Goal: Communication & Community: Answer question/provide support

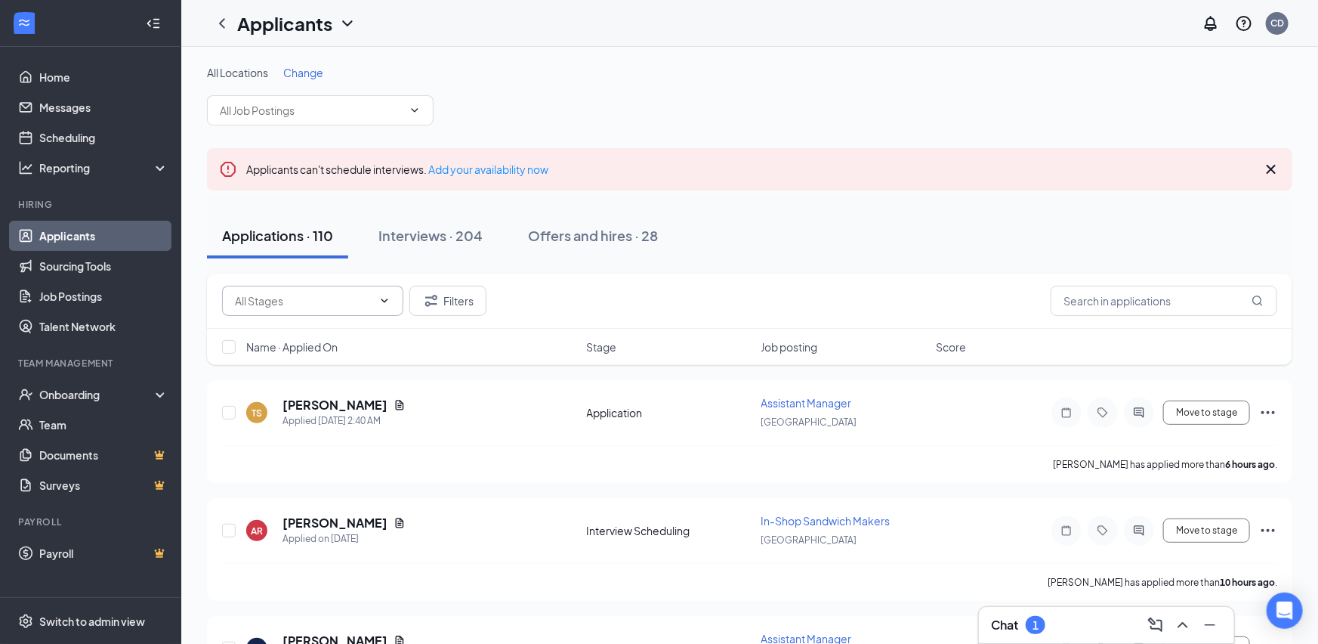
click at [372, 304] on input "text" at bounding box center [303, 300] width 137 height 17
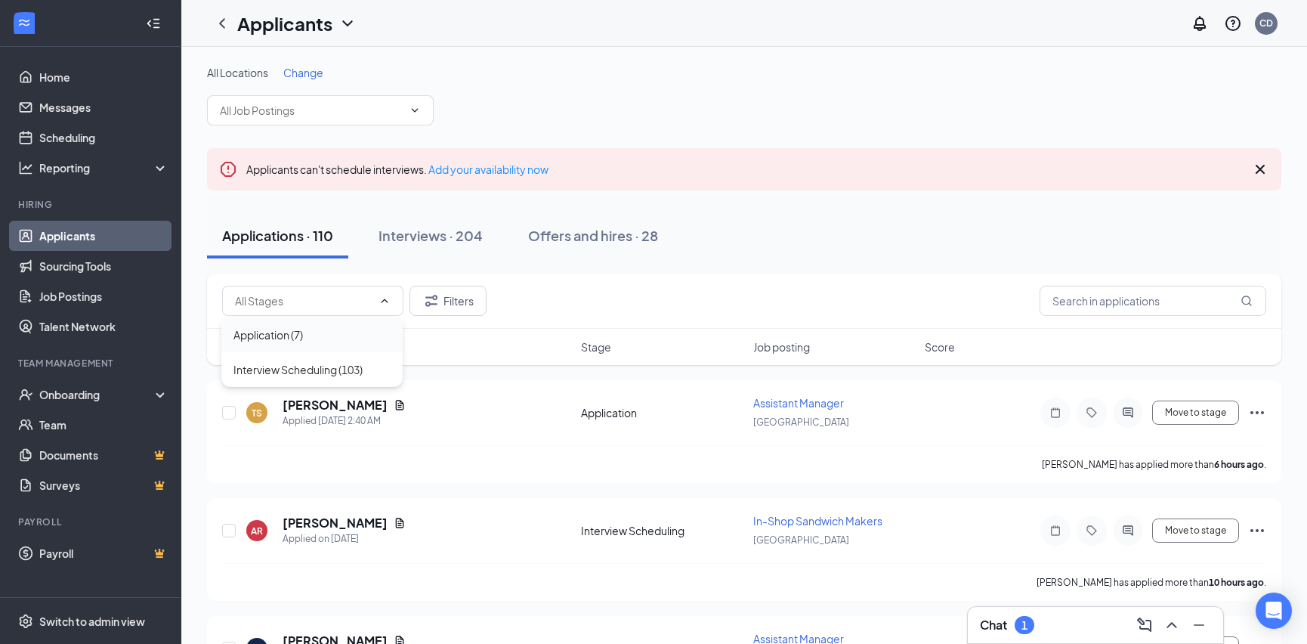
click at [343, 325] on div "Application (7)" at bounding box center [311, 334] width 181 height 35
type input "Application (7)"
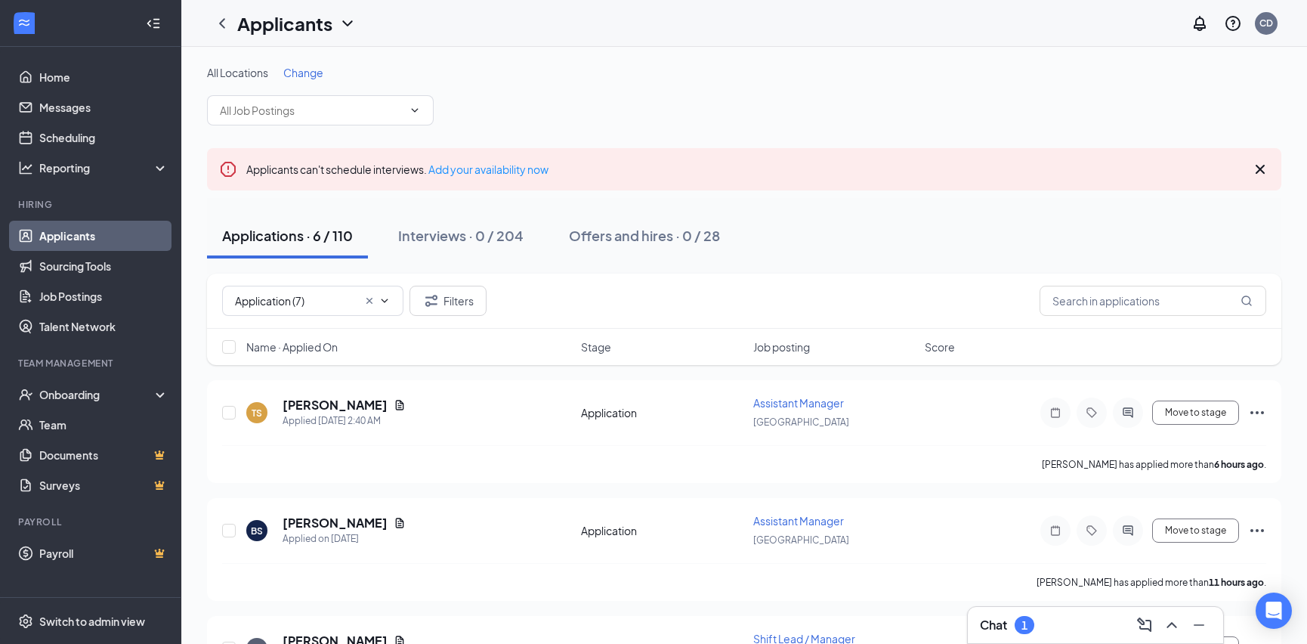
click at [817, 221] on div "Applications · 6 / 110 Interviews · 0 / 204 Offers and hires · 0 / 28" at bounding box center [744, 235] width 1074 height 45
click at [75, 107] on link "Messages" at bounding box center [103, 107] width 129 height 30
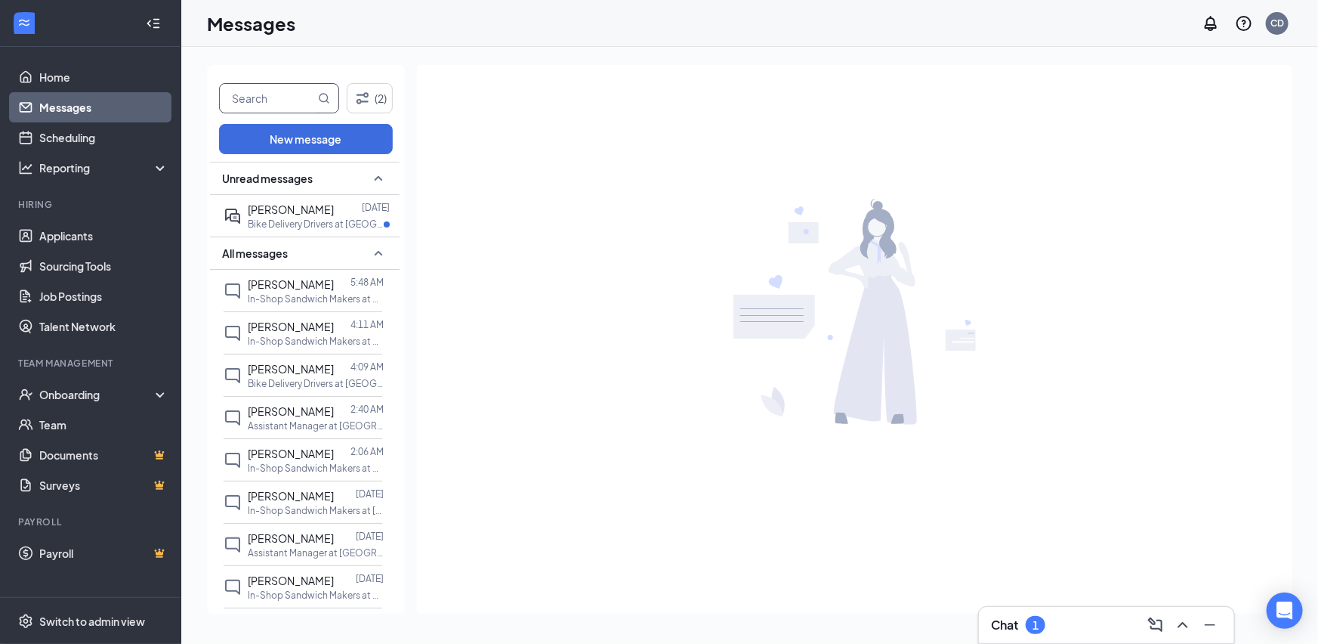
click at [261, 100] on input "text" at bounding box center [267, 98] width 95 height 29
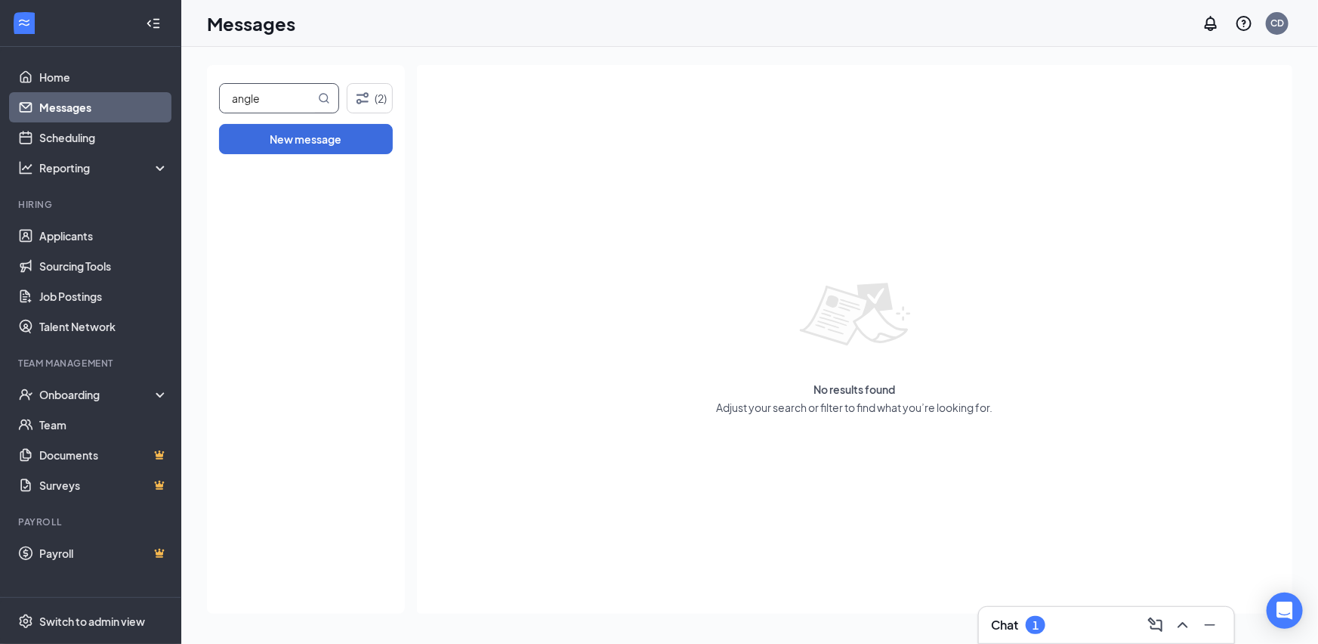
click at [267, 98] on input "angle" at bounding box center [267, 98] width 95 height 29
type input "ang"
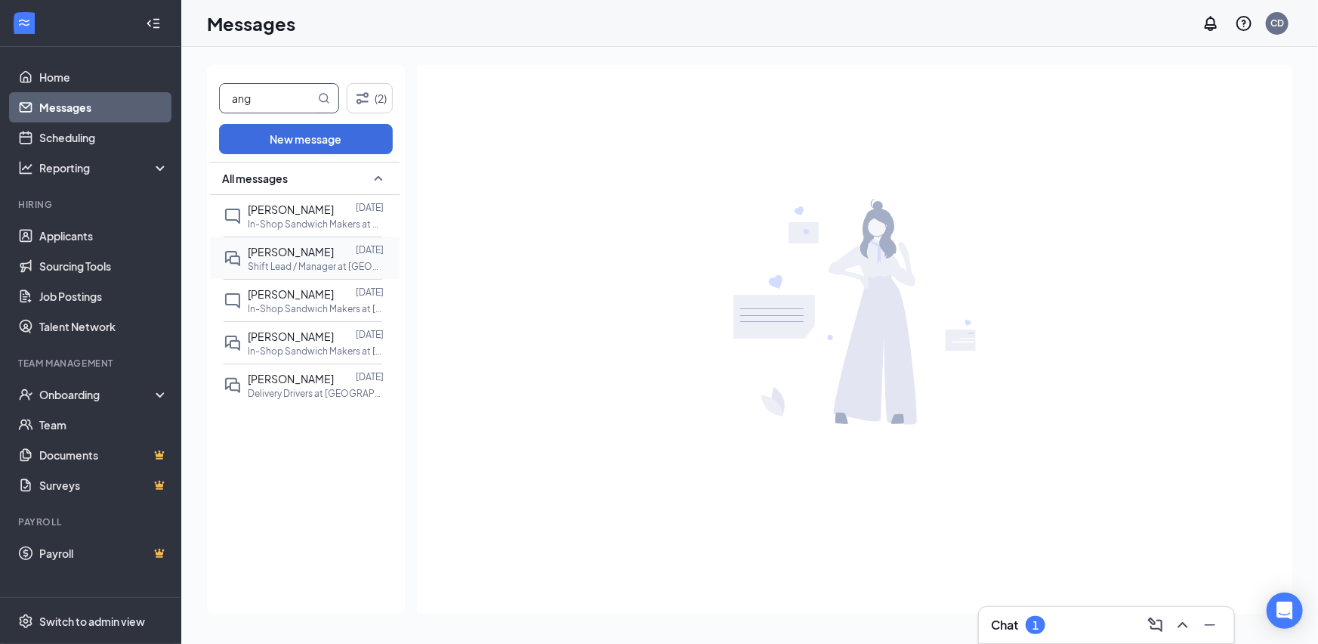
click at [302, 252] on span "[PERSON_NAME]" at bounding box center [291, 252] width 86 height 14
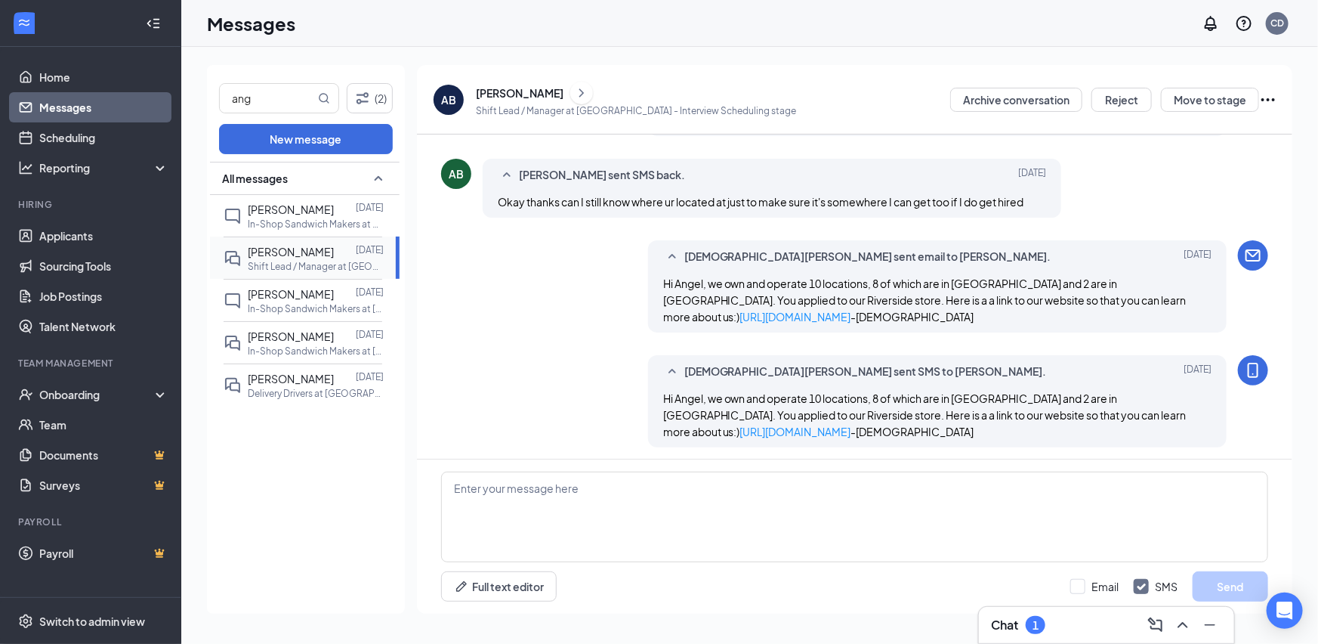
scroll to position [597, 0]
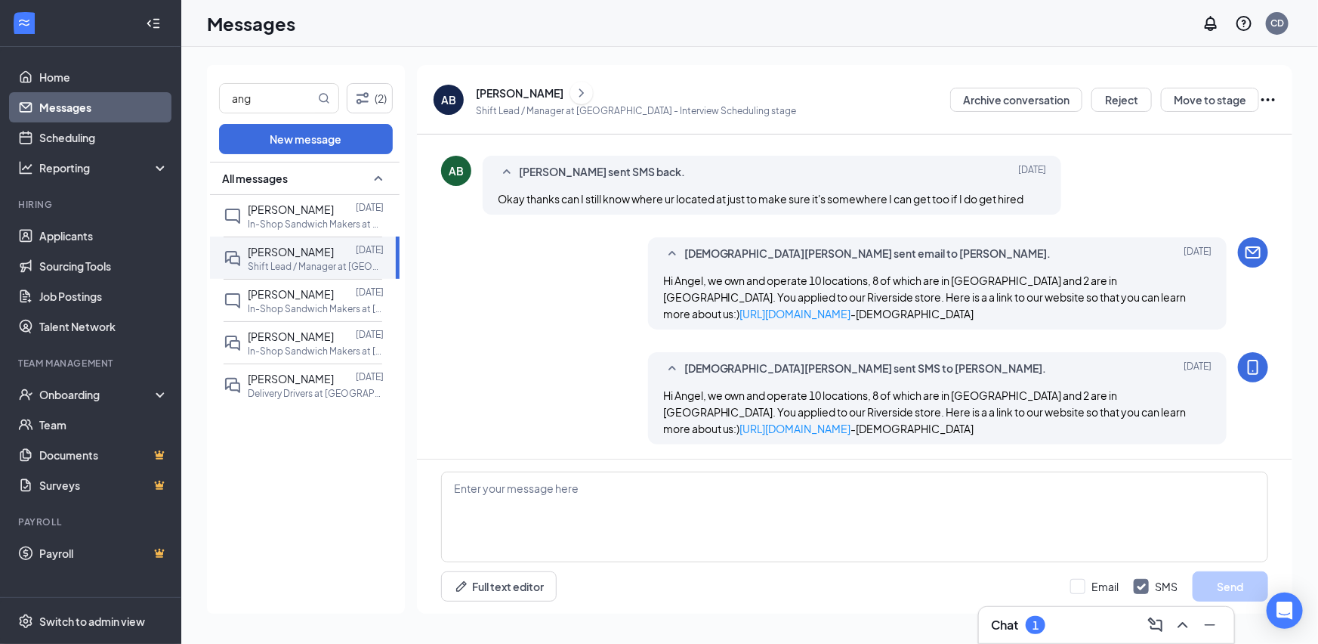
click at [504, 89] on div "[PERSON_NAME]" at bounding box center [520, 92] width 88 height 15
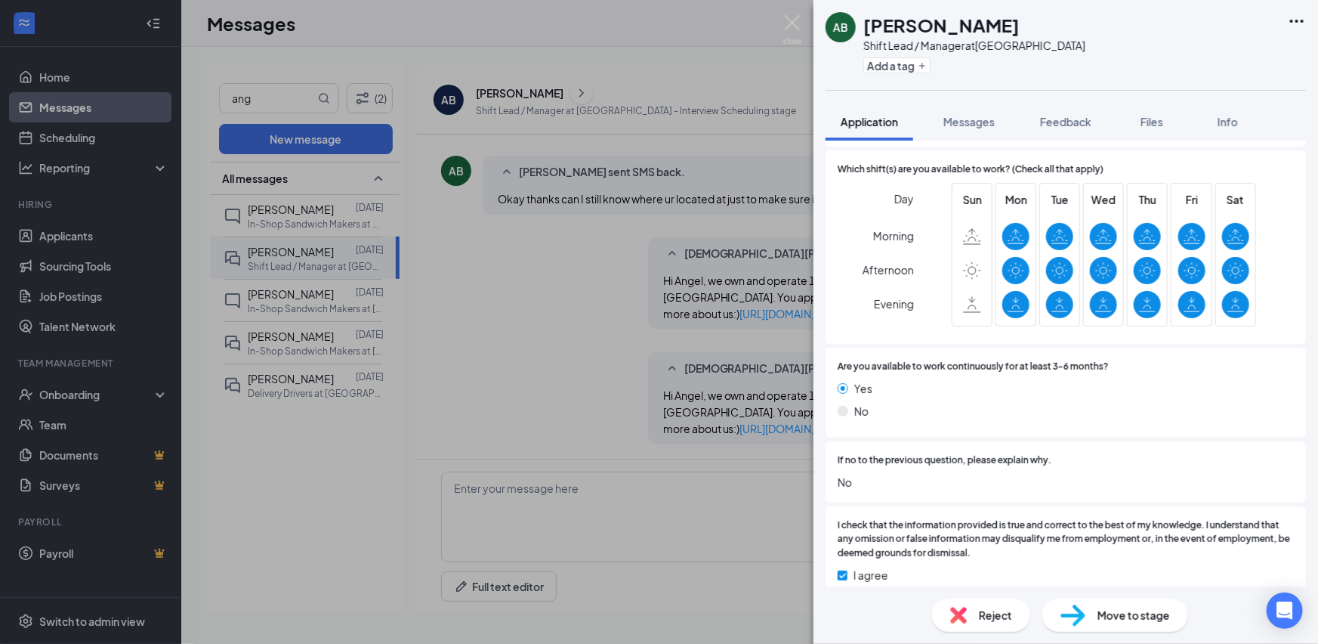
scroll to position [1299, 0]
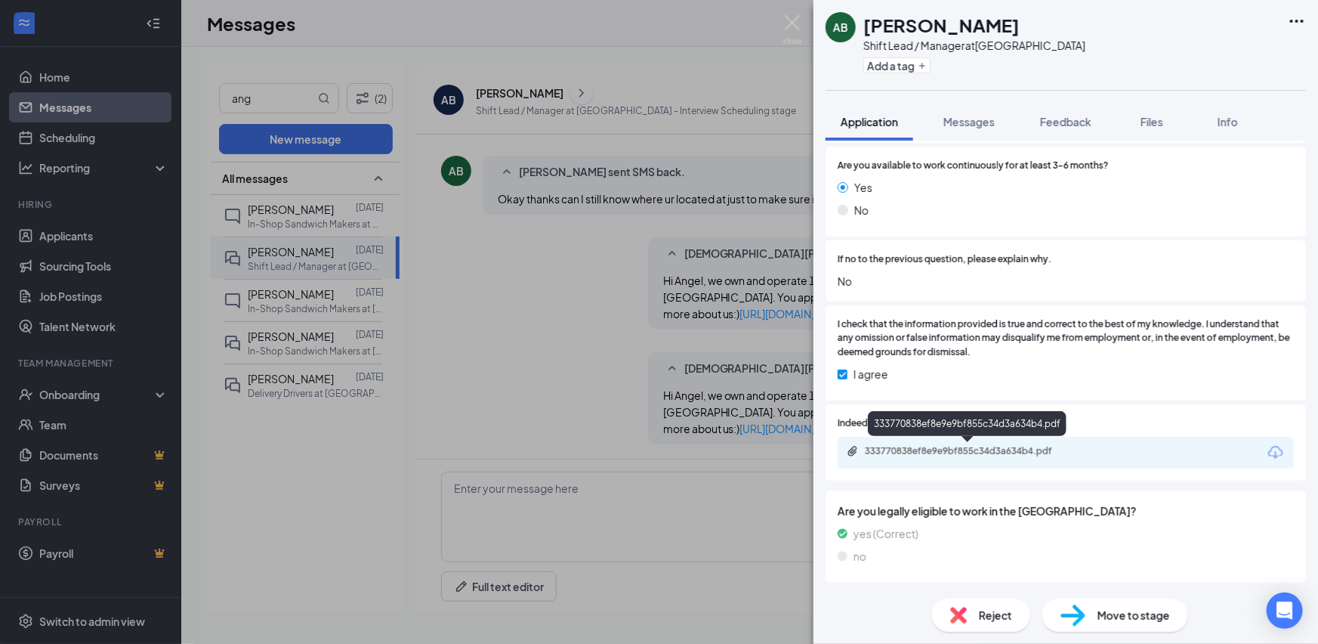
click at [1006, 446] on div "333770838ef8e9e9bf855c34d3a634b4.pdf" at bounding box center [971, 451] width 212 height 12
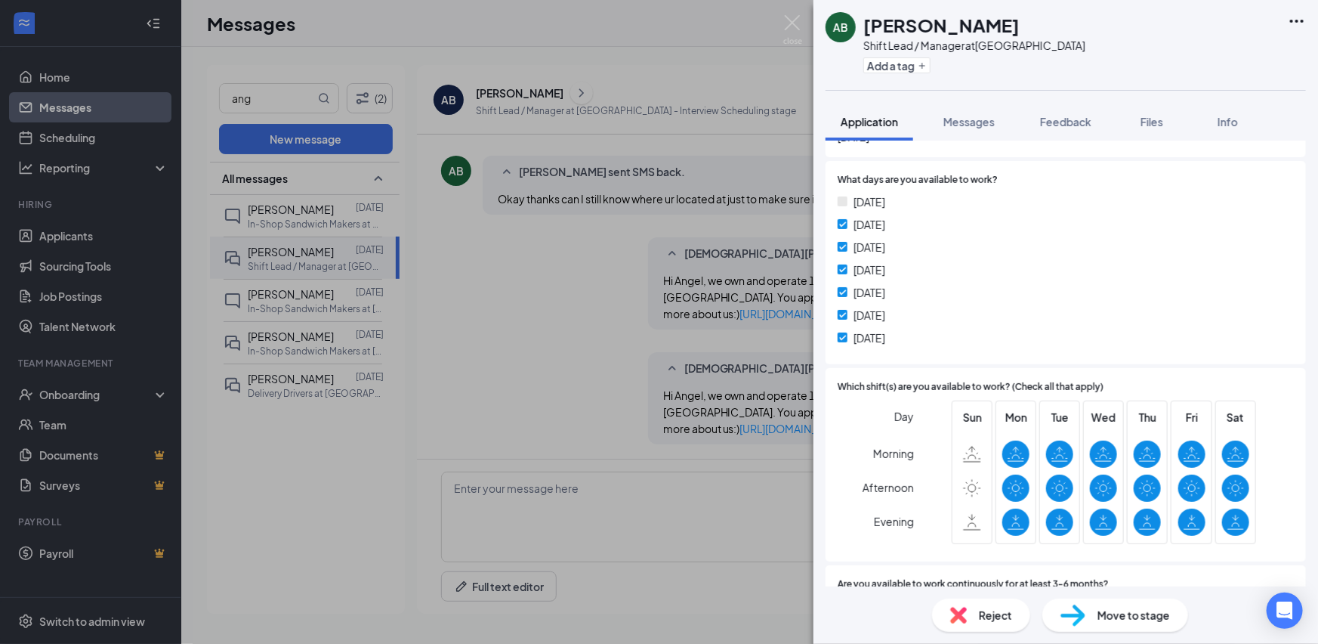
scroll to position [0, 0]
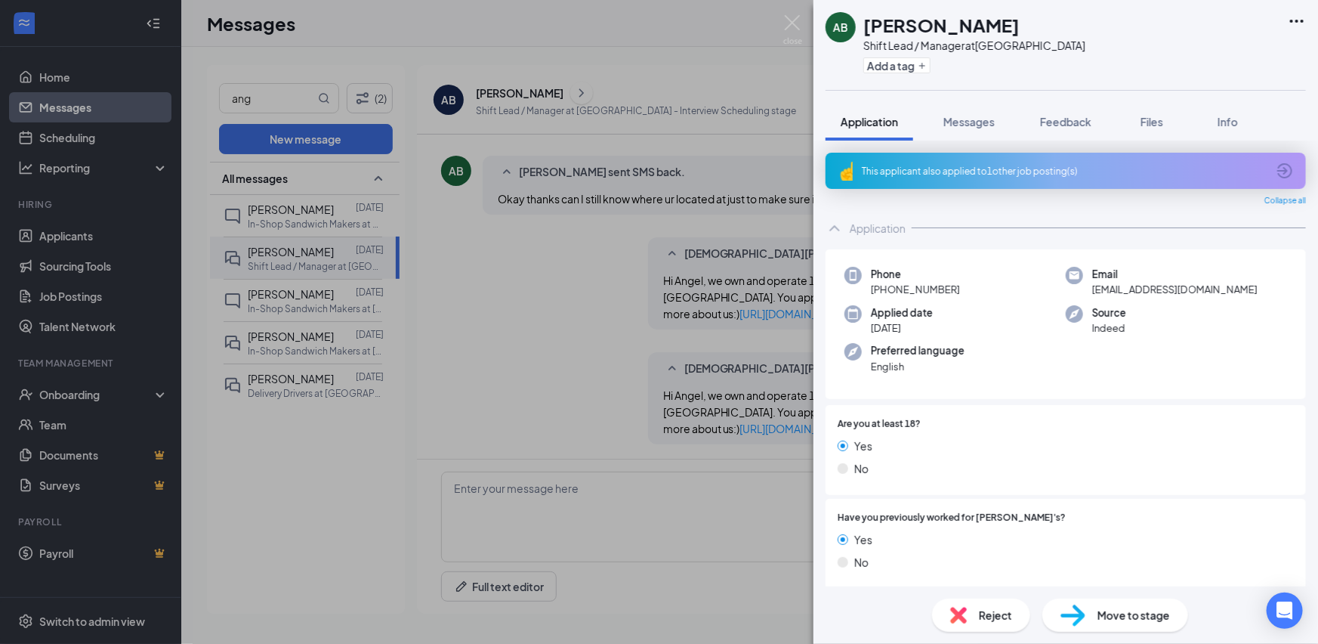
click at [80, 145] on div "AB [PERSON_NAME] Lead / Manager at [GEOGRAPHIC_DATA] Add a tag Application Mess…" at bounding box center [659, 322] width 1318 height 644
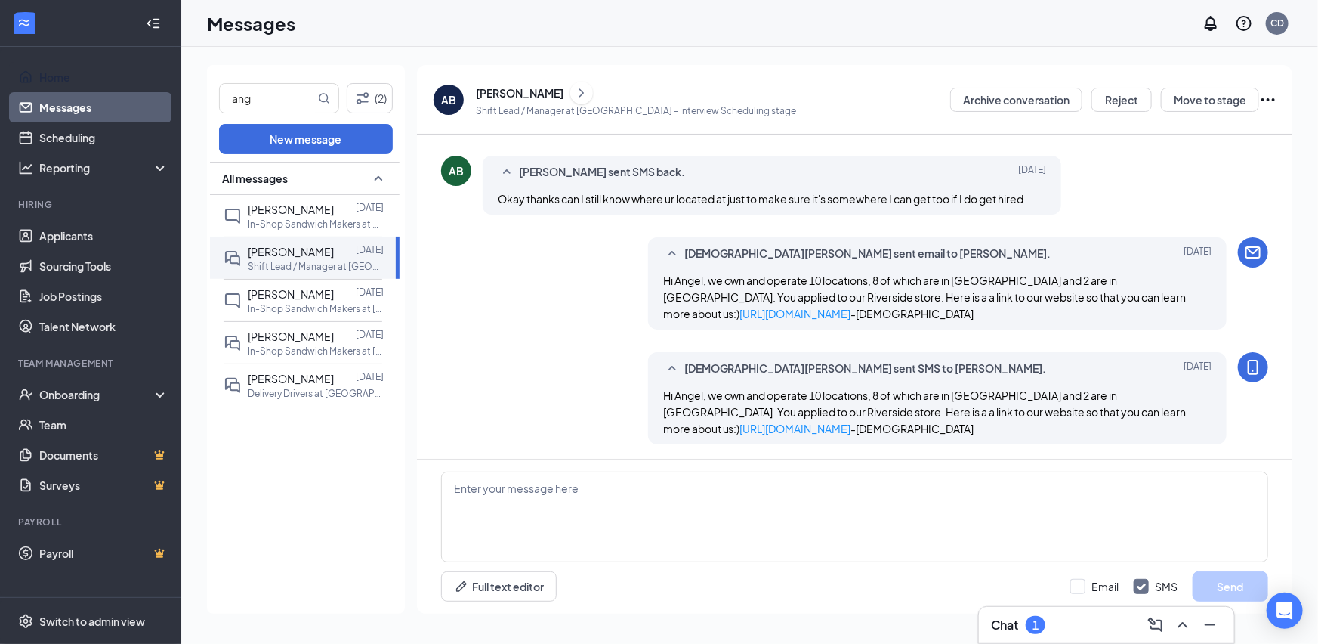
drag, startPoint x: 50, startPoint y: 71, endPoint x: 82, endPoint y: 113, distance: 52.3
click at [50, 71] on link "Home" at bounding box center [103, 77] width 129 height 30
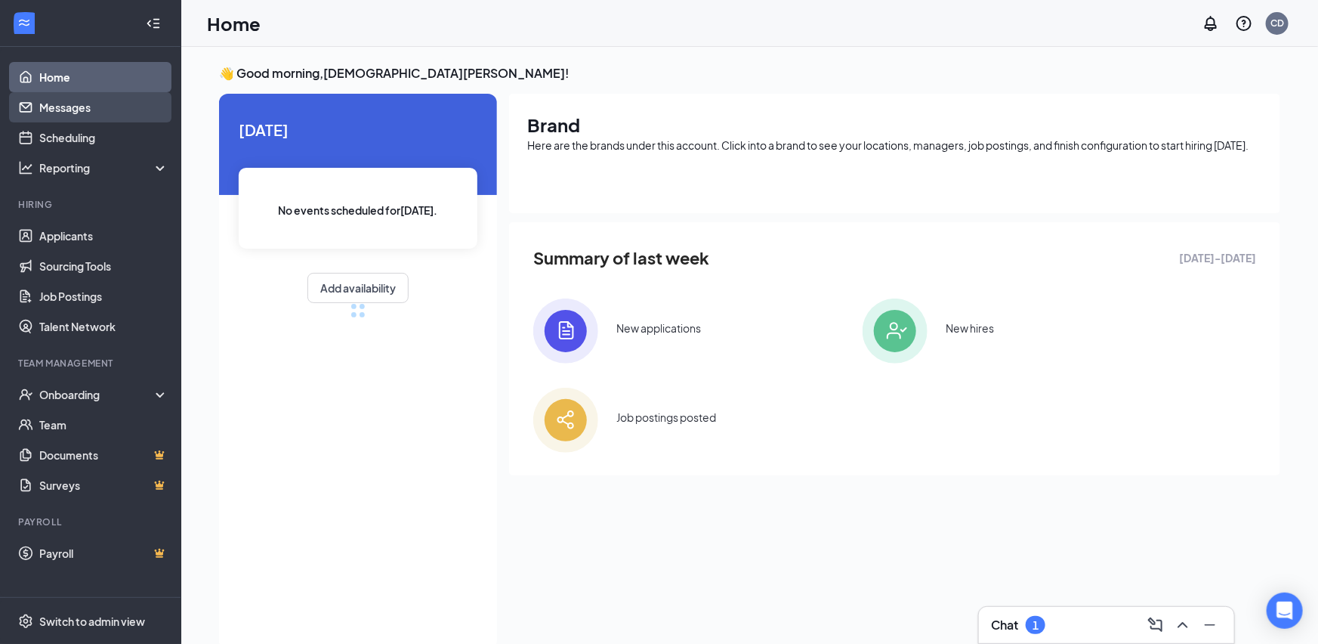
click at [73, 111] on link "Messages" at bounding box center [103, 107] width 129 height 30
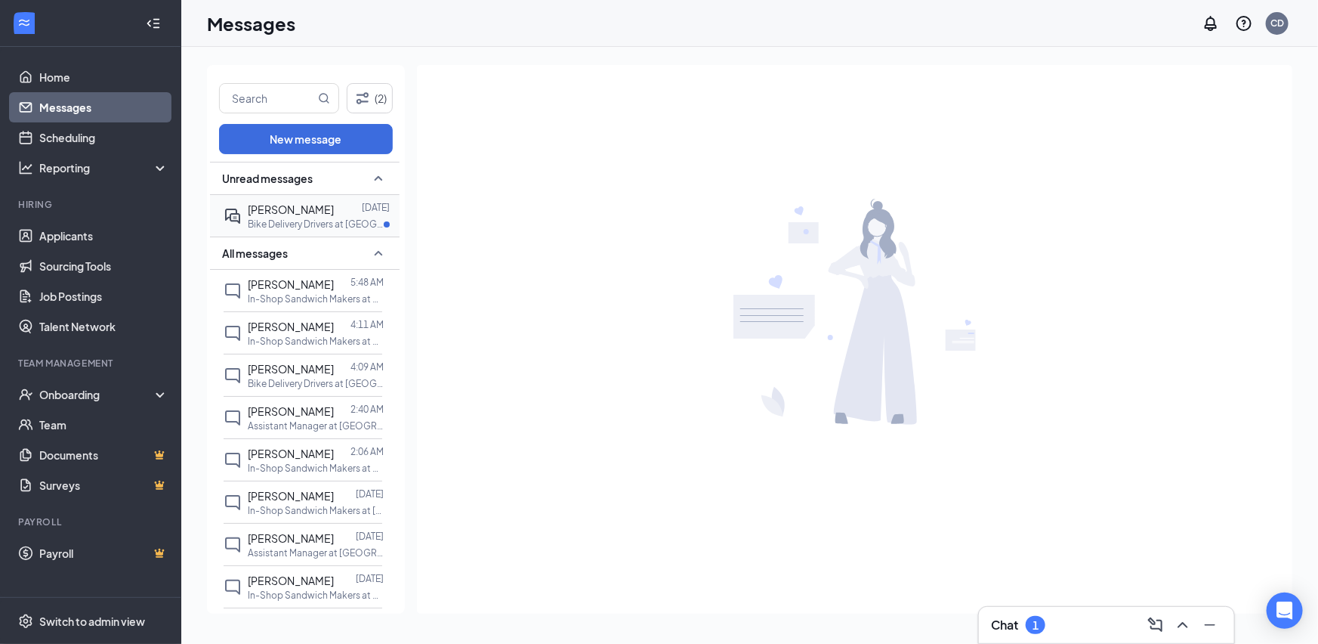
click at [270, 197] on div "[PERSON_NAME] [DATE] Bike Delivery Drivers at [GEOGRAPHIC_DATA]" at bounding box center [303, 216] width 159 height 42
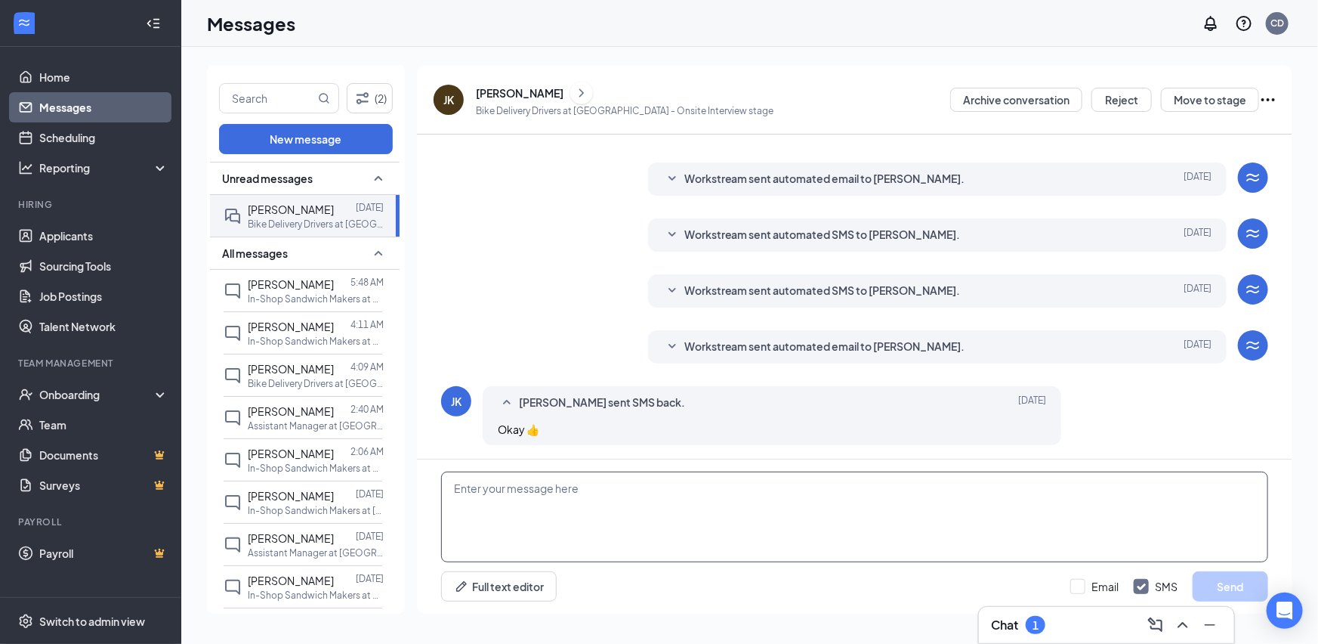
scroll to position [284, 0]
click at [1024, 347] on div "Workstream sent automated email to [PERSON_NAME]." at bounding box center [913, 346] width 459 height 18
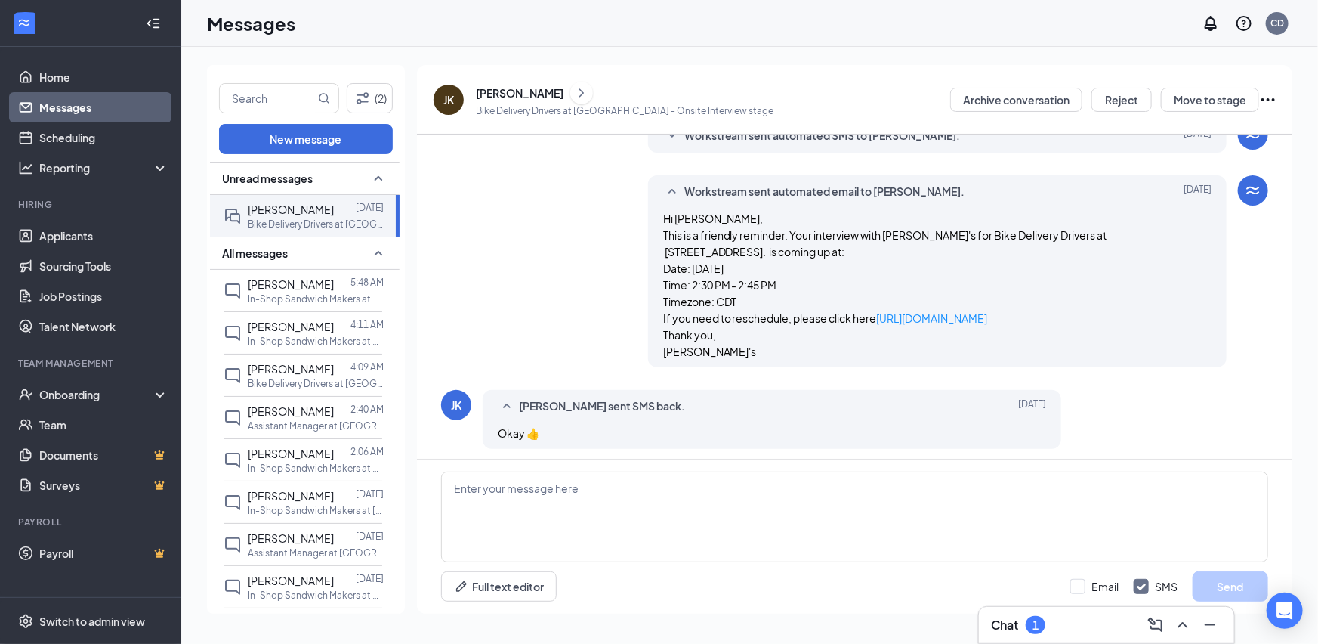
scroll to position [443, 0]
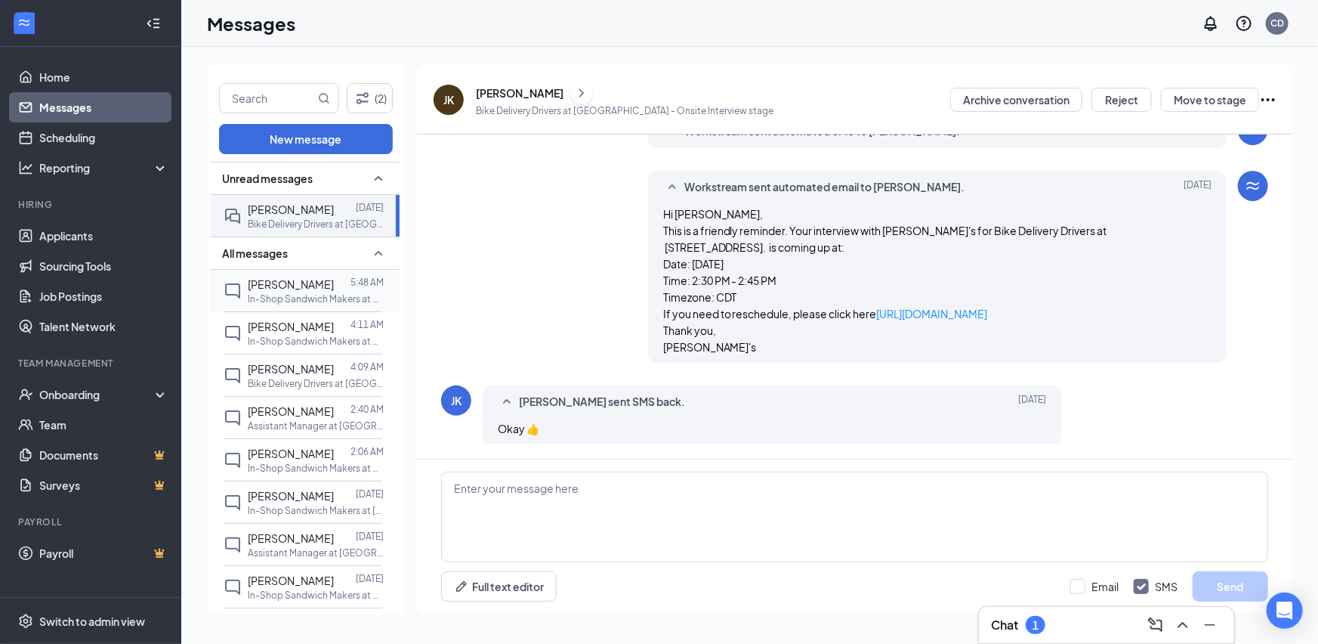
click at [288, 295] on p "In-Shop Sandwich Makers at Northeast" at bounding box center [316, 298] width 136 height 13
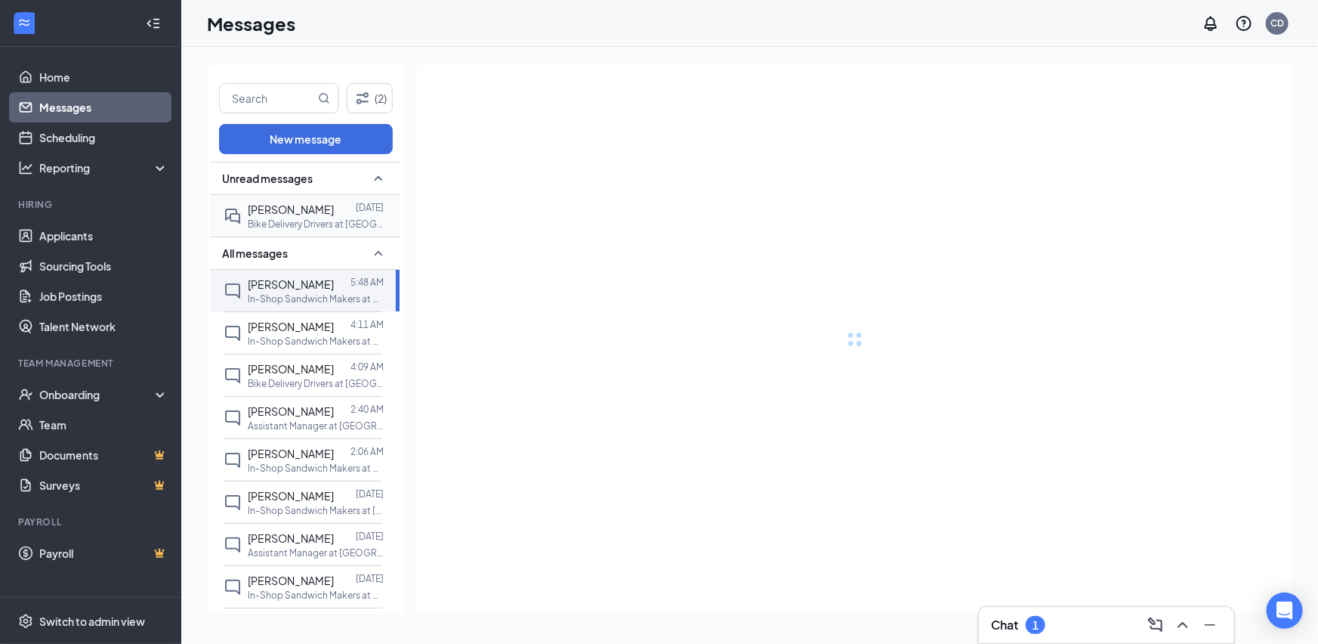
click at [295, 225] on p "Bike Delivery Drivers at [GEOGRAPHIC_DATA]" at bounding box center [316, 224] width 136 height 13
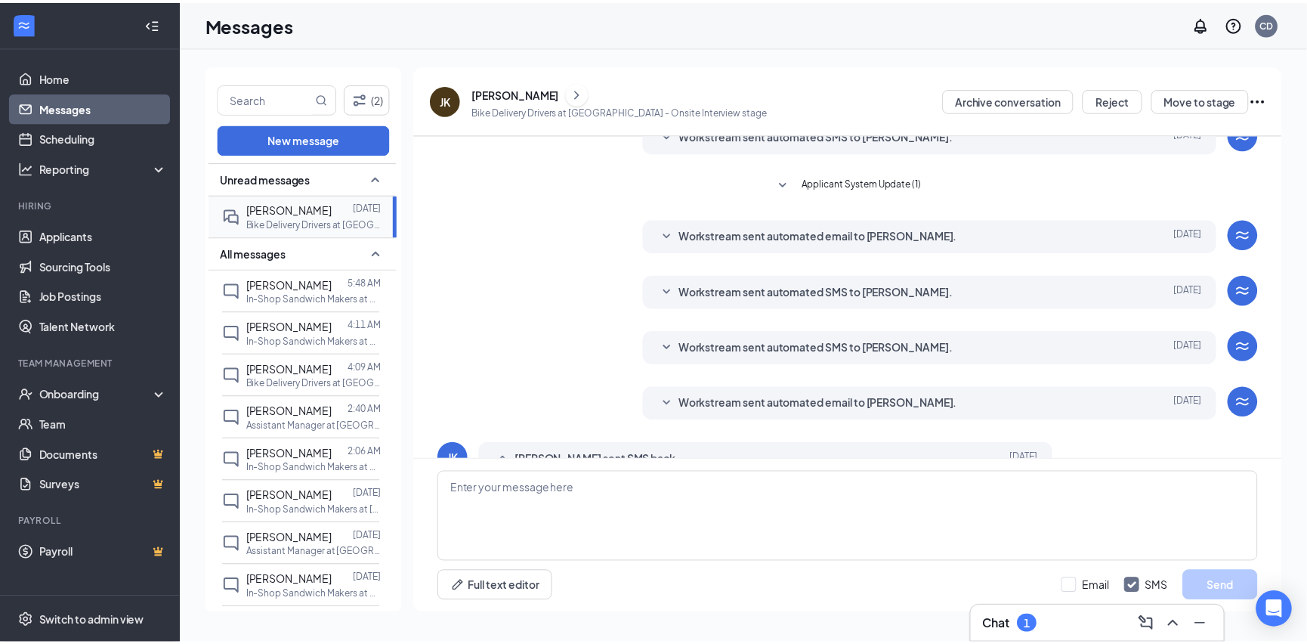
scroll to position [284, 0]
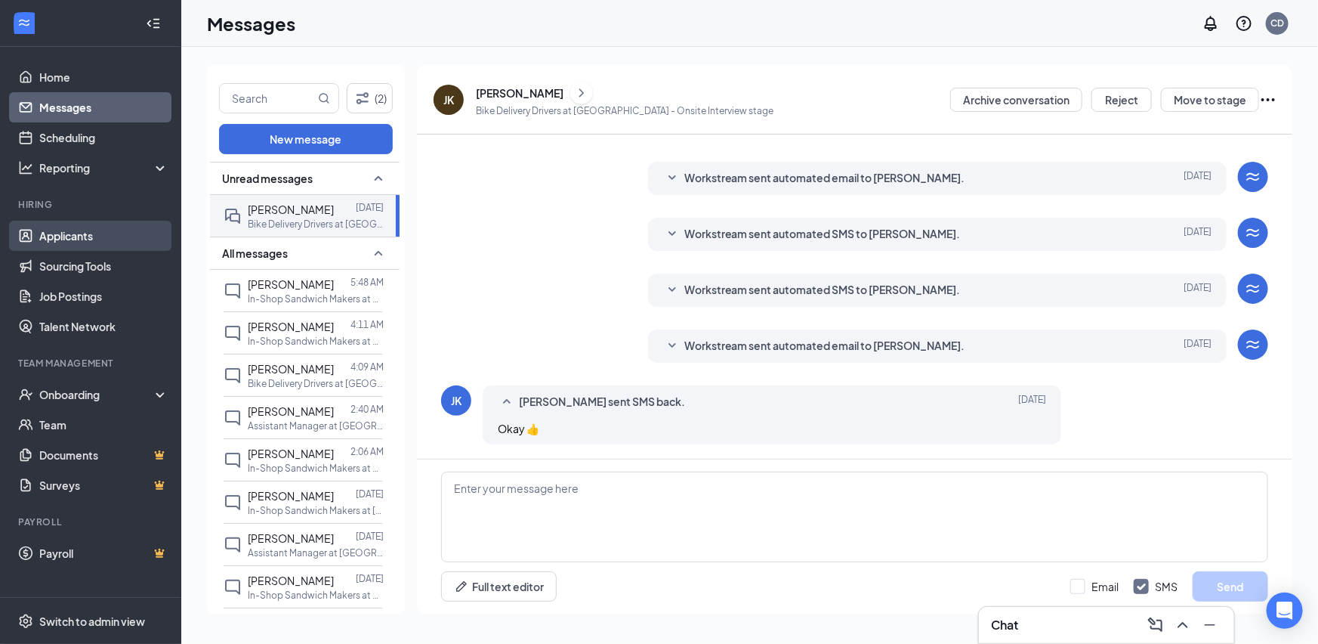
click at [106, 236] on link "Applicants" at bounding box center [103, 236] width 129 height 30
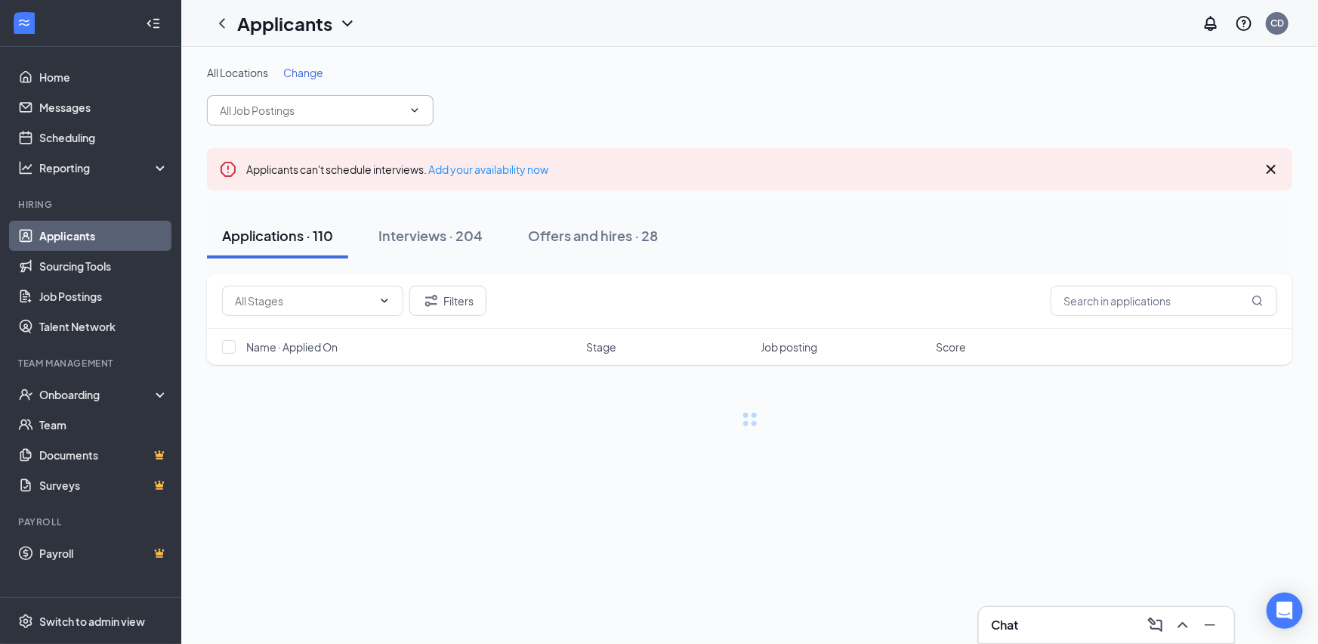
click at [406, 110] on span at bounding box center [413, 110] width 15 height 12
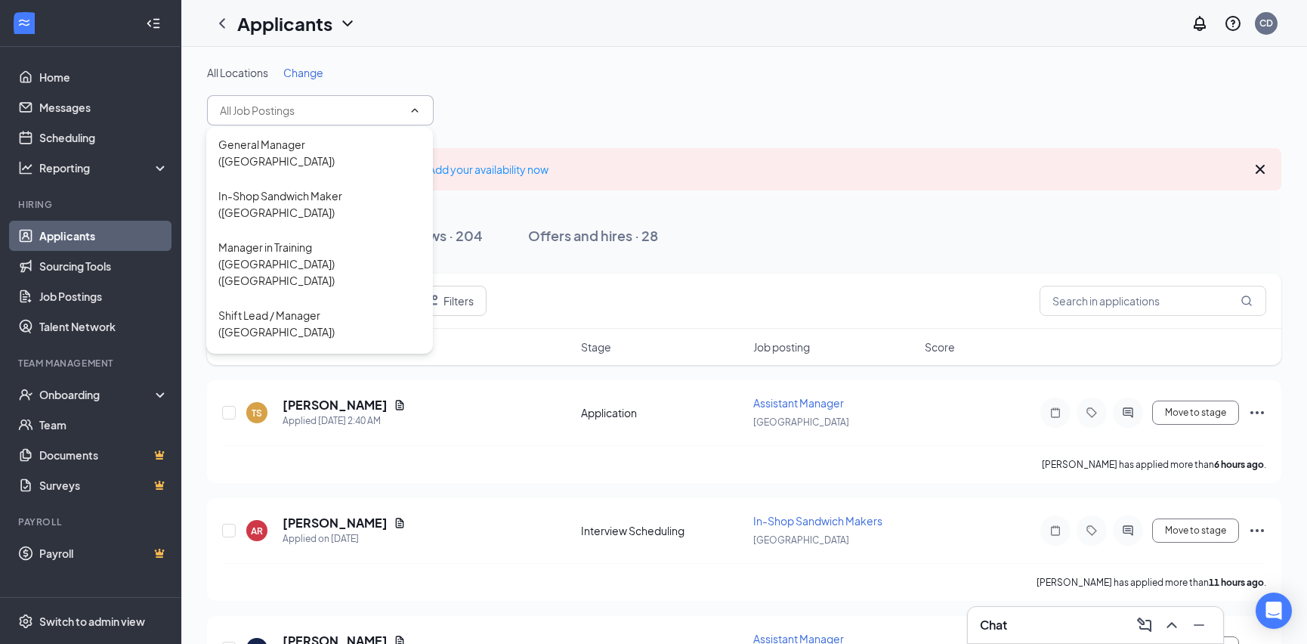
click at [490, 76] on div "All Locations Change" at bounding box center [744, 72] width 1074 height 15
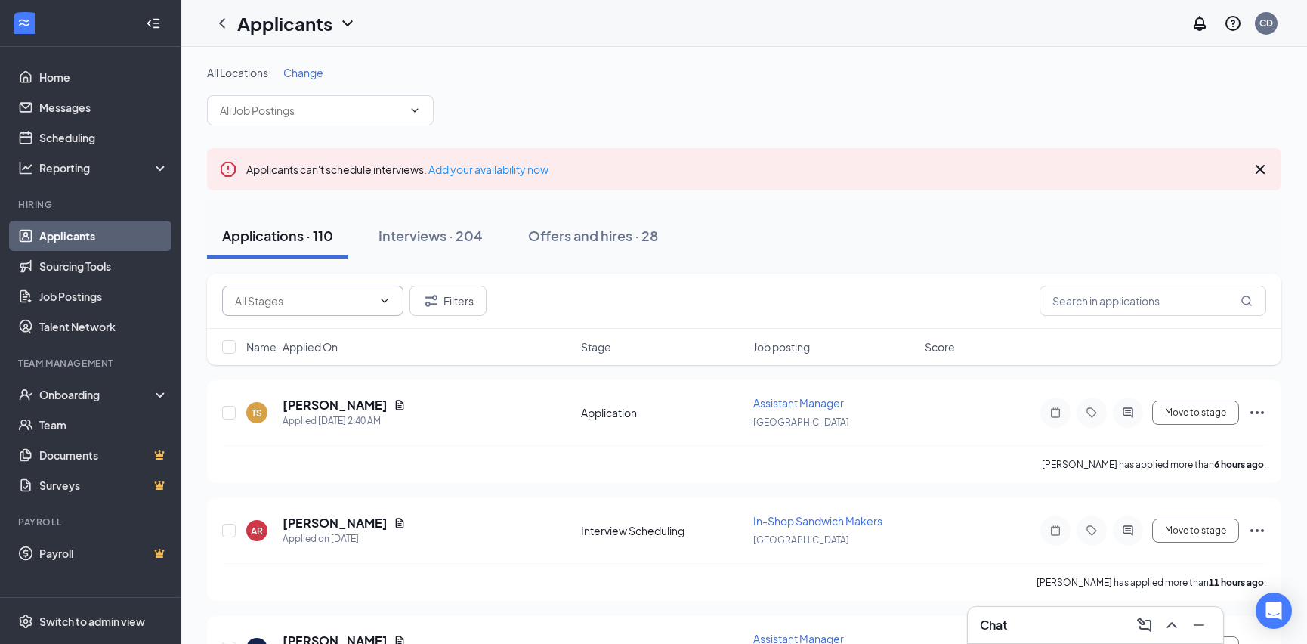
click at [342, 299] on input "text" at bounding box center [303, 300] width 137 height 17
click at [332, 330] on div "Application (7)" at bounding box center [311, 334] width 157 height 17
type input "Application (7)"
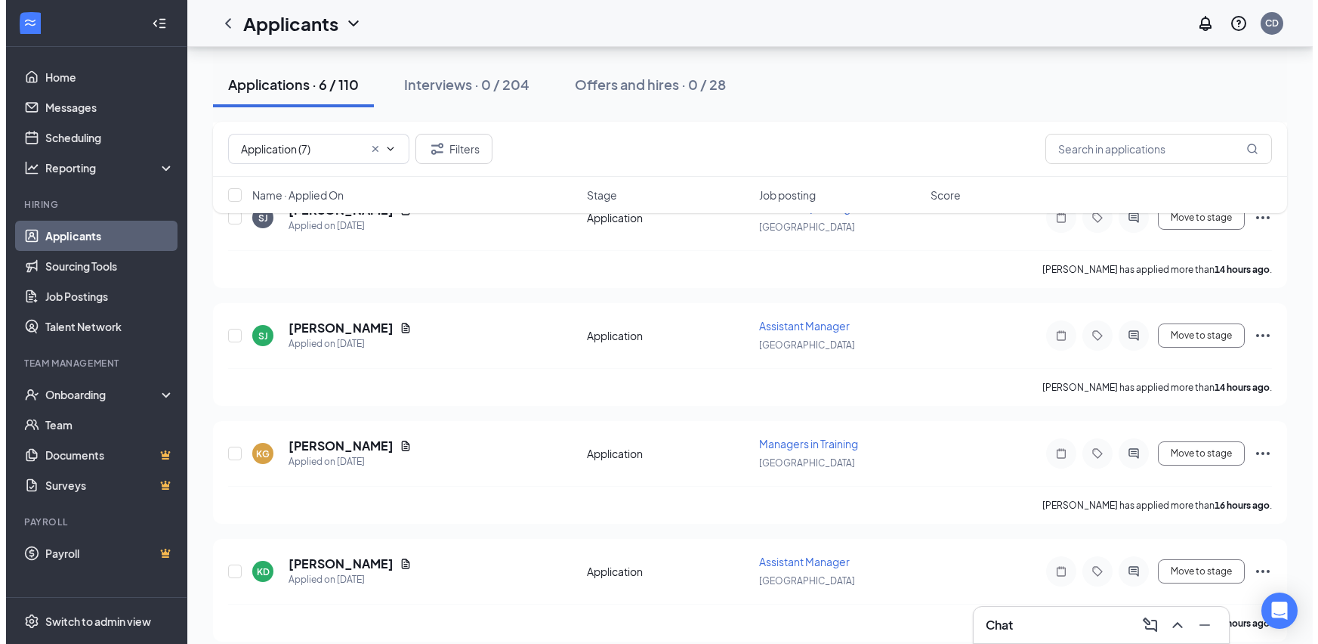
scroll to position [440, 0]
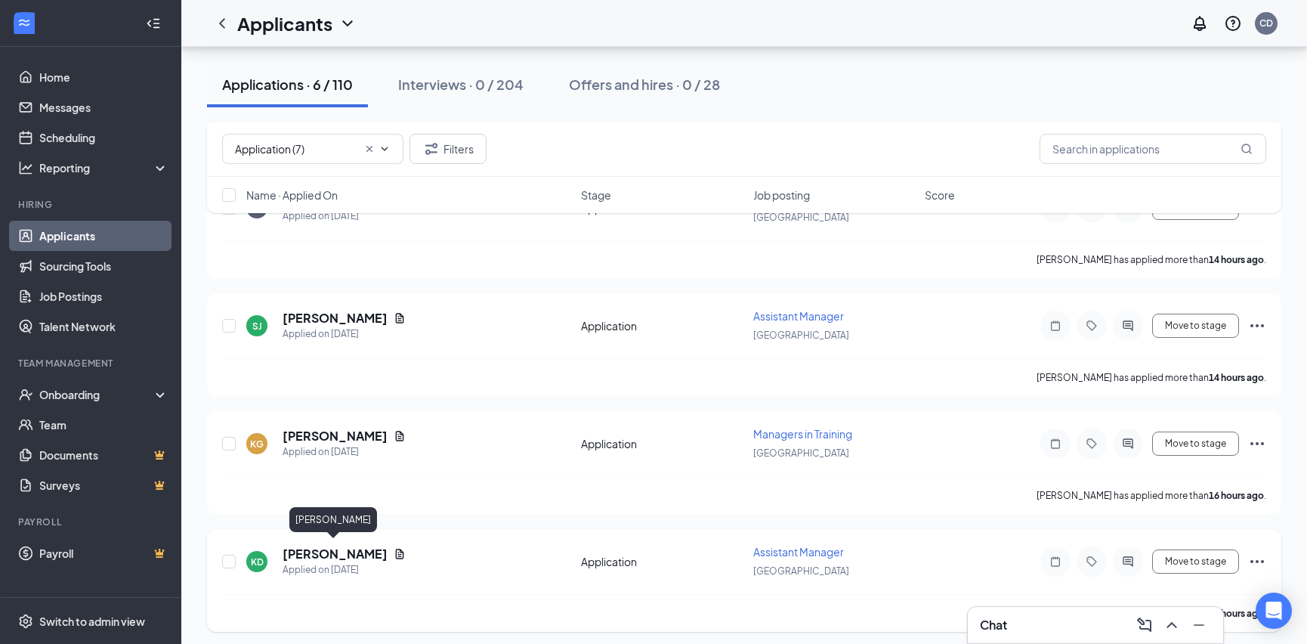
click at [340, 547] on h5 "[PERSON_NAME]" at bounding box center [335, 553] width 105 height 17
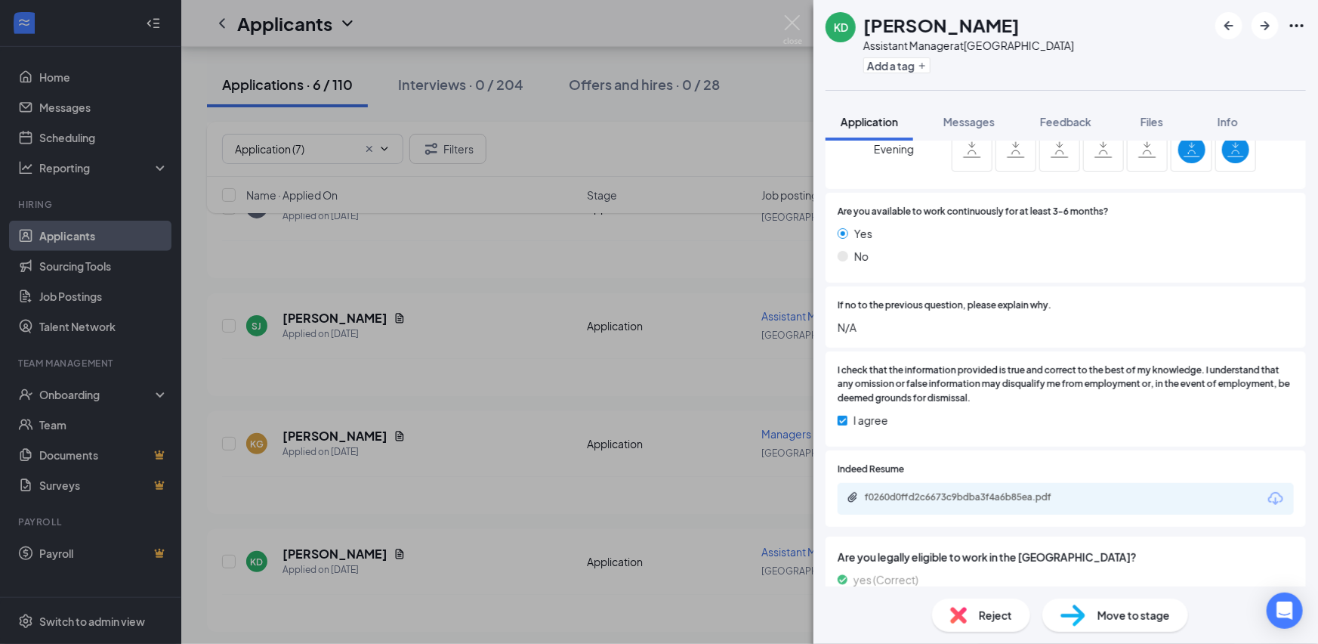
scroll to position [1256, 0]
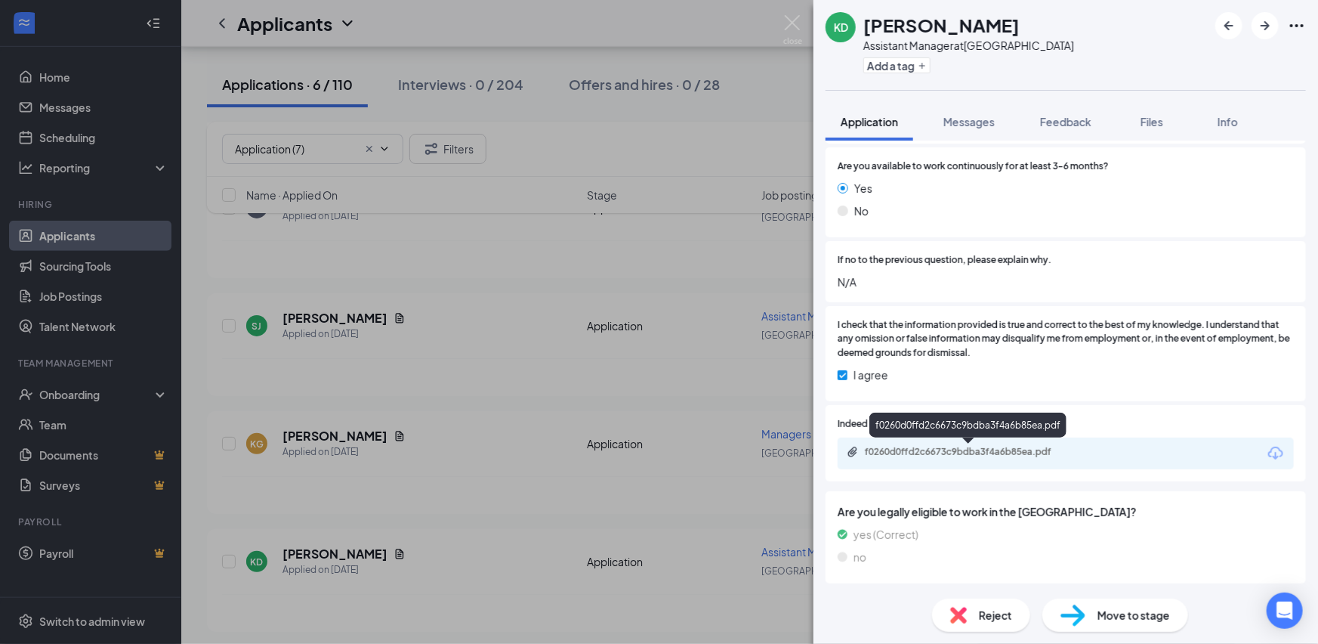
click at [961, 450] on div "f0260d0ffd2c6673c9bdba3f4a6b85ea.pdf" at bounding box center [971, 452] width 212 height 12
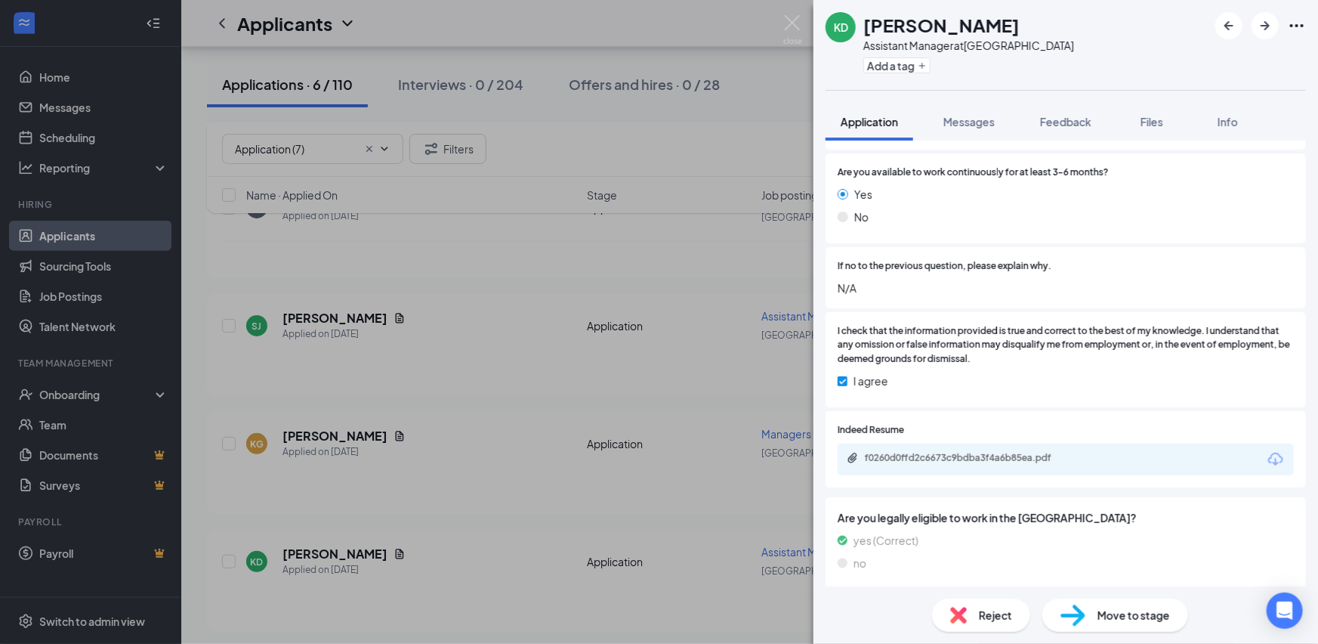
drag, startPoint x: 1030, startPoint y: 23, endPoint x: 866, endPoint y: 32, distance: 164.9
click at [866, 32] on div "[PERSON_NAME]" at bounding box center [968, 25] width 211 height 26
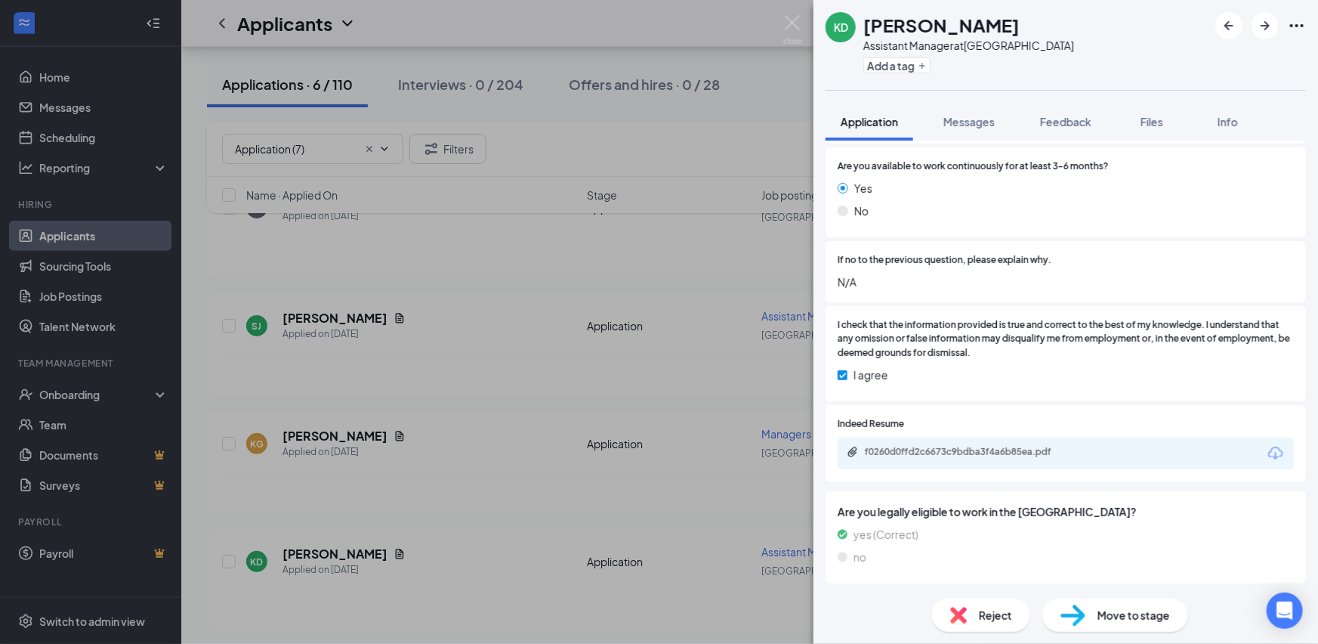
click at [1017, 338] on span "I check that the information provided is true and correct to the best of my kno…" at bounding box center [1066, 339] width 456 height 43
click at [993, 622] on span "Reject" at bounding box center [995, 615] width 33 height 17
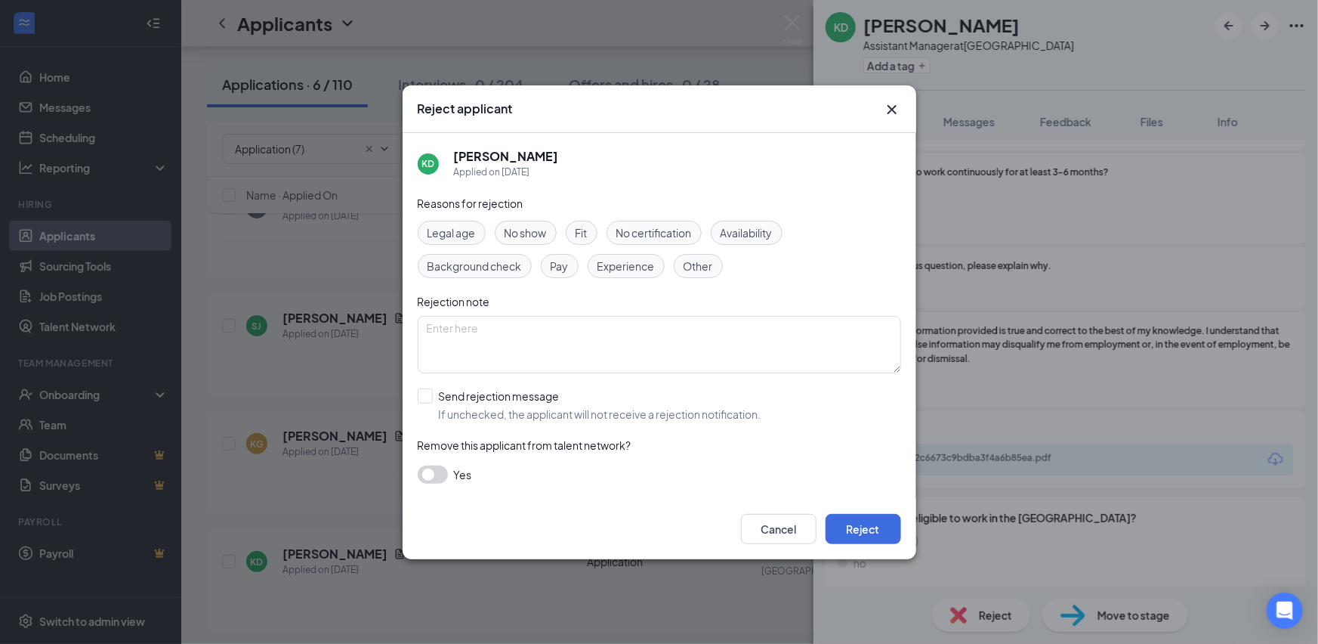
click at [741, 233] on span "Availability" at bounding box center [747, 232] width 52 height 17
click at [619, 265] on span "Experience" at bounding box center [626, 266] width 57 height 17
click at [704, 268] on span "Other" at bounding box center [698, 266] width 29 height 17
click at [425, 398] on input "Send rejection message If unchecked, the applicant will not receive a rejection…" at bounding box center [590, 404] width 344 height 33
checkbox input "true"
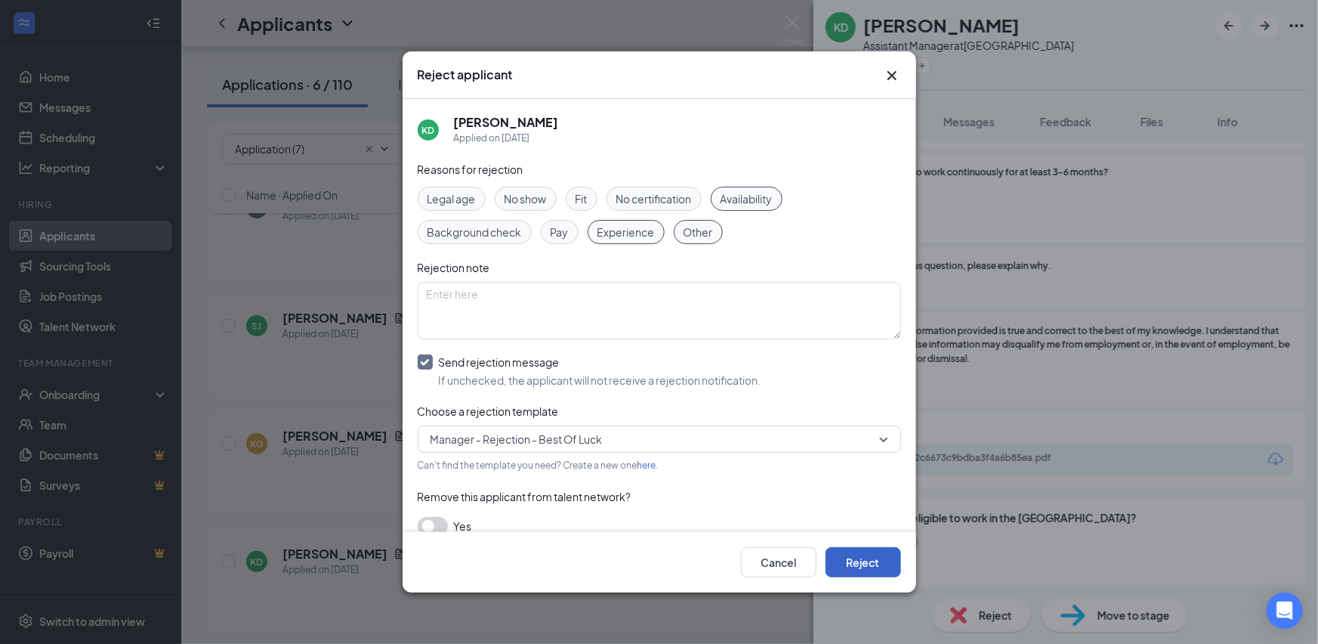
click at [861, 561] on button "Reject" at bounding box center [864, 562] width 76 height 30
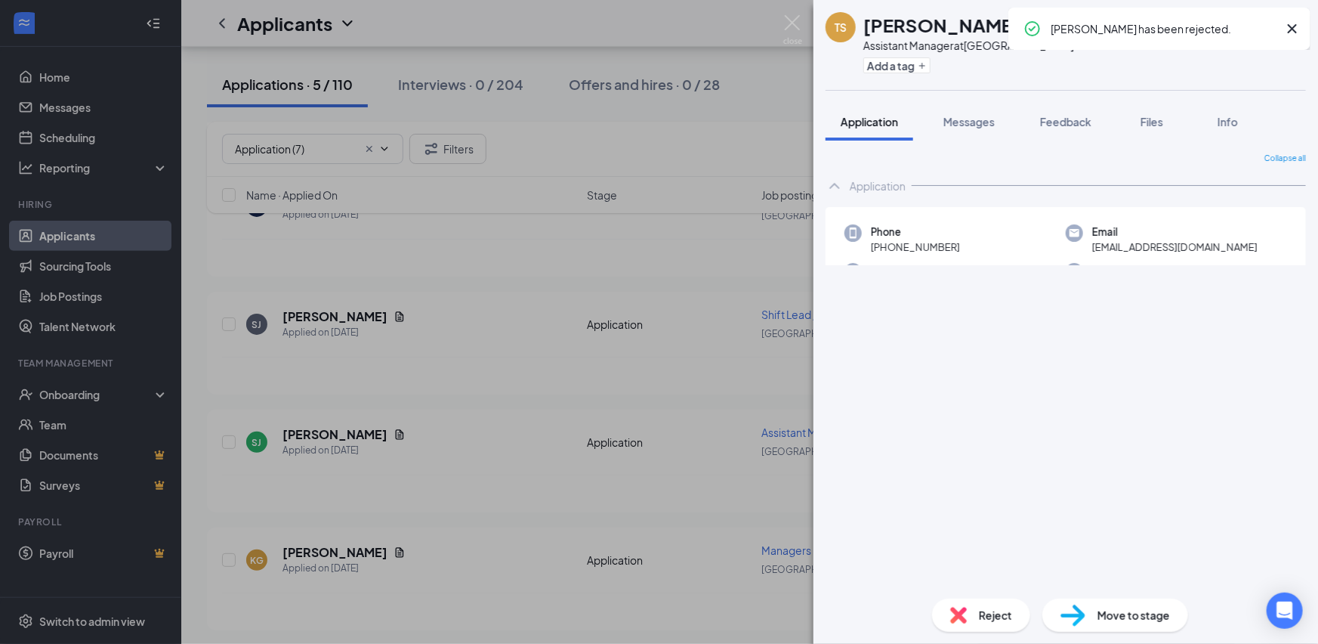
click at [500, 499] on div "TS [PERSON_NAME] Assistant Manager at [GEOGRAPHIC_DATA] Add a tag Application M…" at bounding box center [659, 322] width 1318 height 644
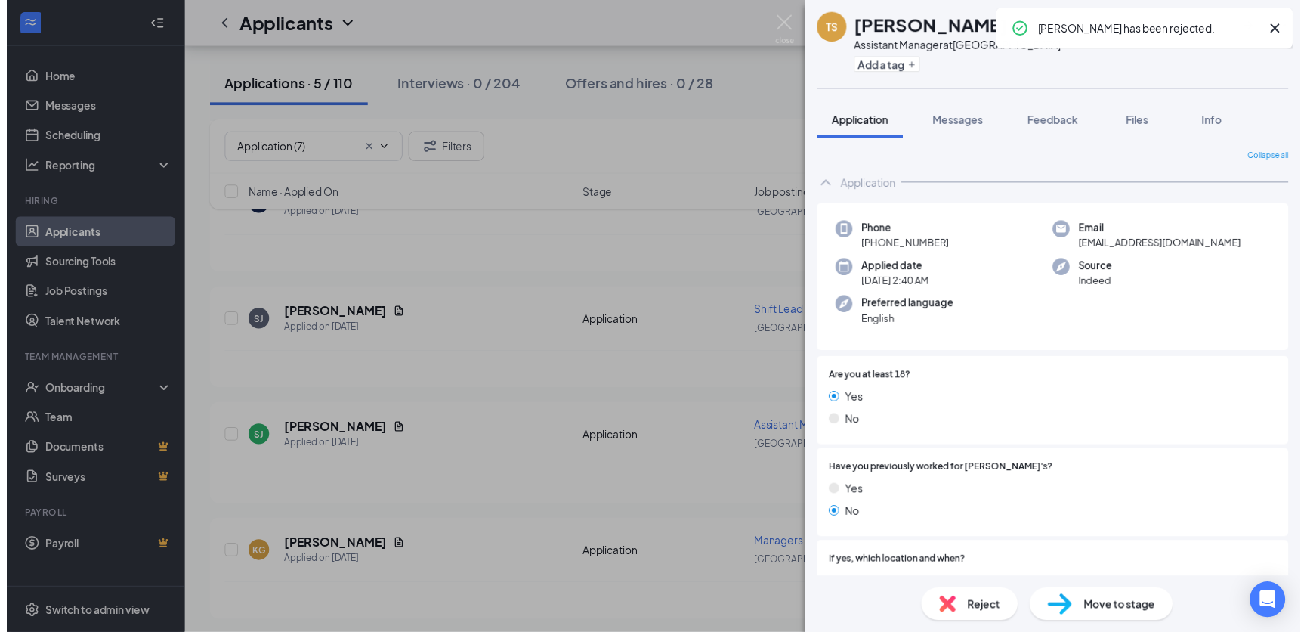
scroll to position [335, 0]
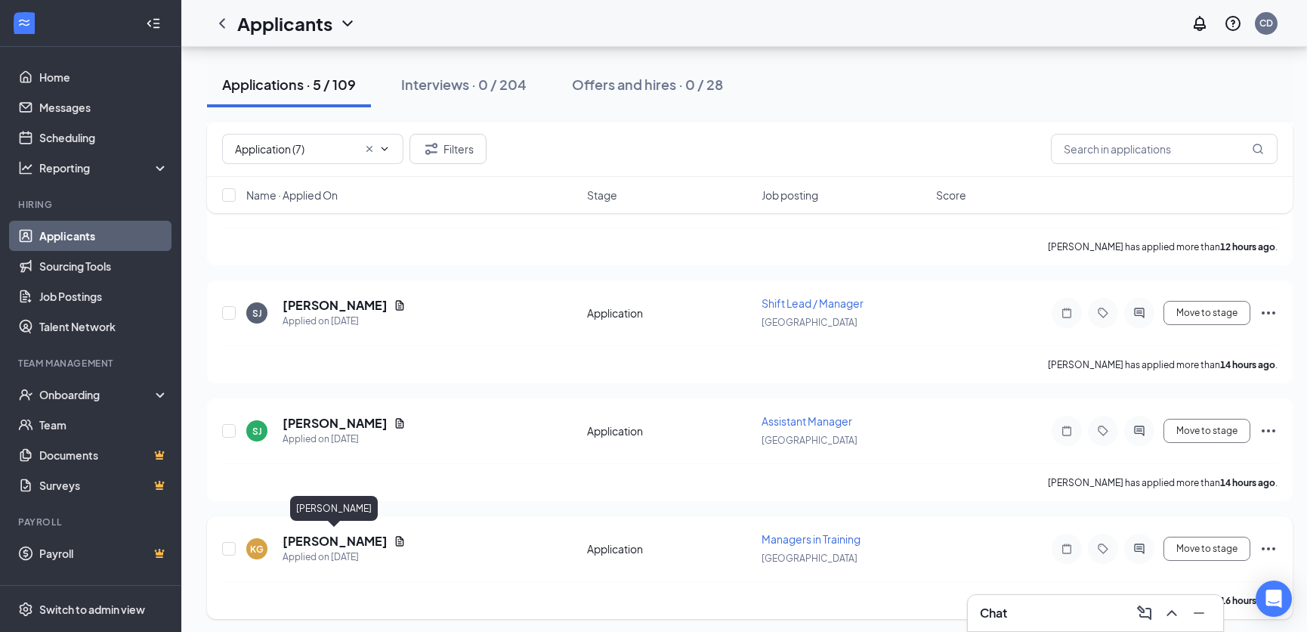
click at [340, 534] on h5 "[PERSON_NAME]" at bounding box center [335, 541] width 105 height 17
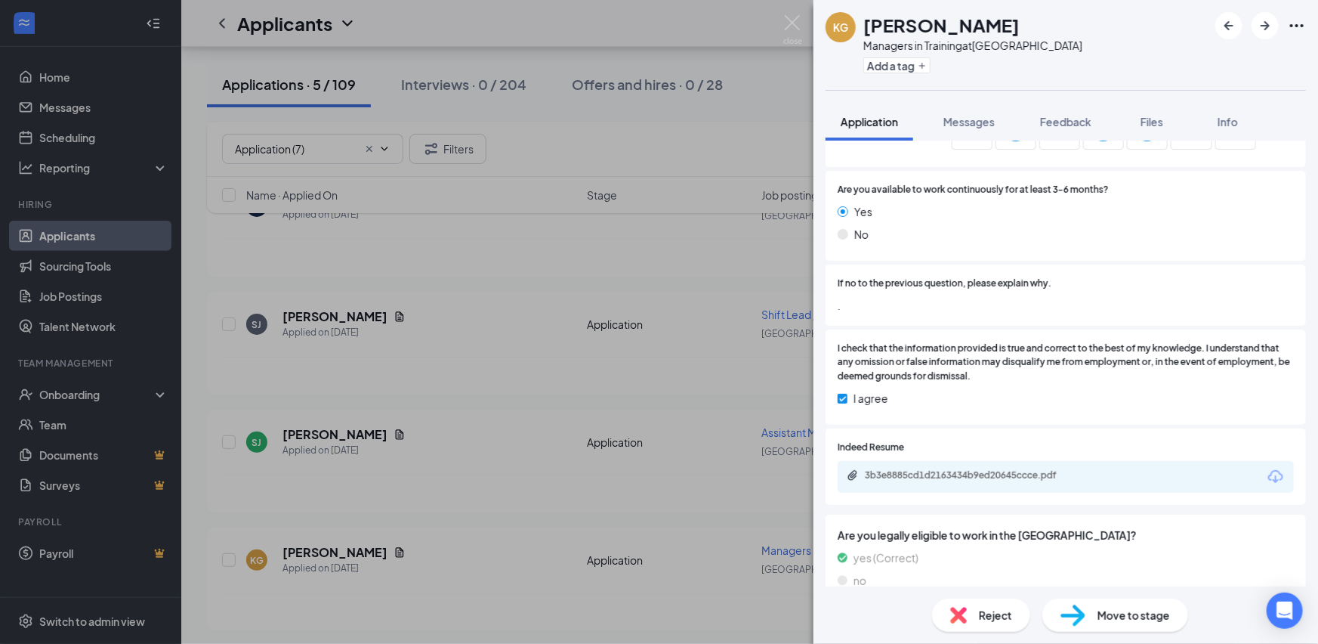
scroll to position [1271, 0]
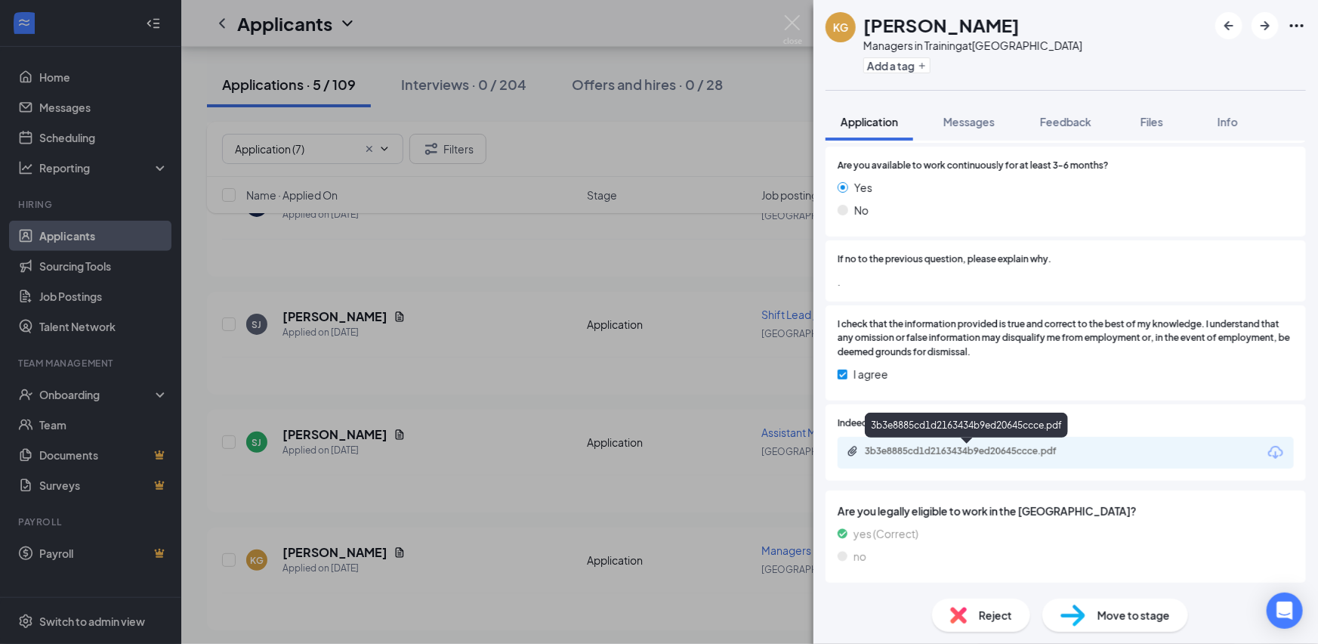
click at [970, 451] on div "3b3e8885cd1d2163434b9ed20645ccce.pdf" at bounding box center [971, 451] width 212 height 12
click at [452, 477] on div "KG [PERSON_NAME] Managers in Training at [GEOGRAPHIC_DATA] Add a tag Applicatio…" at bounding box center [659, 322] width 1318 height 644
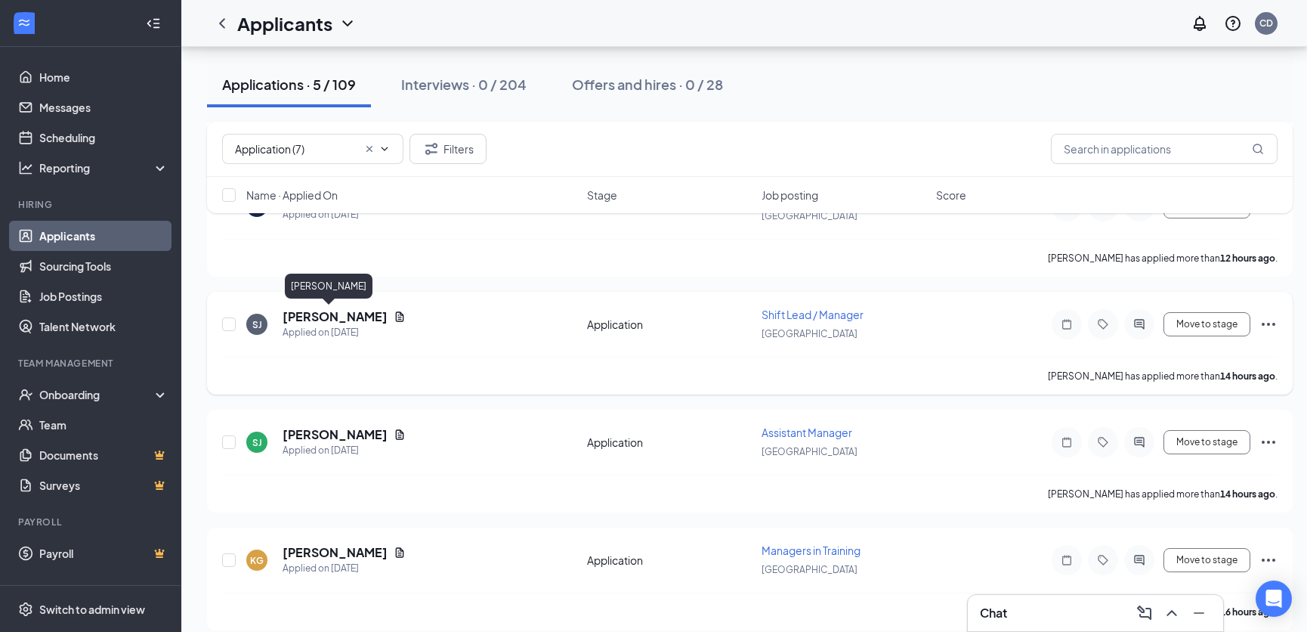
click at [308, 313] on h5 "[PERSON_NAME]" at bounding box center [335, 316] width 105 height 17
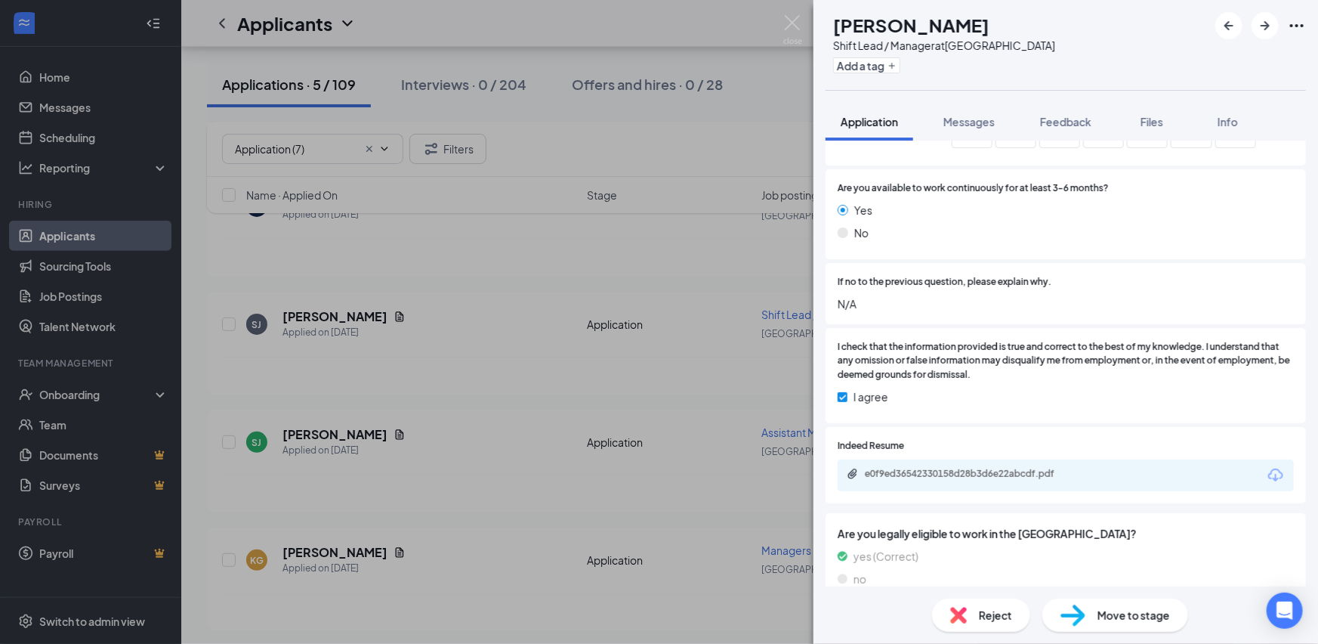
scroll to position [1299, 0]
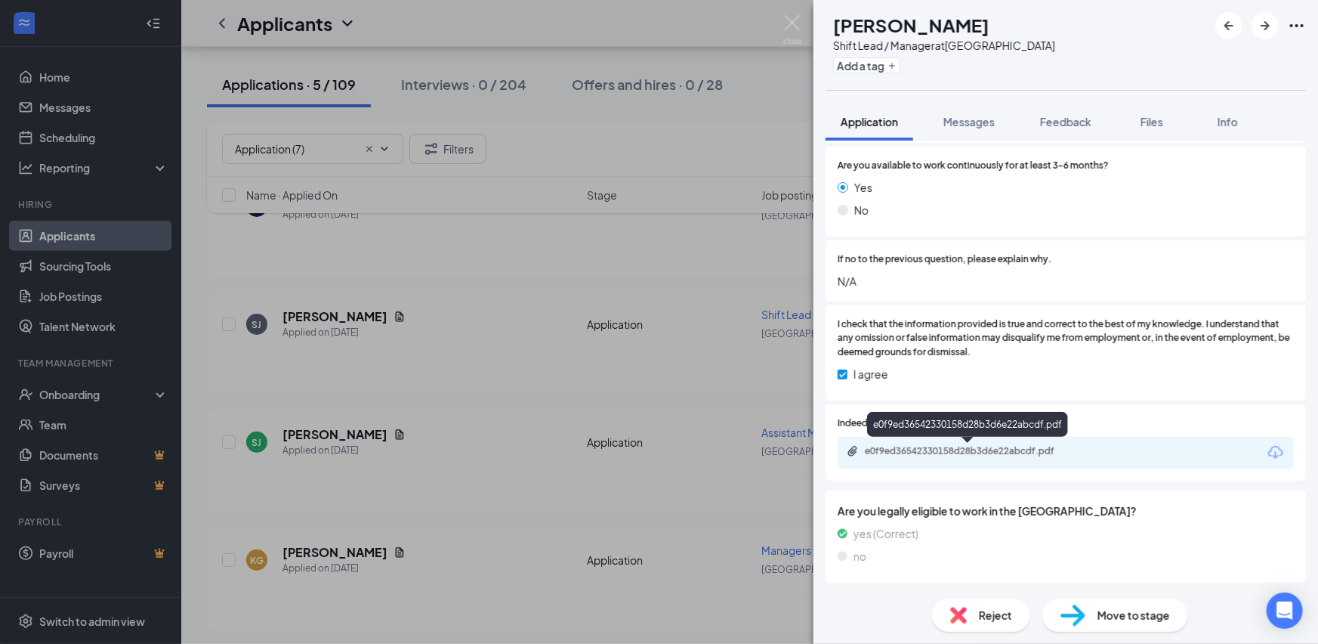
click at [997, 451] on div "e0f9ed36542330158d28b3d6e22abcdf.pdf" at bounding box center [971, 451] width 212 height 12
click at [956, 449] on div "e0f9ed36542330158d28b3d6e22abcdf.pdf" at bounding box center [971, 451] width 212 height 12
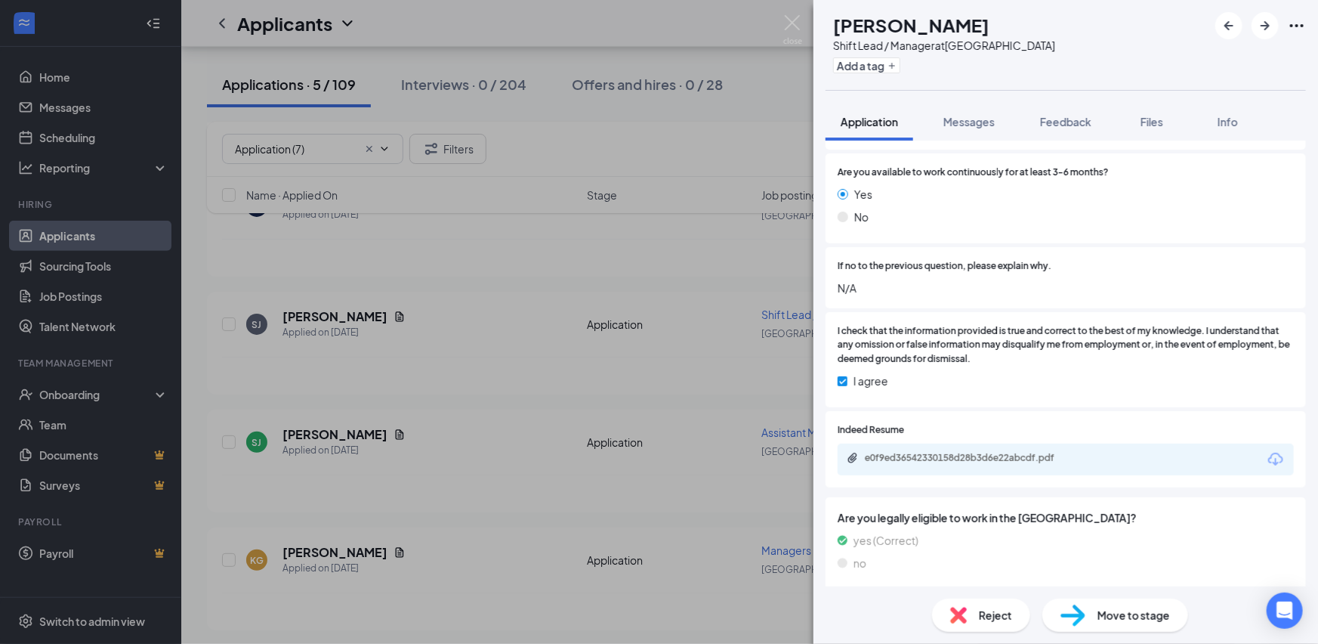
click at [1103, 616] on span "Move to stage" at bounding box center [1134, 615] width 73 height 17
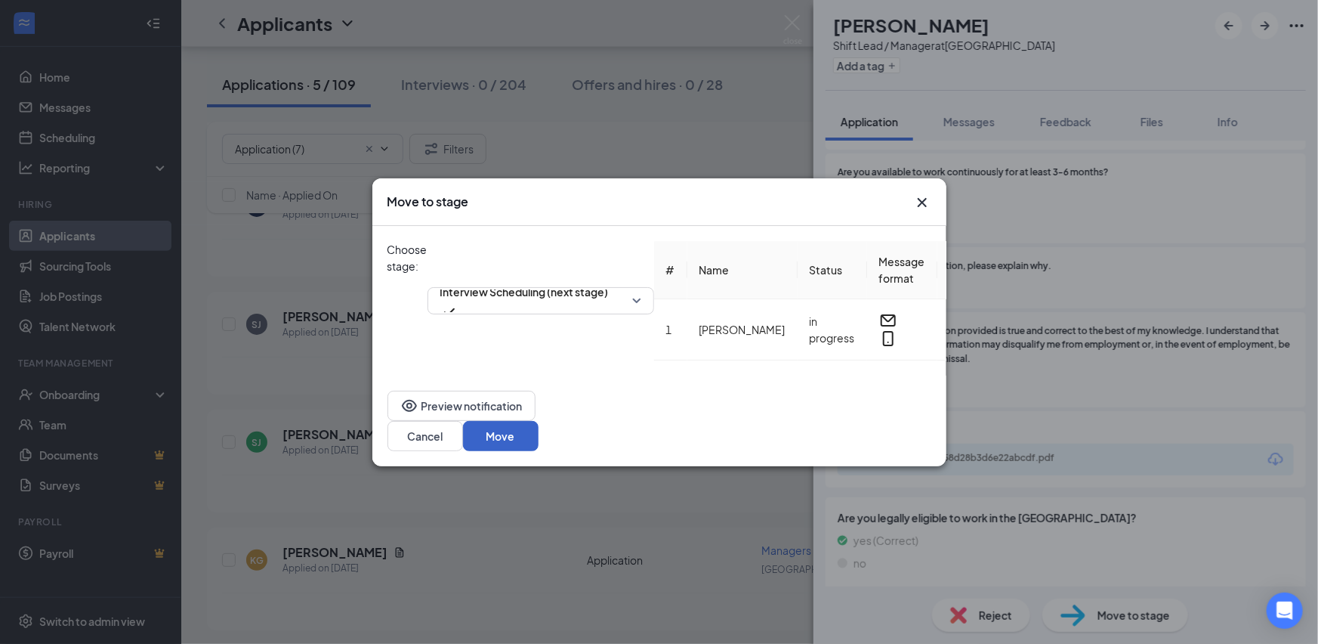
click at [539, 425] on button "Move" at bounding box center [501, 436] width 76 height 30
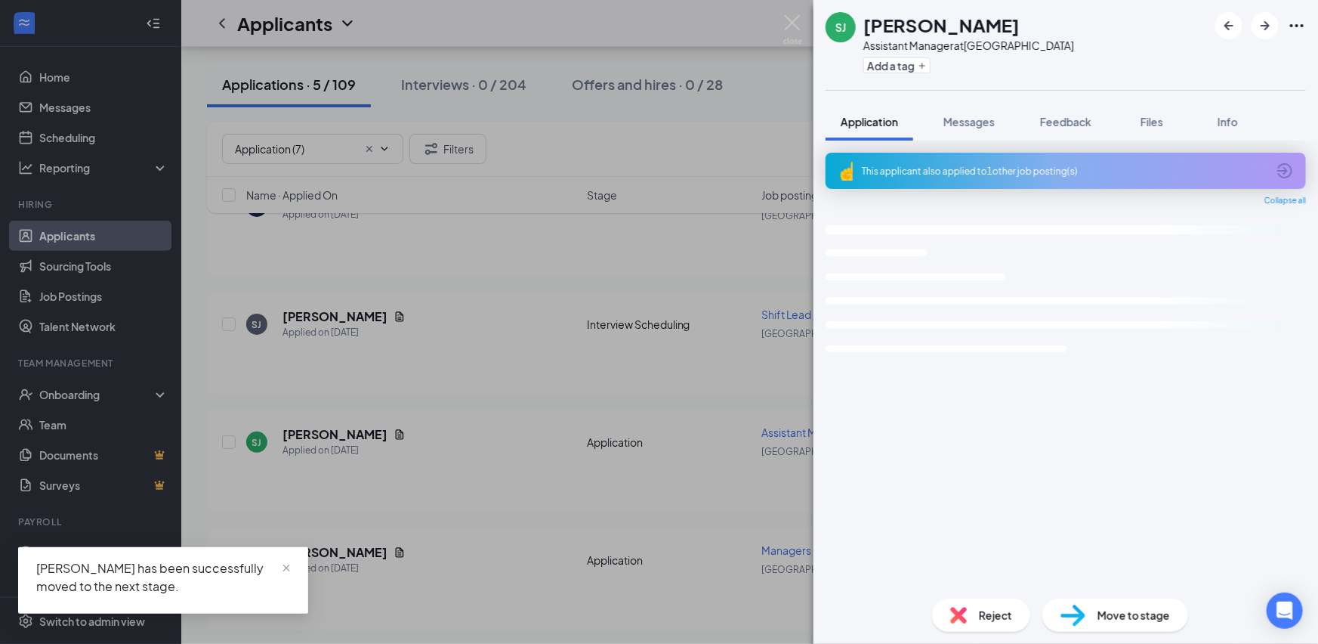
click at [666, 412] on div "[PERSON_NAME] [PERSON_NAME] Assistant Manager at [GEOGRAPHIC_DATA] Add a tag Ap…" at bounding box center [659, 322] width 1318 height 644
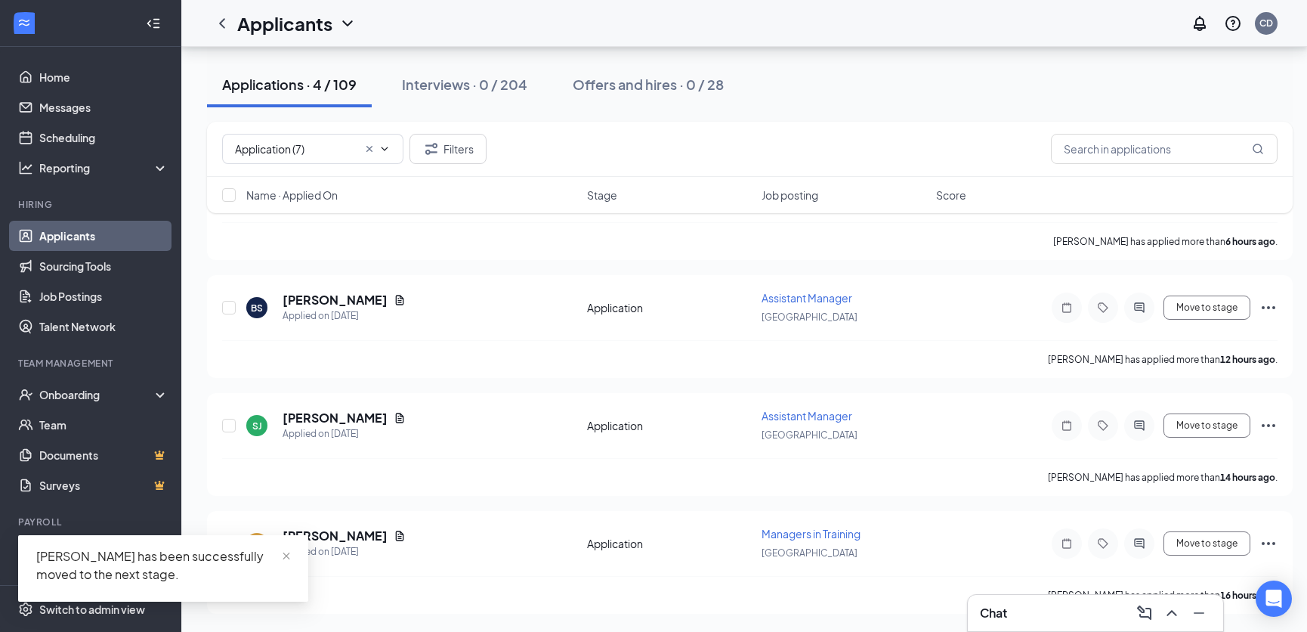
scroll to position [218, 0]
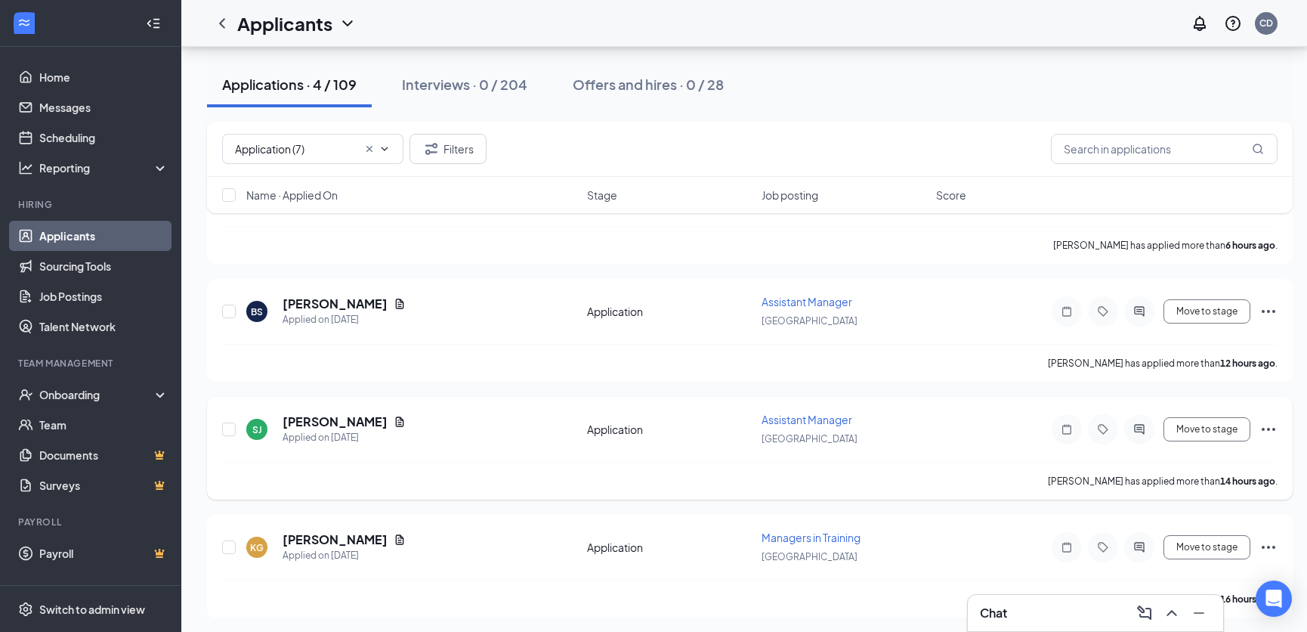
click at [1274, 425] on icon "Ellipses" at bounding box center [1268, 429] width 18 height 18
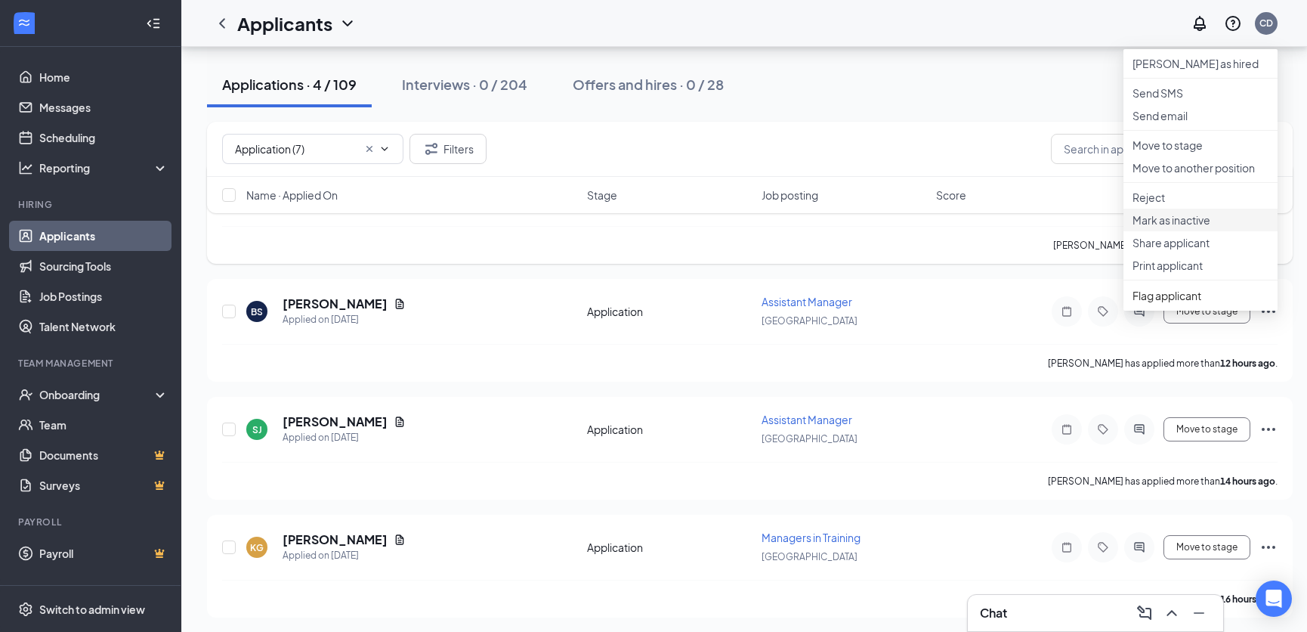
click at [1227, 227] on p "Mark as inactive" at bounding box center [1200, 219] width 136 height 15
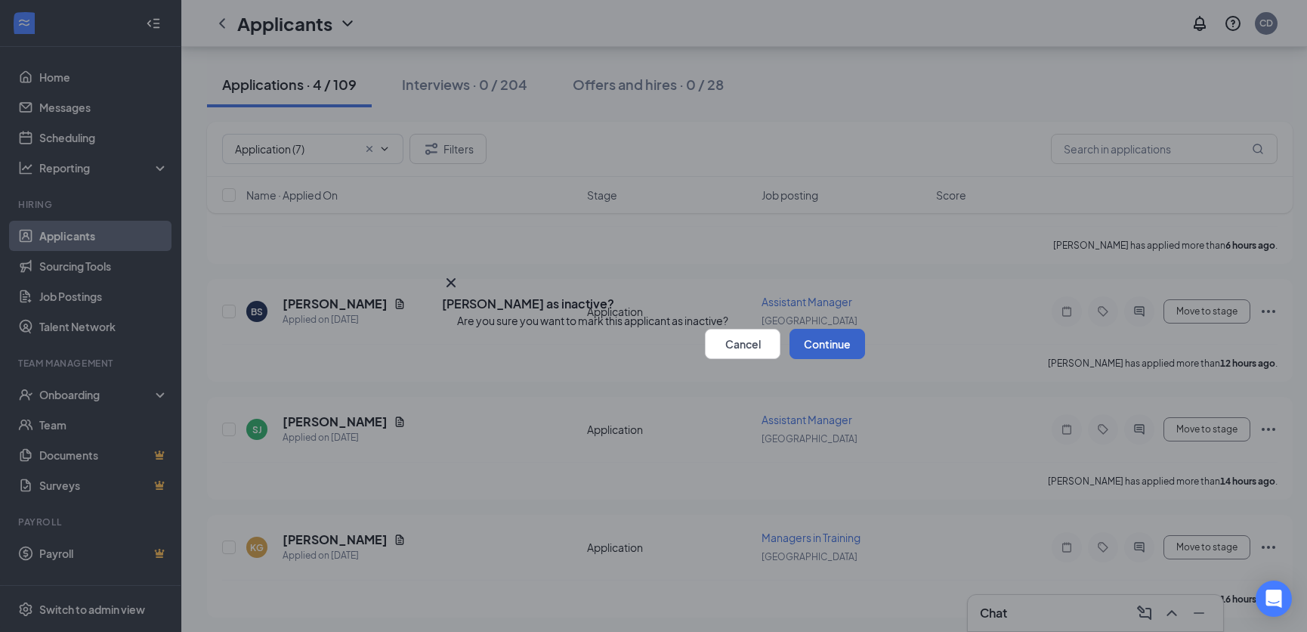
click at [808, 359] on button "Continue" at bounding box center [827, 344] width 76 height 30
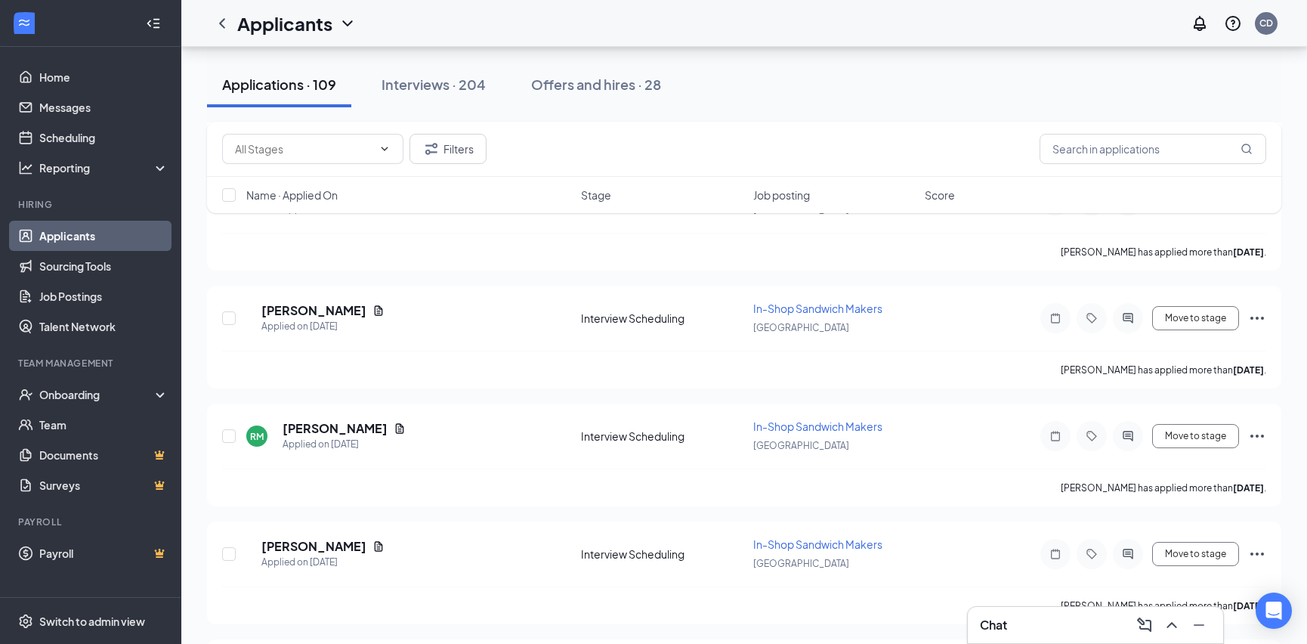
scroll to position [2077, 0]
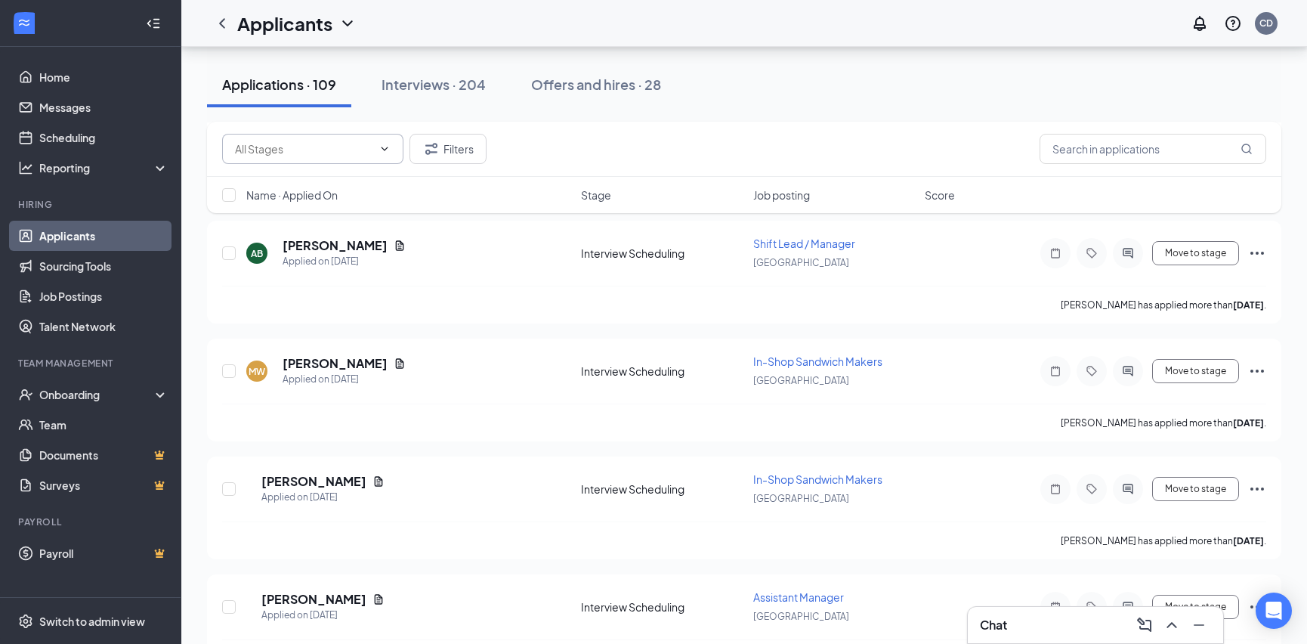
click at [354, 151] on input "text" at bounding box center [303, 149] width 137 height 17
click at [333, 178] on div "Application (4)" at bounding box center [311, 183] width 157 height 17
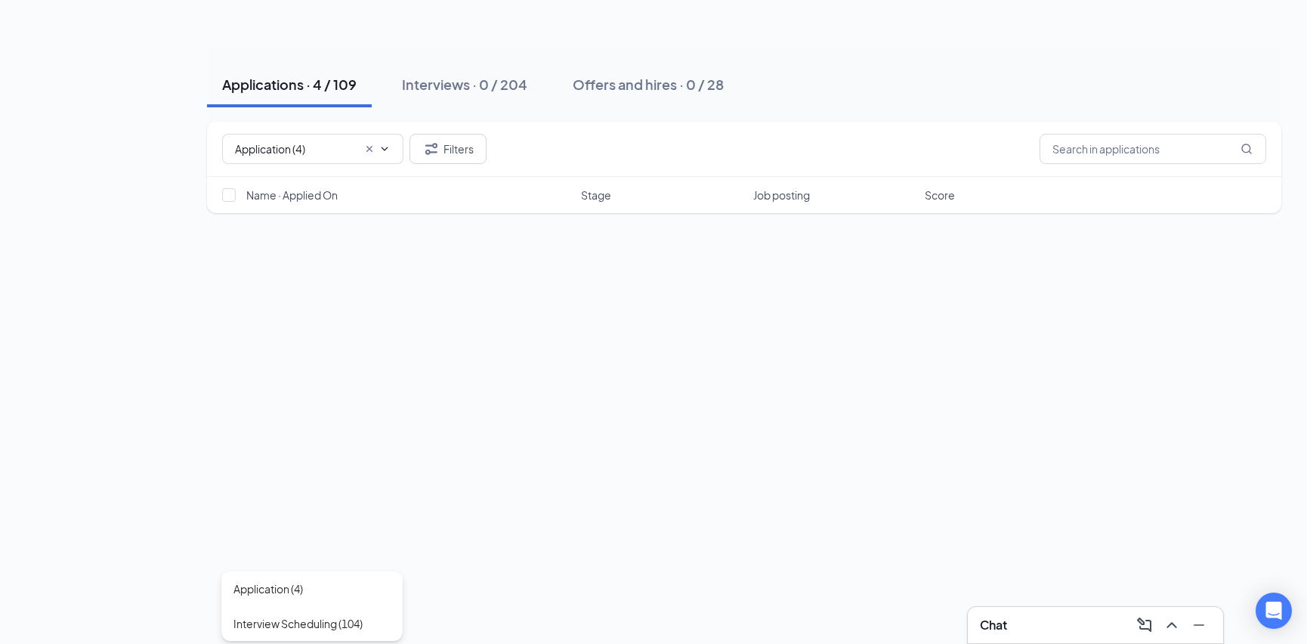
type input "Application (4)"
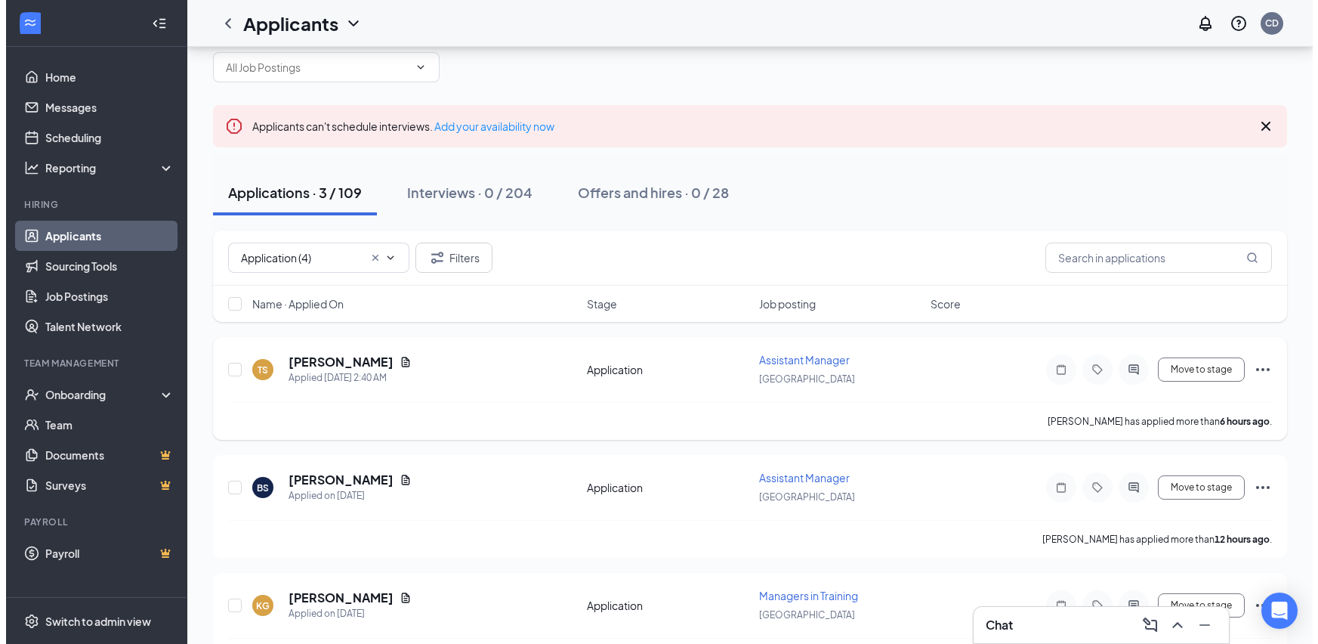
scroll to position [90, 0]
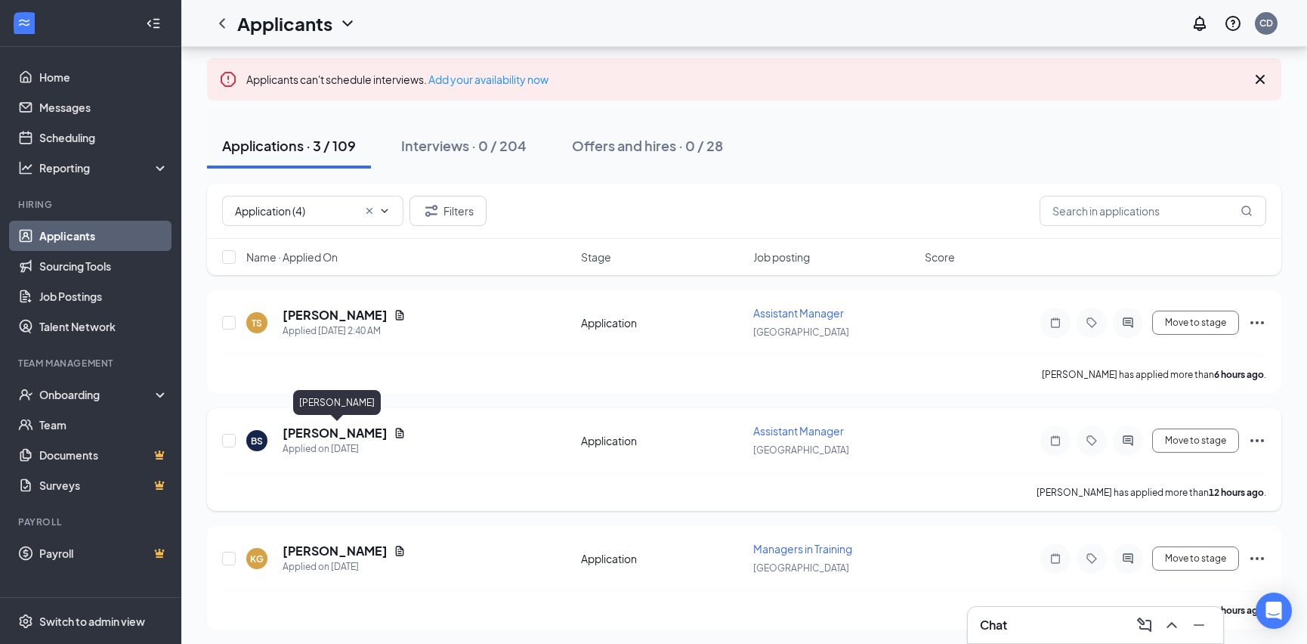
click at [379, 427] on h5 "[PERSON_NAME]" at bounding box center [335, 433] width 105 height 17
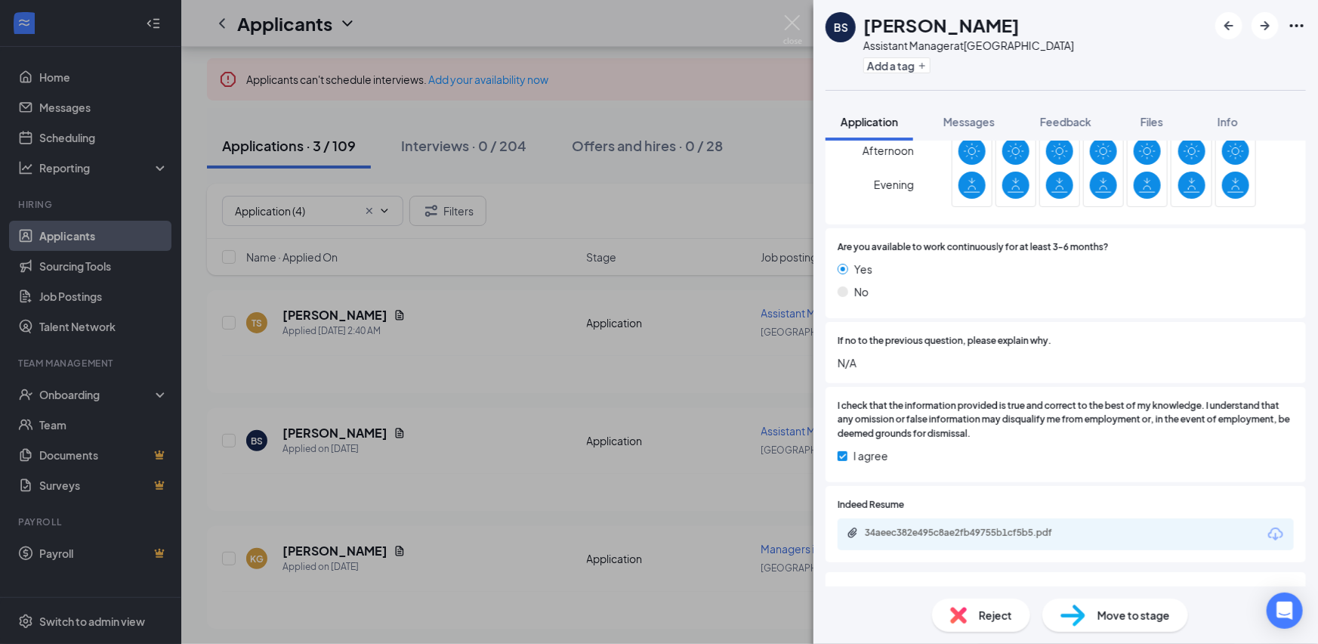
scroll to position [1256, 0]
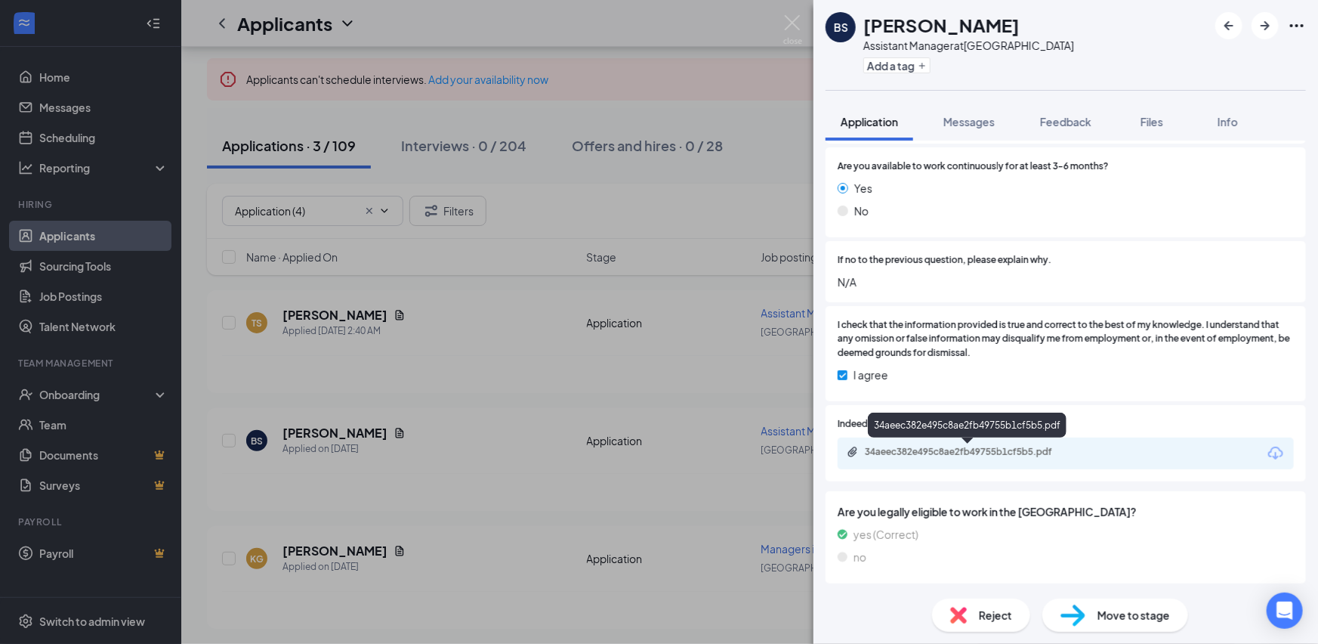
click at [978, 453] on div "34aeec382e495c8ae2fb49755b1cf5b5.pdf" at bounding box center [971, 452] width 212 height 12
click at [551, 446] on div "BS [PERSON_NAME] Assistant Manager at [GEOGRAPHIC_DATA] Add a tag Application M…" at bounding box center [659, 322] width 1318 height 644
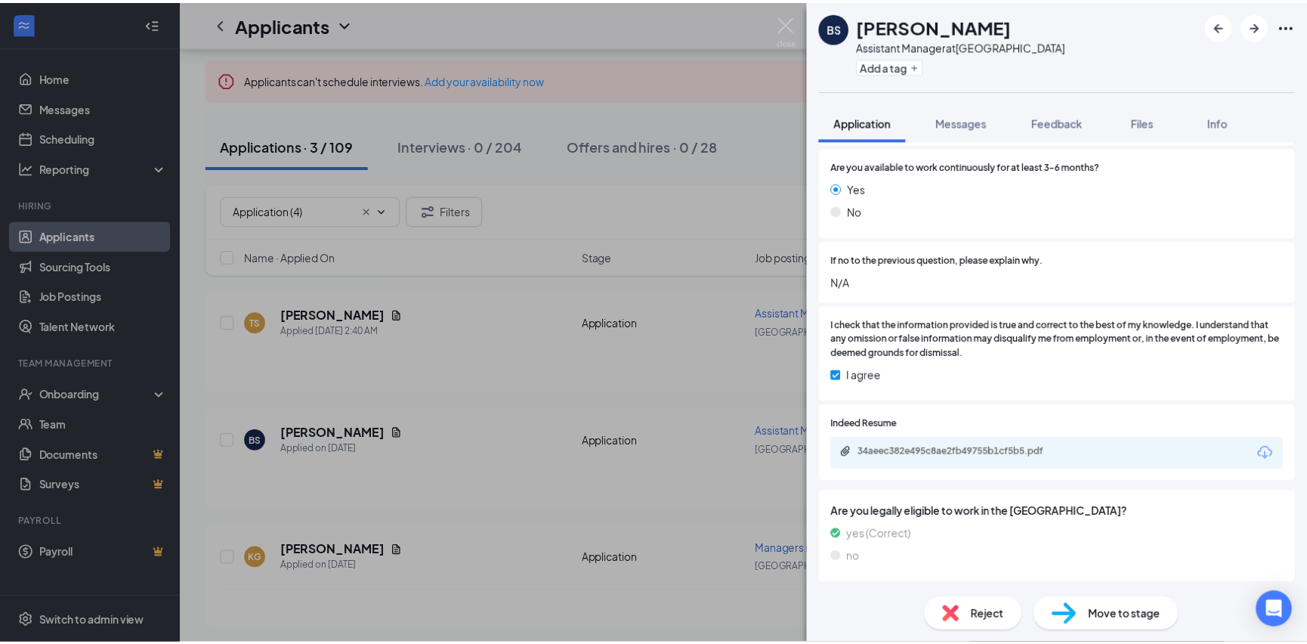
scroll to position [1250, 0]
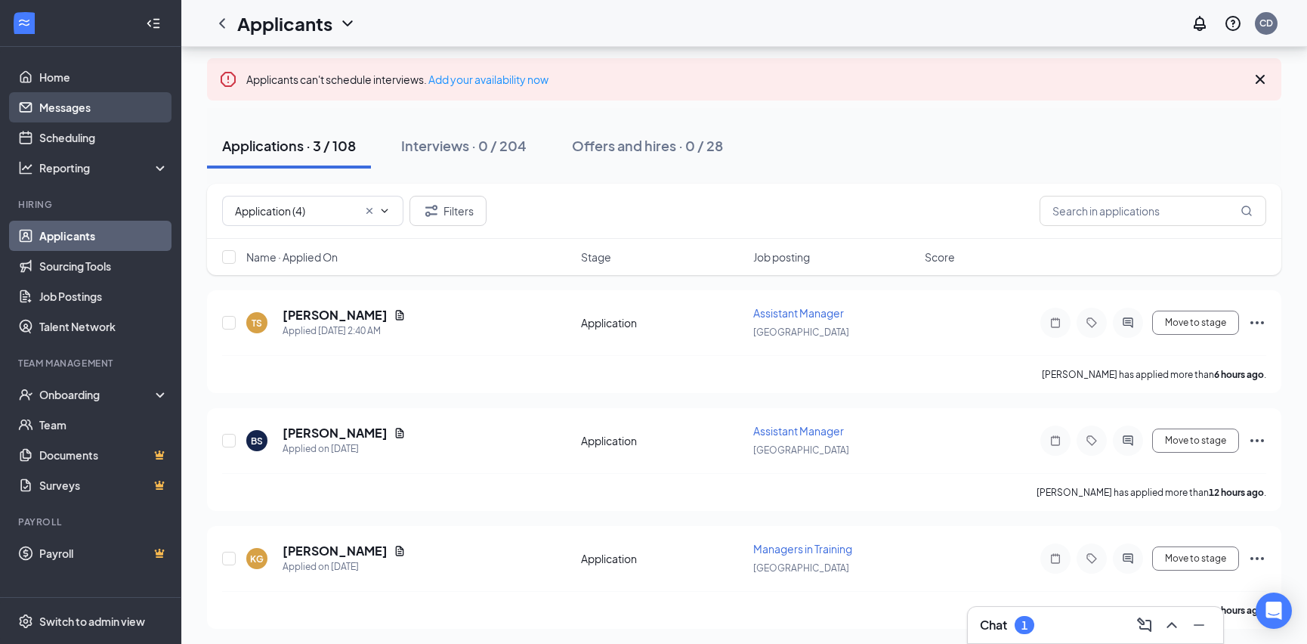
click at [117, 101] on link "Messages" at bounding box center [103, 107] width 129 height 30
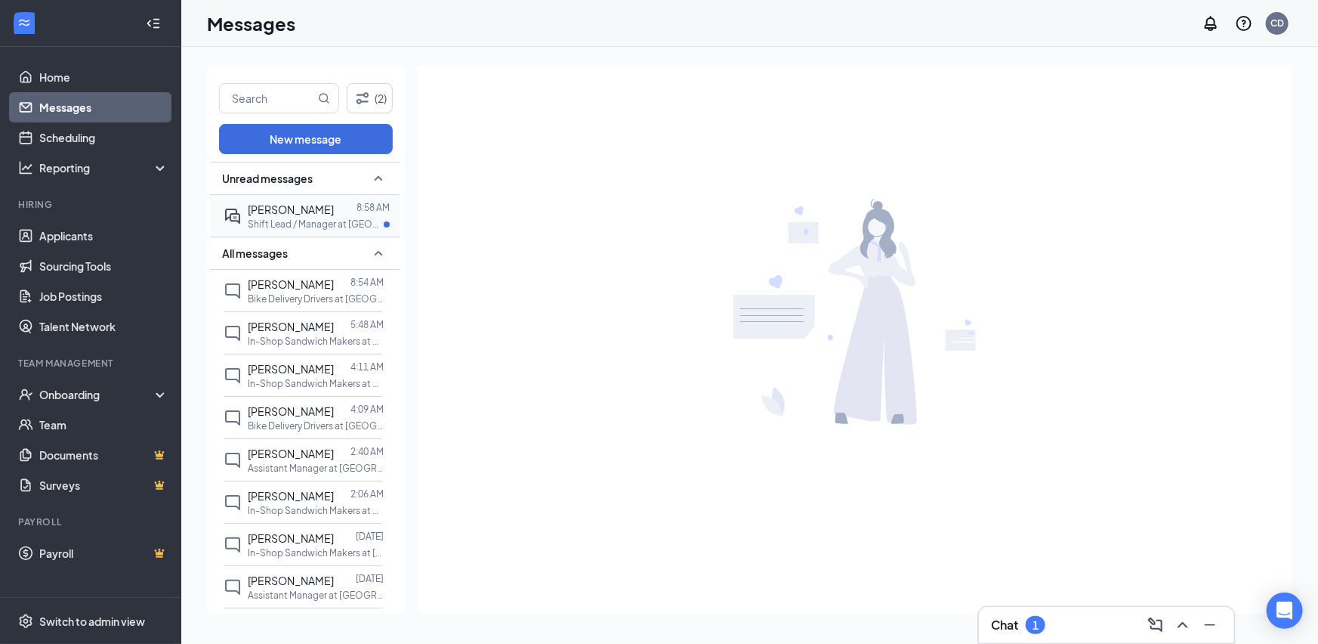
click at [288, 214] on span "[PERSON_NAME]" at bounding box center [291, 209] width 86 height 14
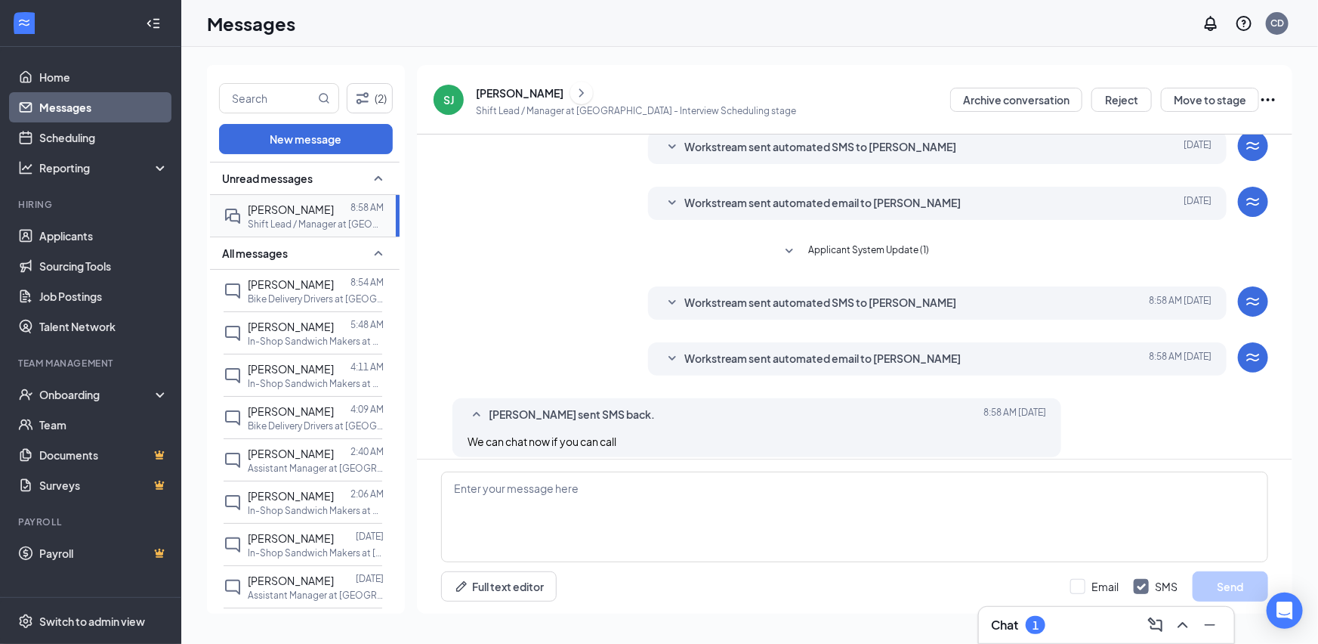
scroll to position [68, 0]
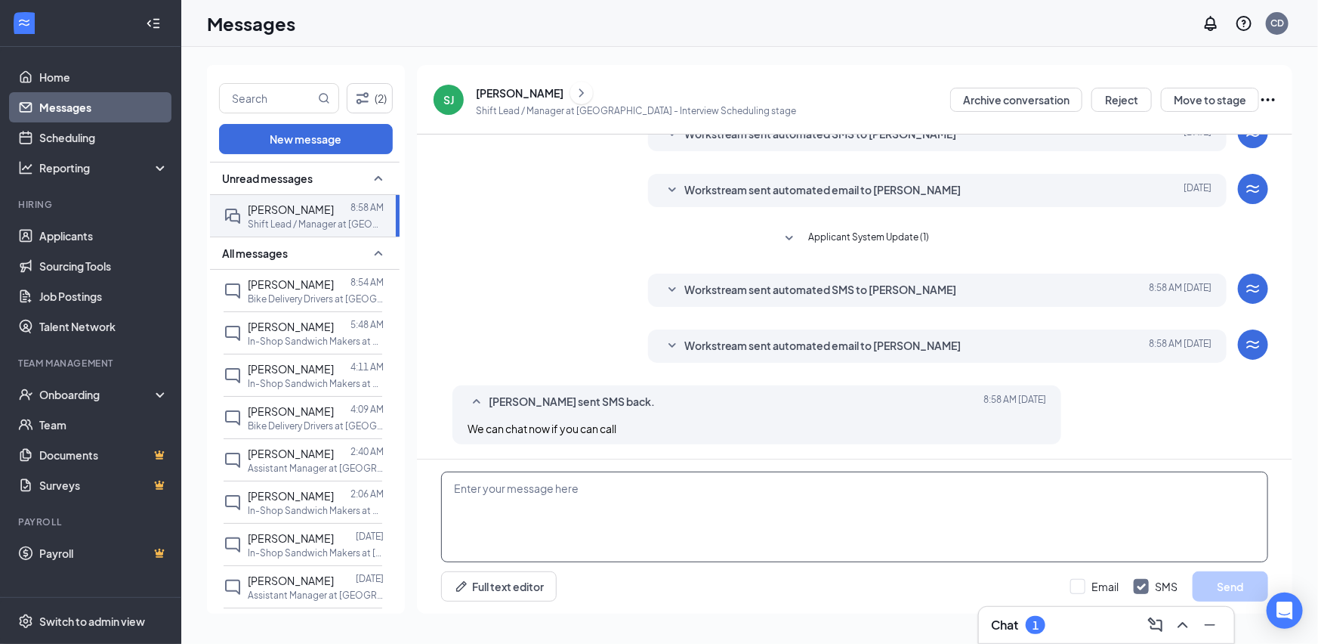
click at [635, 507] on textarea at bounding box center [854, 516] width 827 height 91
type textarea "I do have some time. I will call you in about a min or two. -[DEMOGRAPHIC_DATA]"
click at [1217, 585] on button "Send" at bounding box center [1231, 586] width 76 height 30
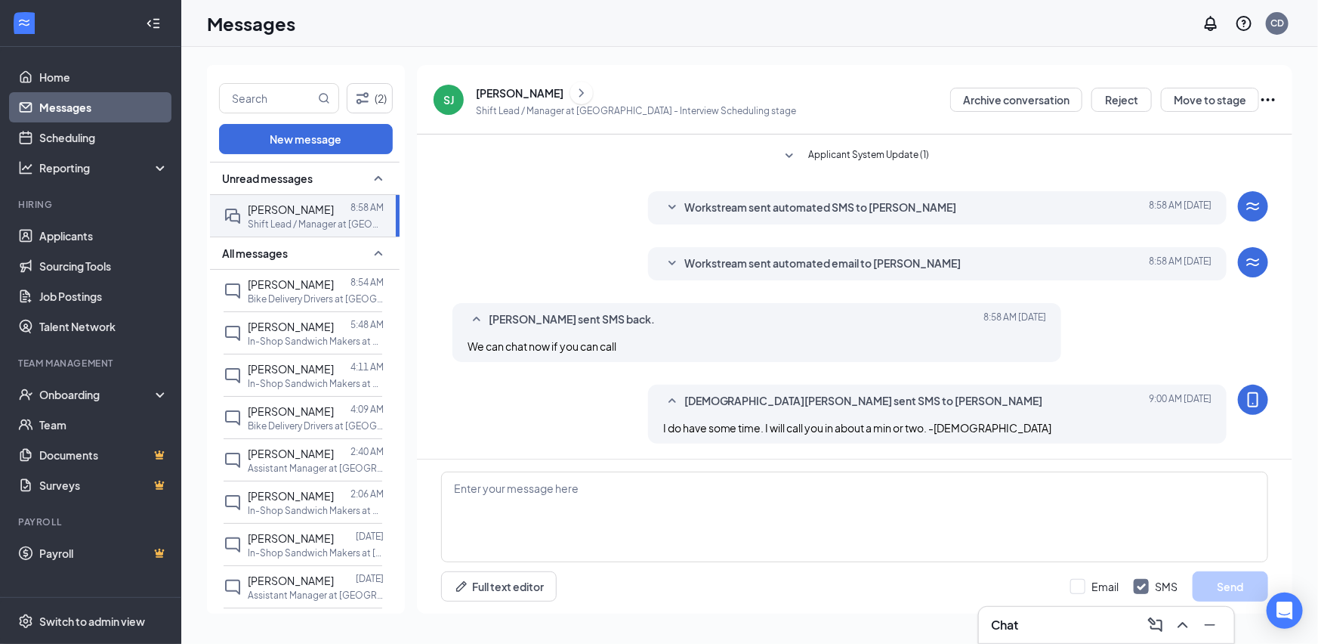
click at [506, 91] on div "[PERSON_NAME]" at bounding box center [520, 92] width 88 height 15
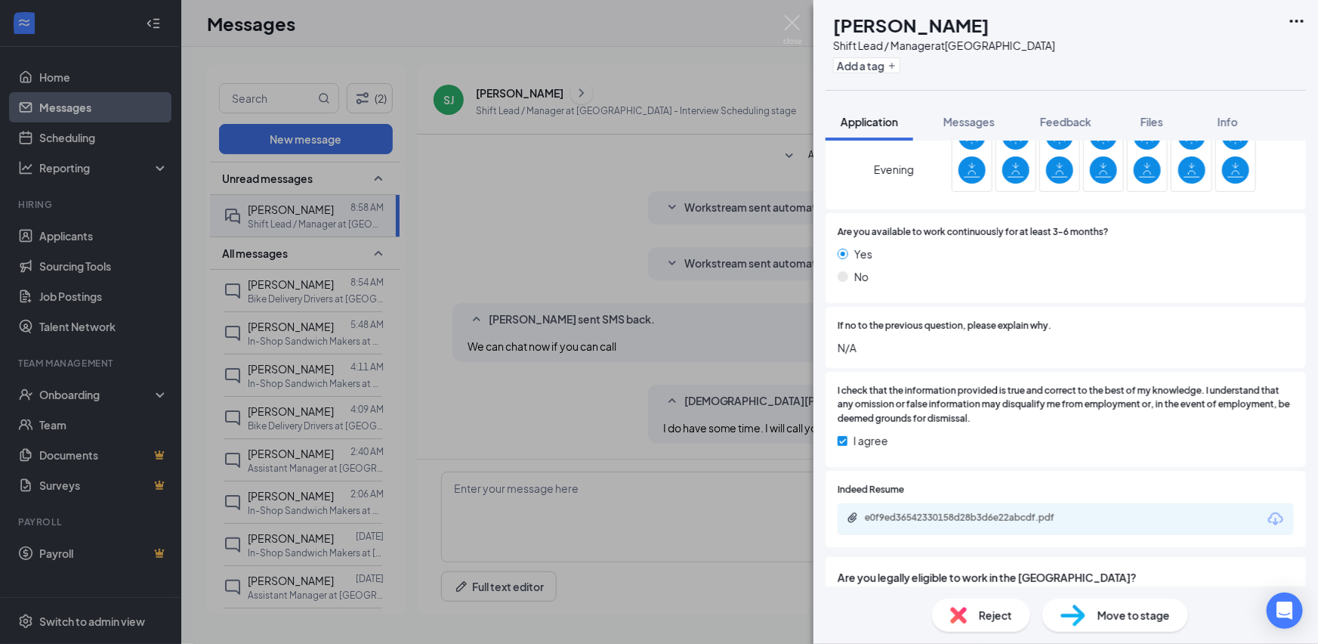
scroll to position [1299, 0]
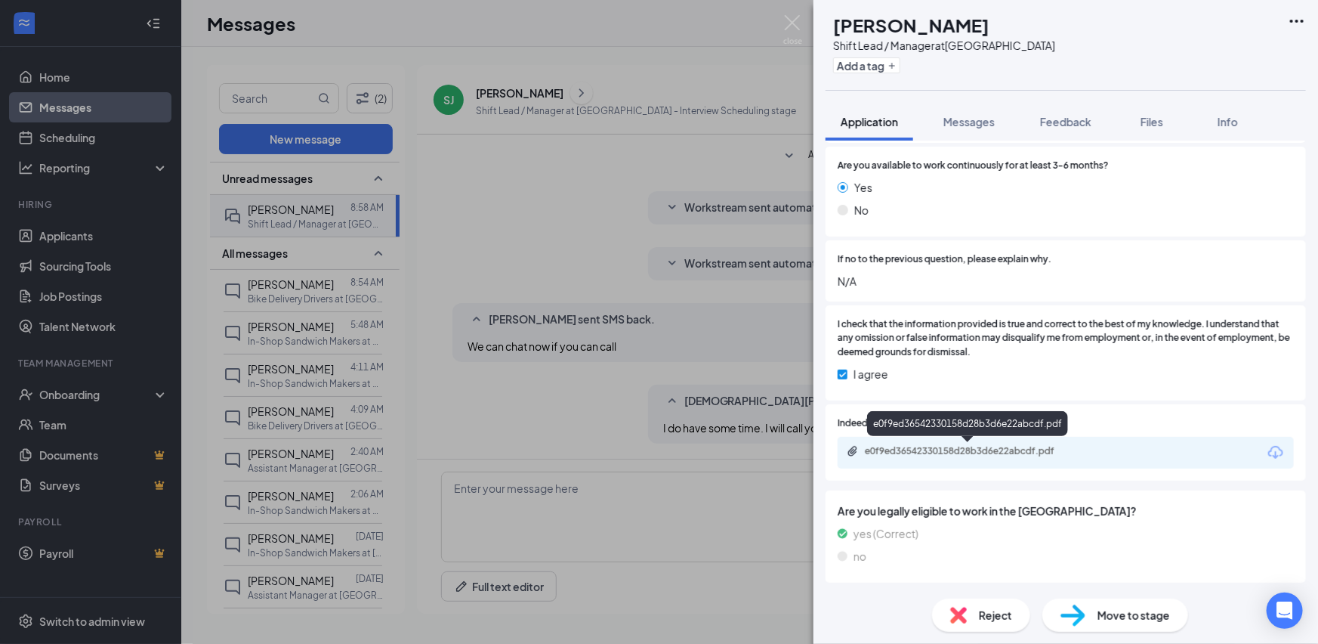
click at [964, 454] on div "e0f9ed36542330158d28b3d6e22abcdf.pdf" at bounding box center [971, 451] width 212 height 12
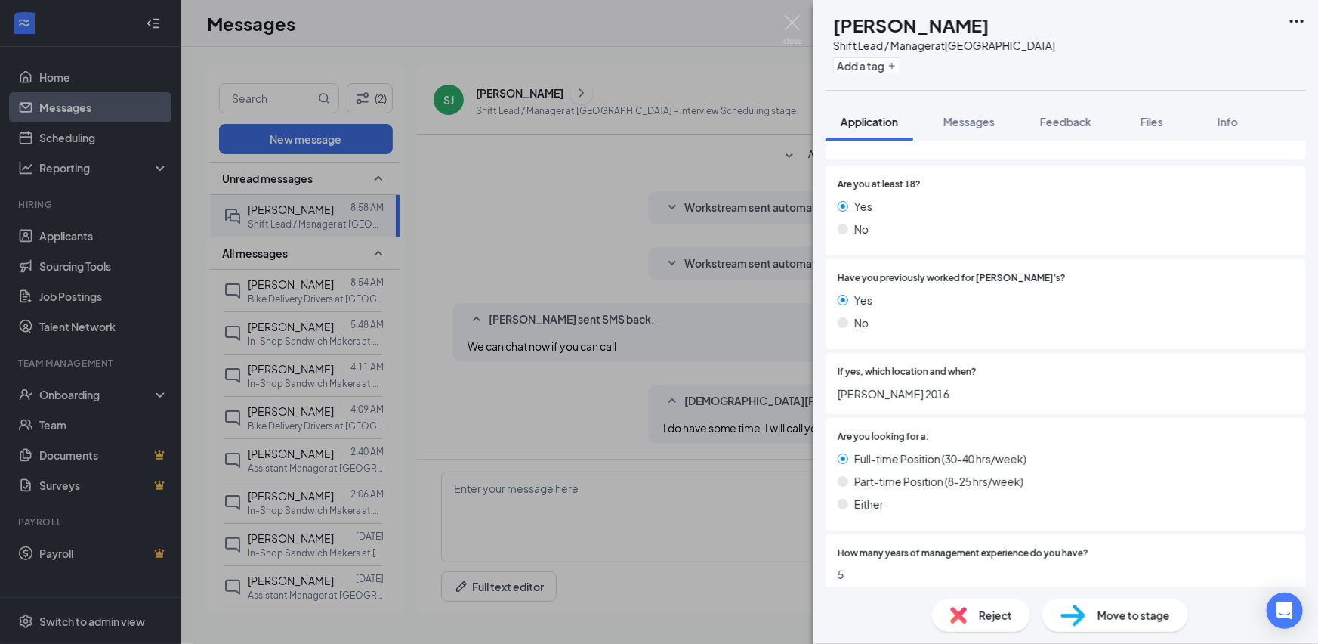
scroll to position [0, 0]
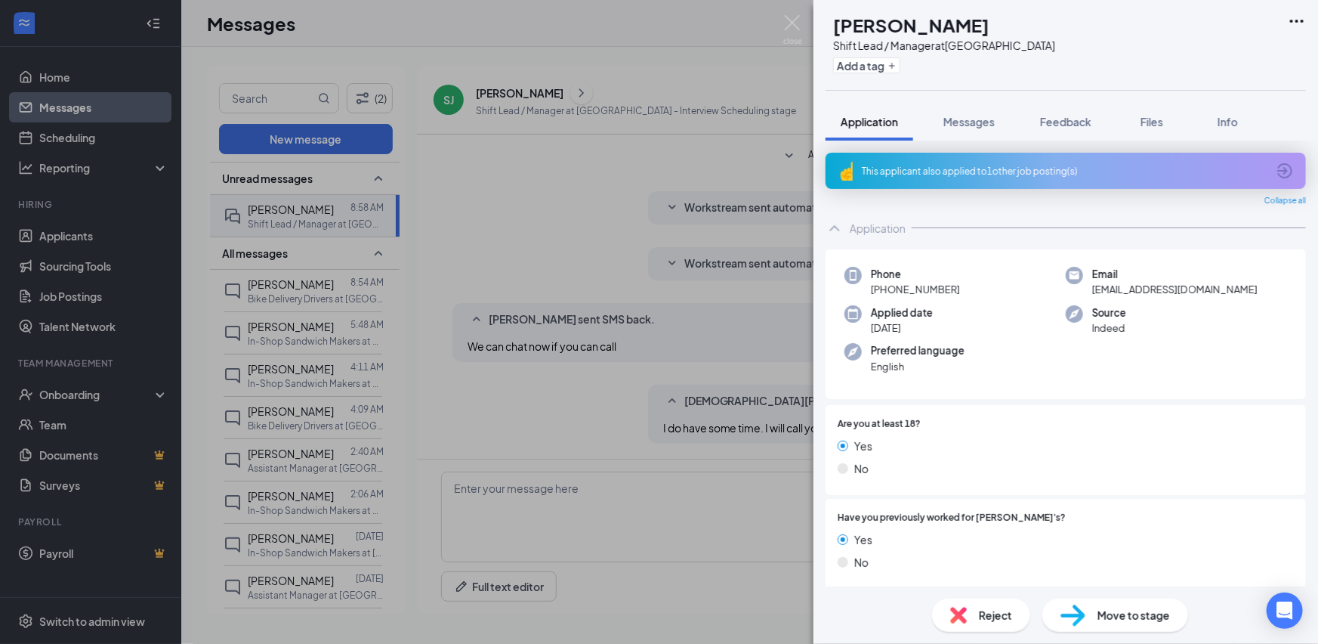
click at [1039, 461] on div "No" at bounding box center [1066, 468] width 456 height 17
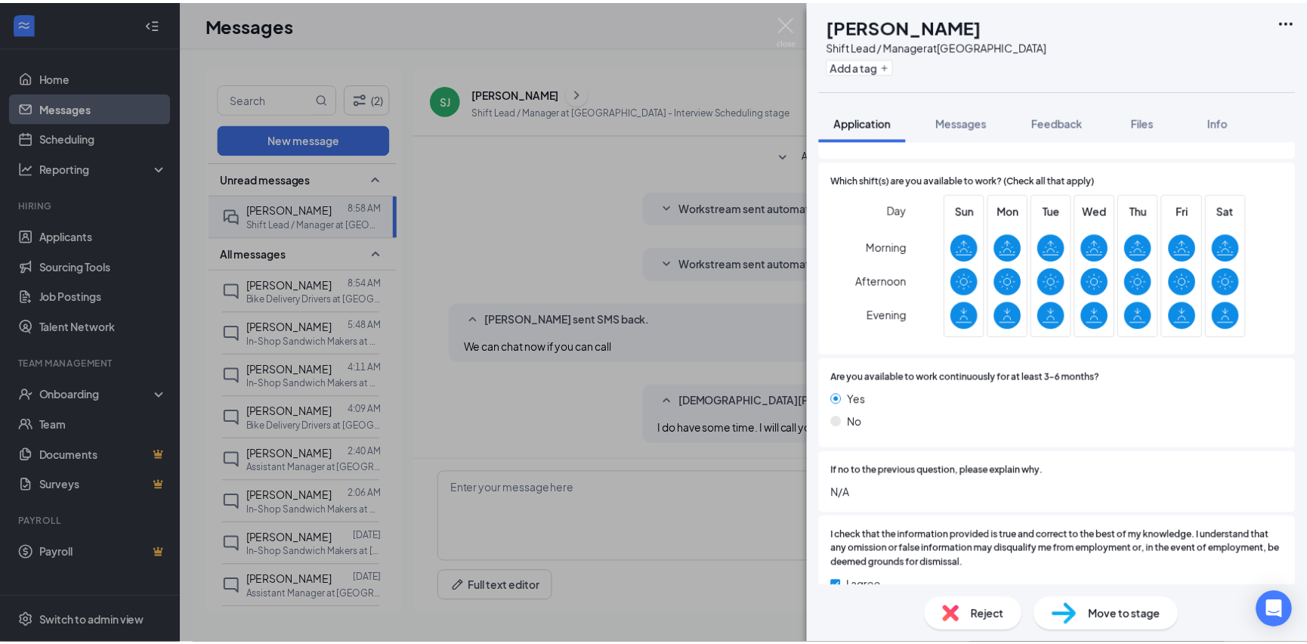
scroll to position [1087, 0]
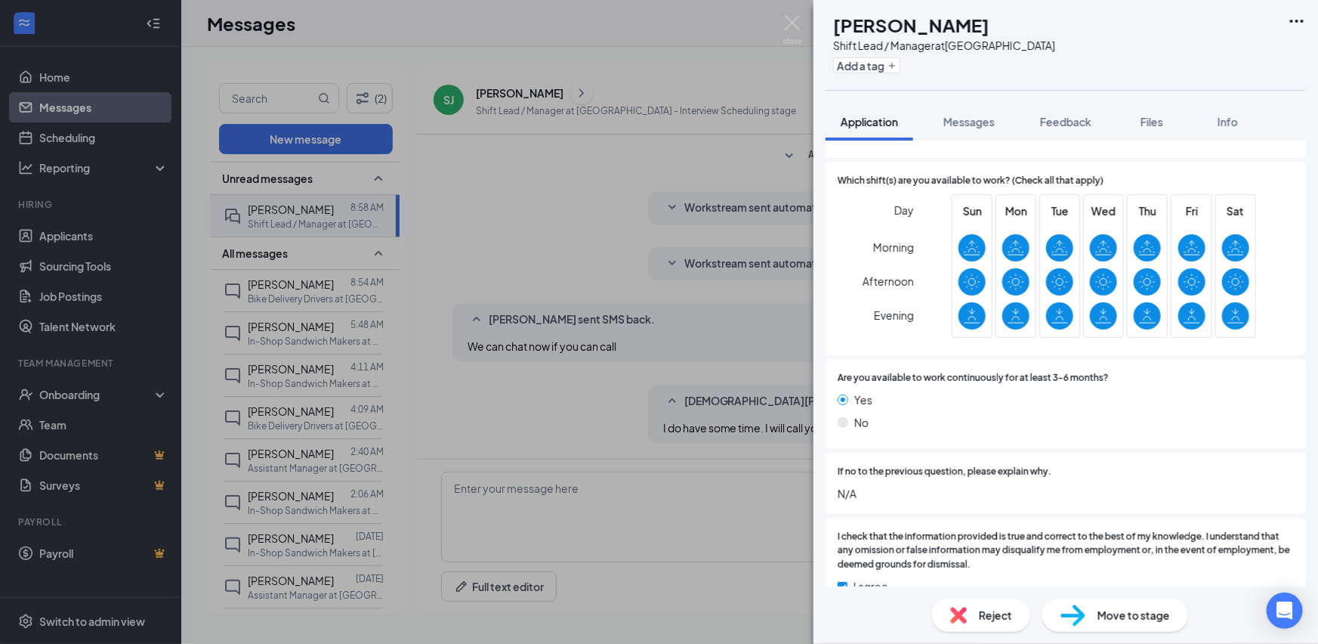
click at [752, 145] on div "[PERSON_NAME] [PERSON_NAME] Shift Lead / Manager at [GEOGRAPHIC_DATA] Add a tag…" at bounding box center [659, 322] width 1318 height 644
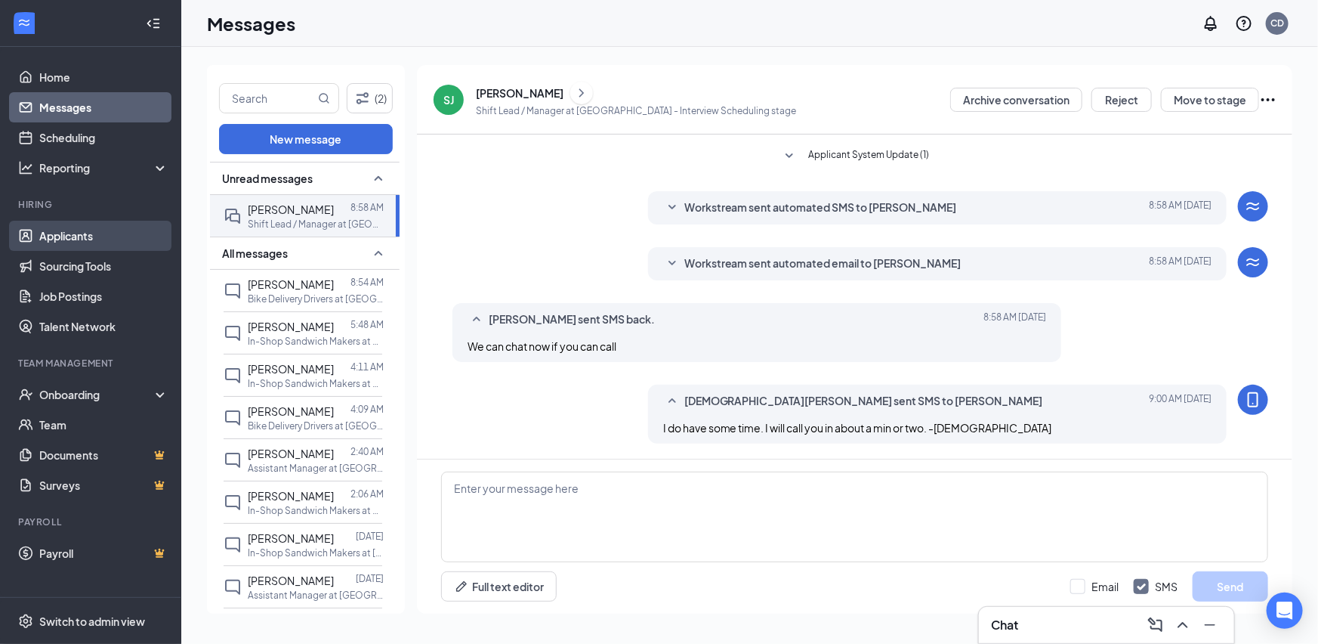
click at [91, 239] on link "Applicants" at bounding box center [103, 236] width 129 height 30
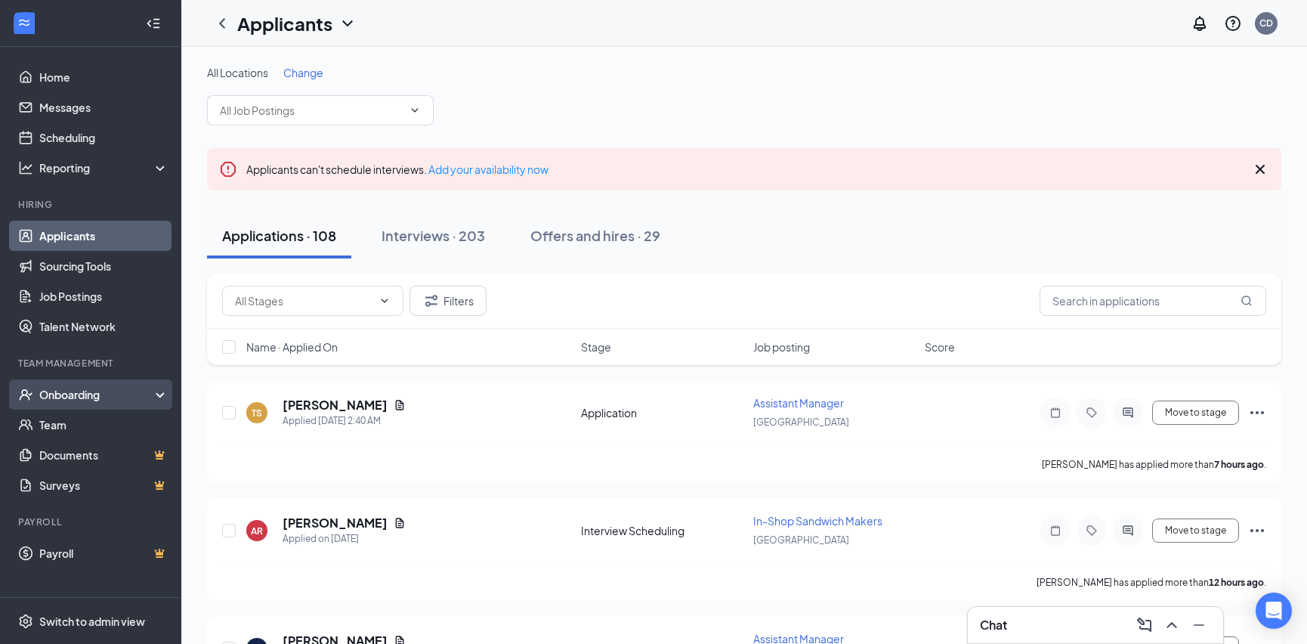
click at [157, 396] on icon at bounding box center [163, 396] width 12 height 0
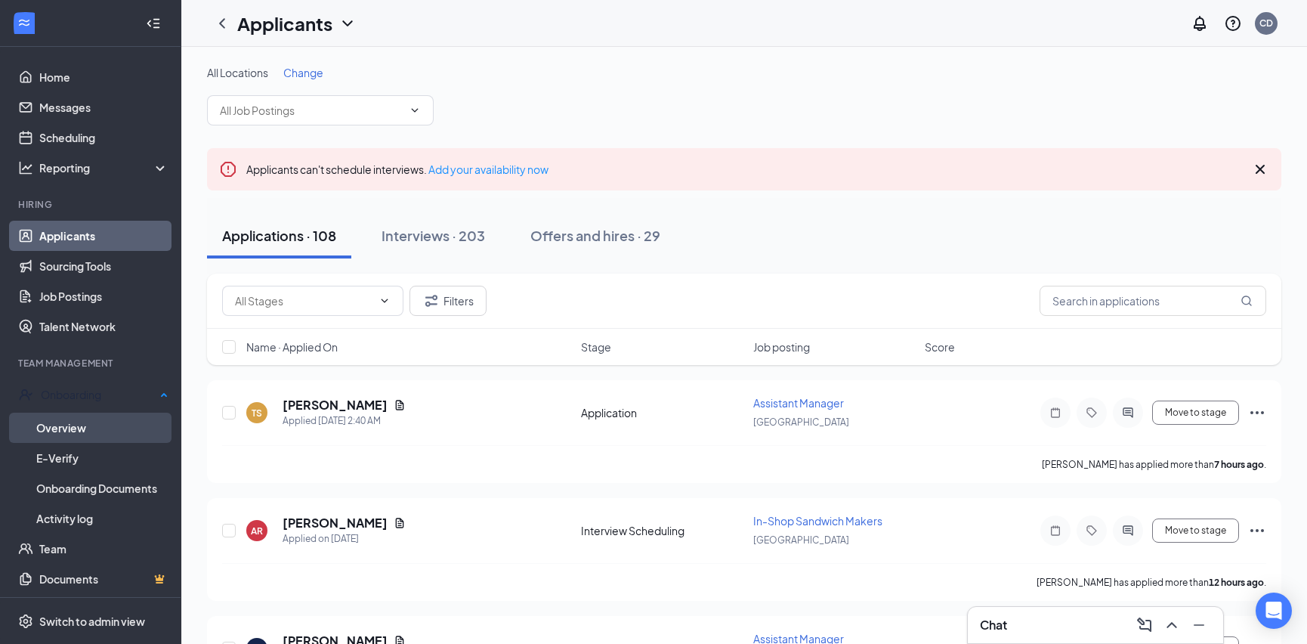
click at [100, 423] on link "Overview" at bounding box center [102, 427] width 132 height 30
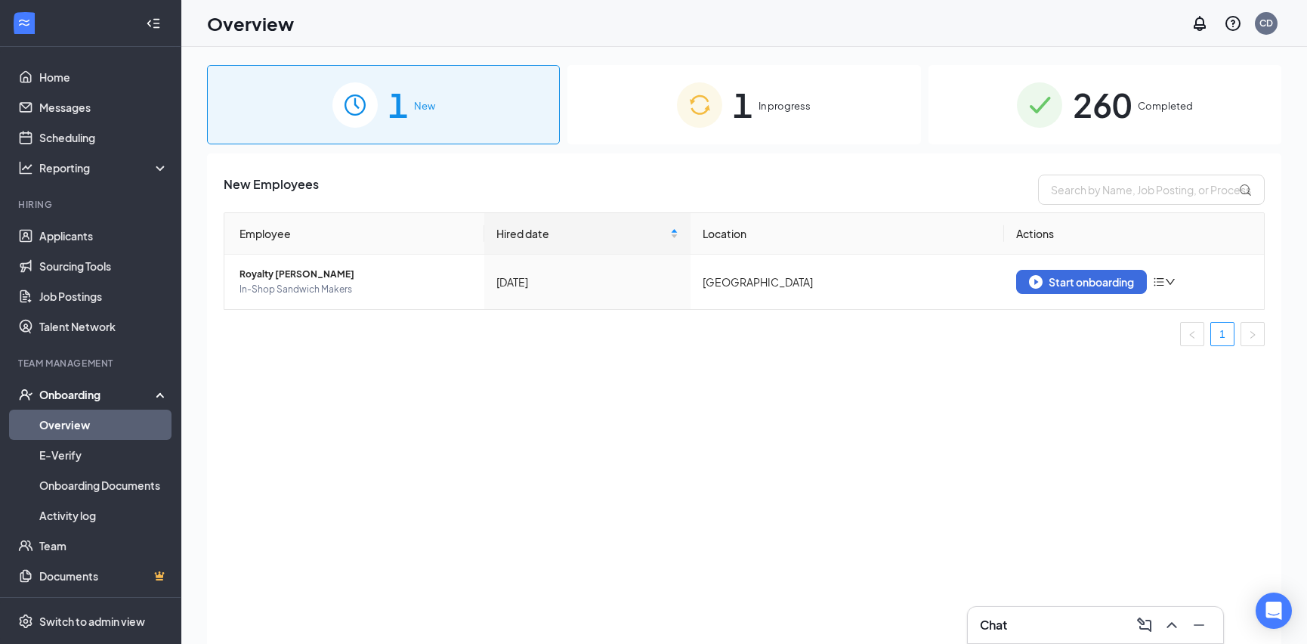
click at [774, 113] on span "In progress" at bounding box center [784, 105] width 52 height 15
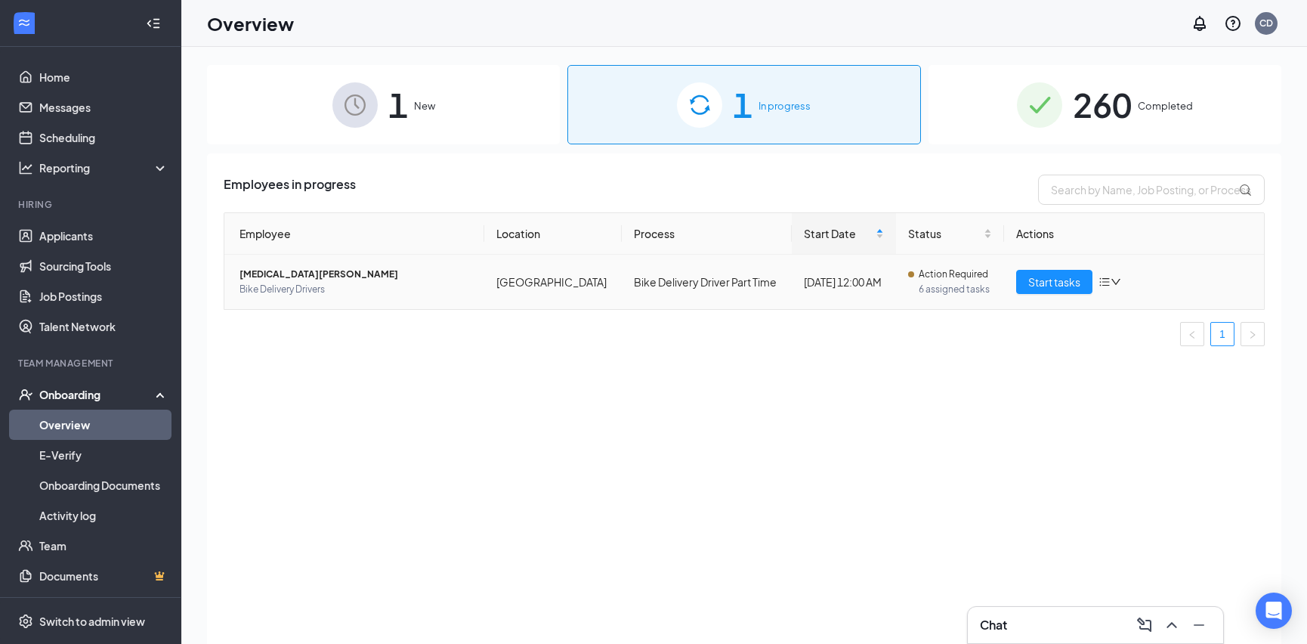
click at [277, 276] on span "[MEDICAL_DATA][PERSON_NAME]" at bounding box center [355, 274] width 233 height 15
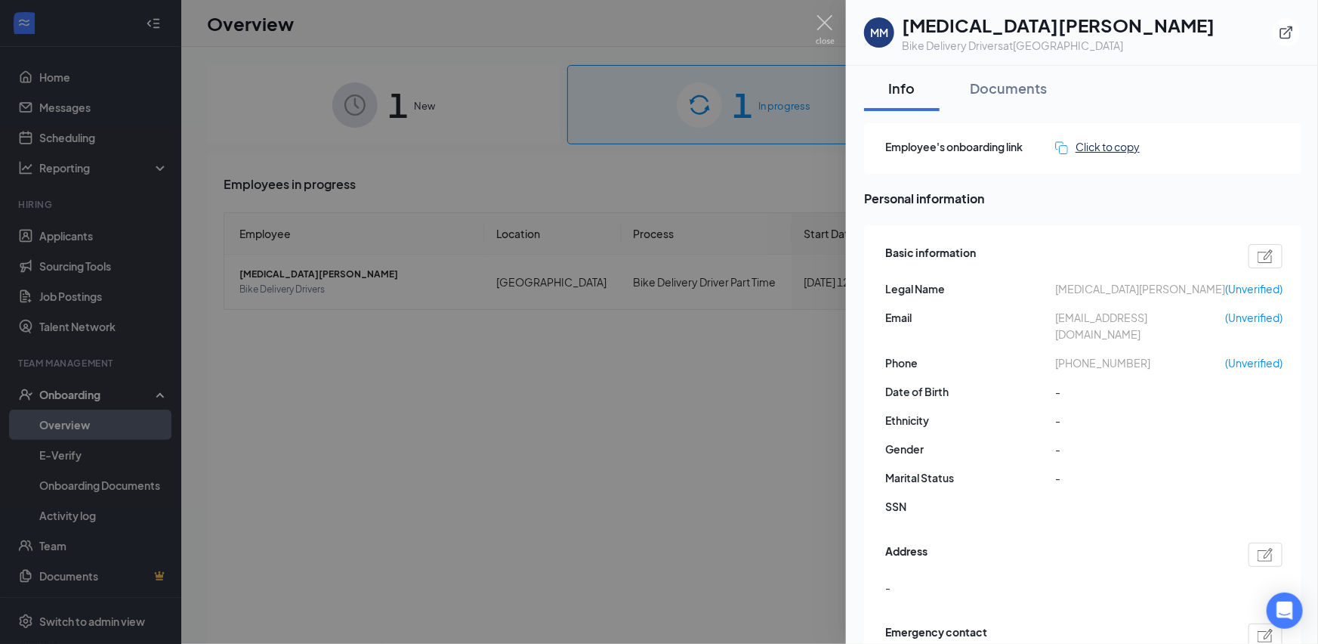
click at [1129, 150] on div "Click to copy" at bounding box center [1097, 146] width 85 height 17
click at [624, 381] on div at bounding box center [659, 322] width 1318 height 644
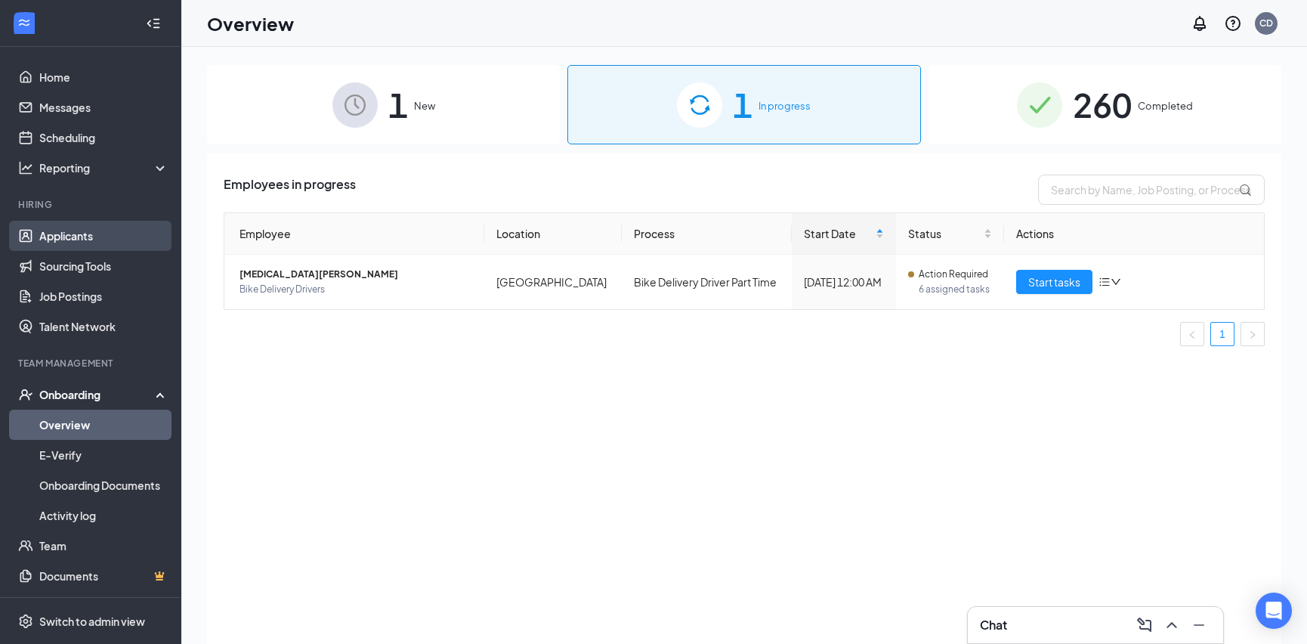
click at [57, 234] on link "Applicants" at bounding box center [103, 236] width 129 height 30
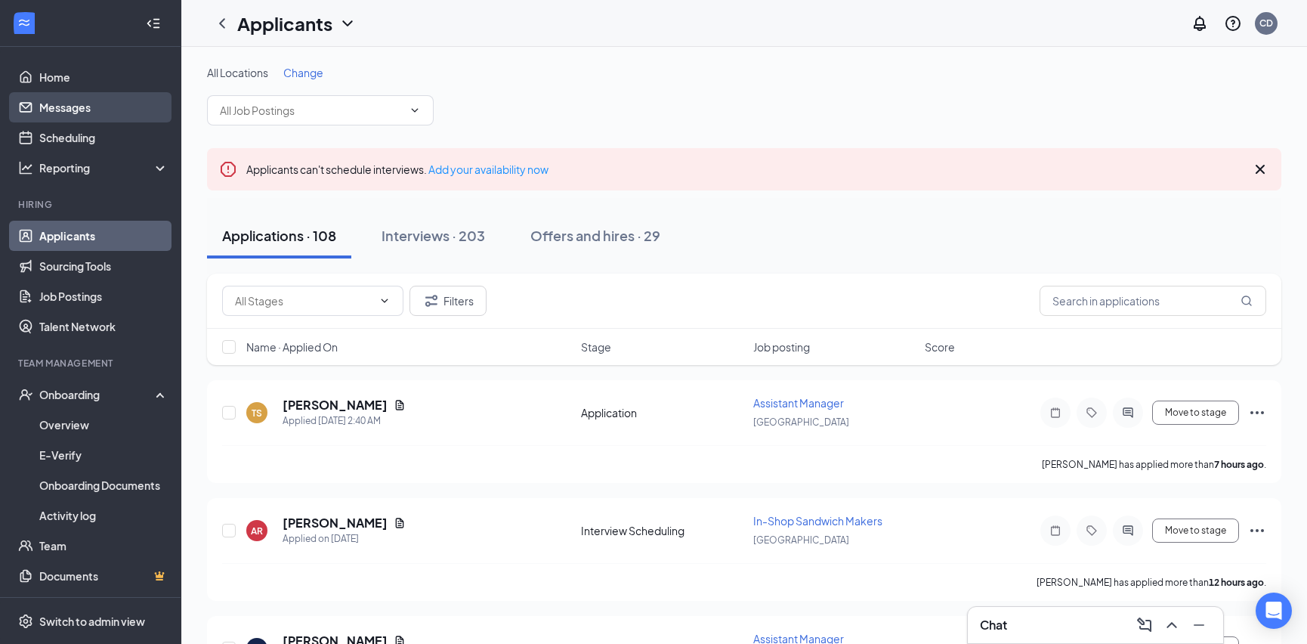
click at [73, 102] on link "Messages" at bounding box center [103, 107] width 129 height 30
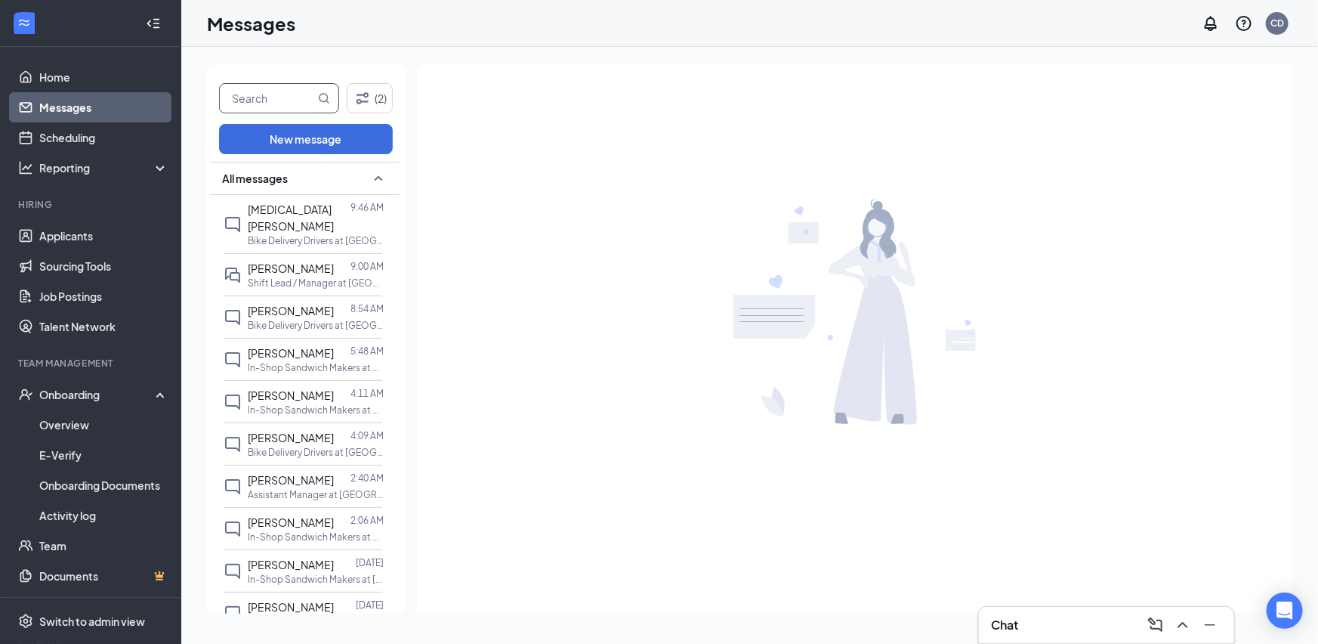
click at [252, 100] on input "text" at bounding box center [267, 98] width 95 height 29
type input "angel"
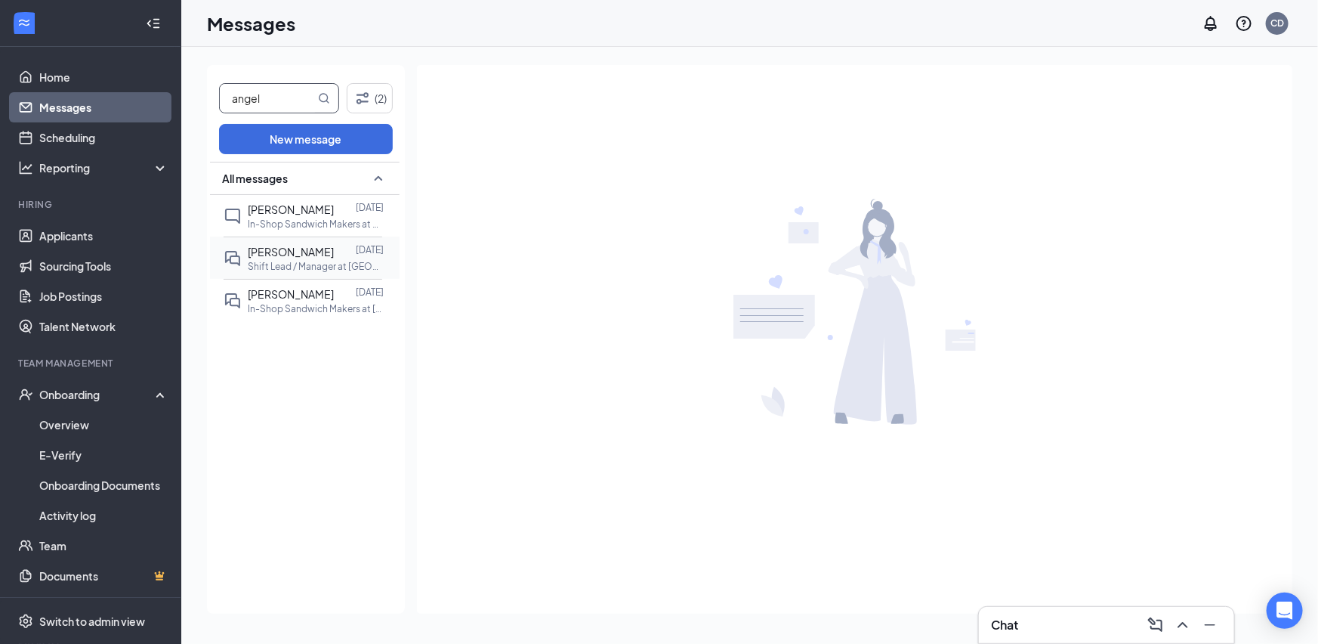
click at [323, 268] on p "Shift Lead / Manager at [GEOGRAPHIC_DATA]" at bounding box center [316, 266] width 136 height 13
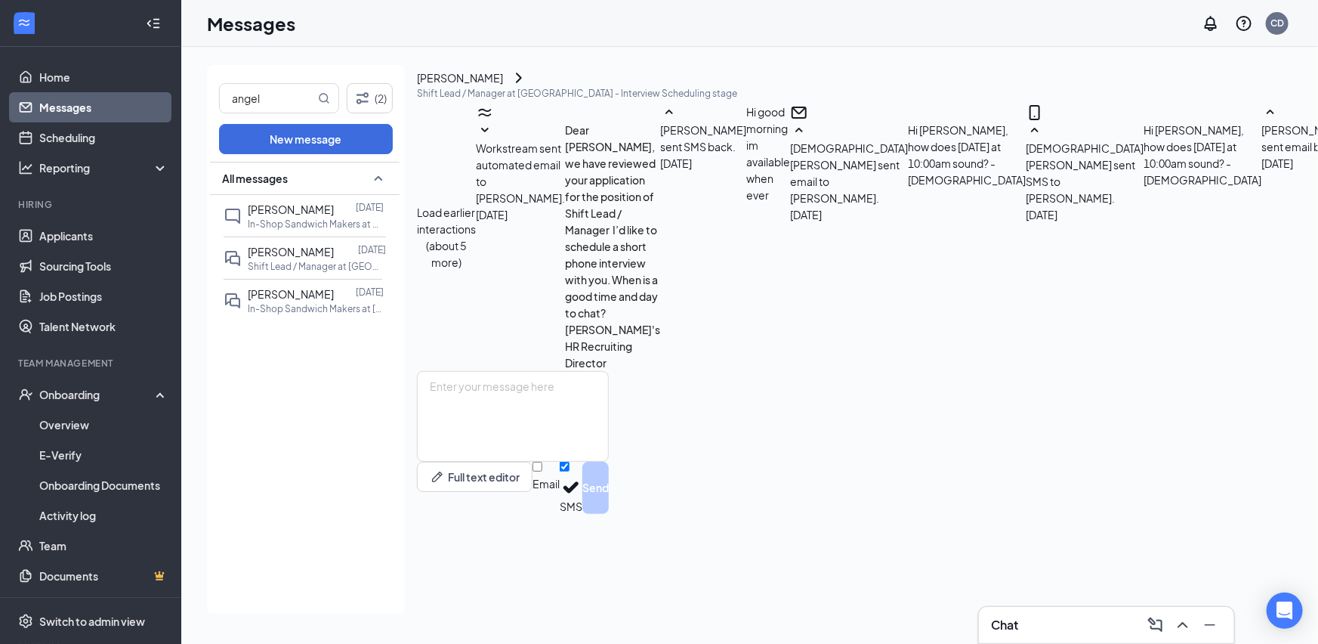
scroll to position [597, 0]
click at [503, 86] on div "[PERSON_NAME]" at bounding box center [460, 78] width 86 height 17
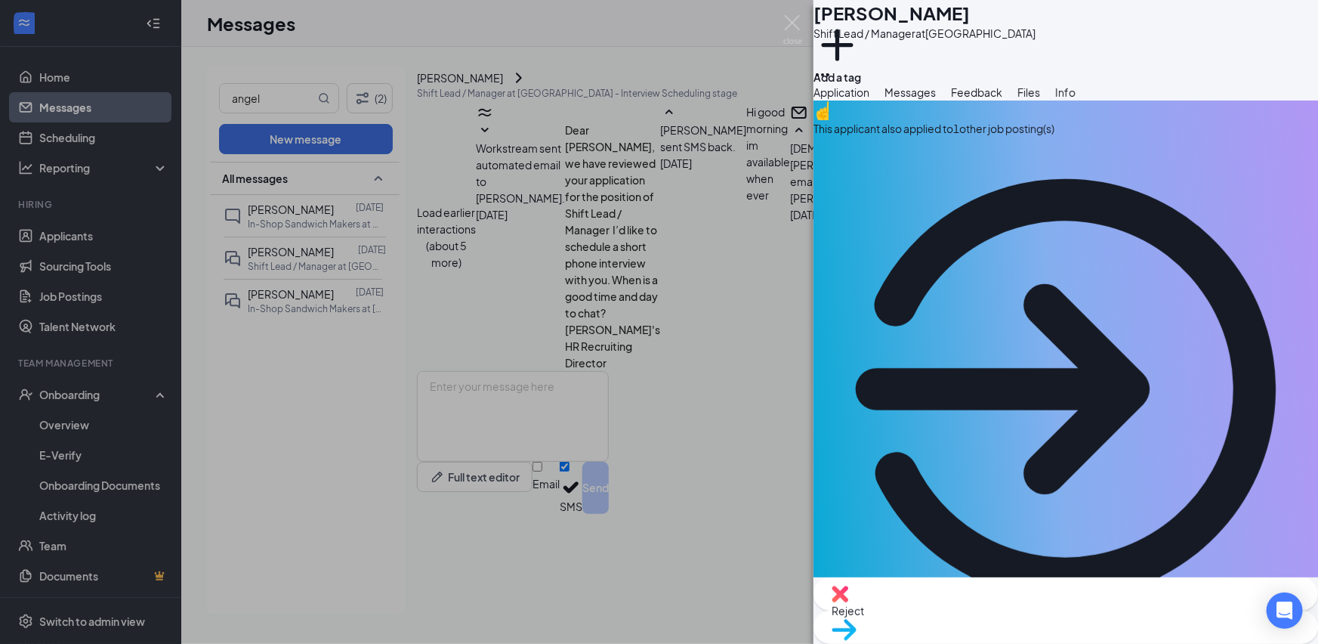
click at [626, 509] on div "AB [PERSON_NAME] Lead / Manager at [GEOGRAPHIC_DATA] Add a tag Application Mess…" at bounding box center [659, 322] width 1318 height 644
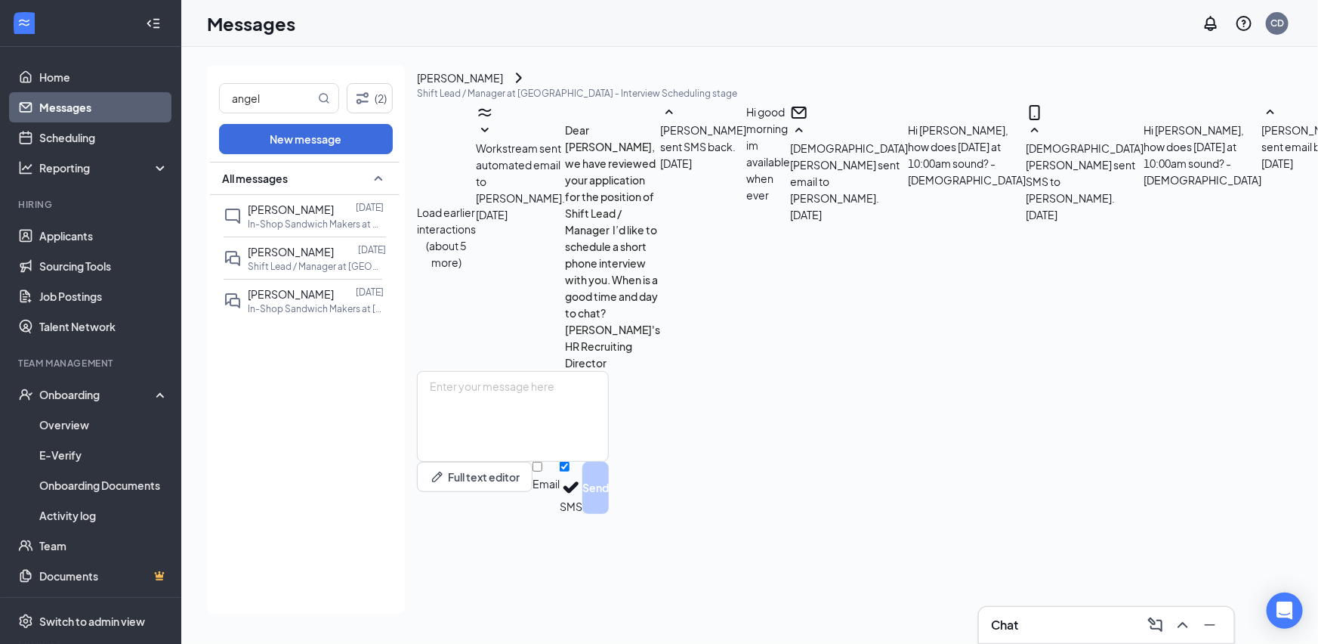
click at [503, 86] on div "[PERSON_NAME]" at bounding box center [460, 78] width 86 height 17
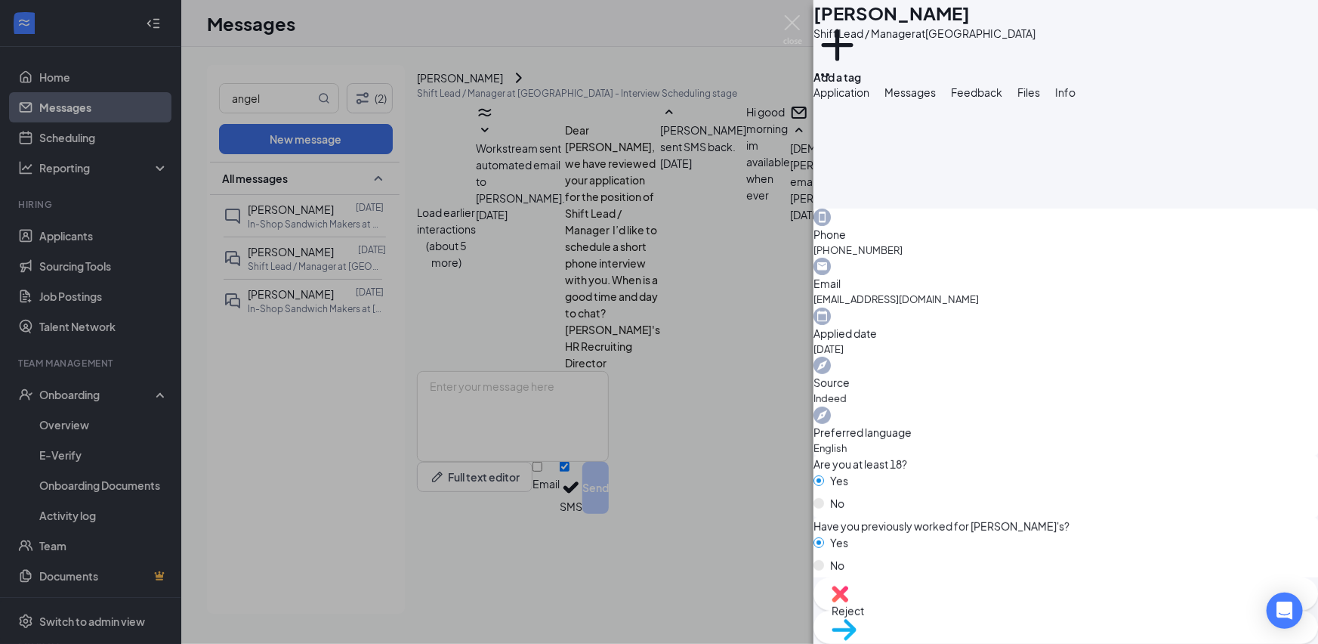
scroll to position [749, 0]
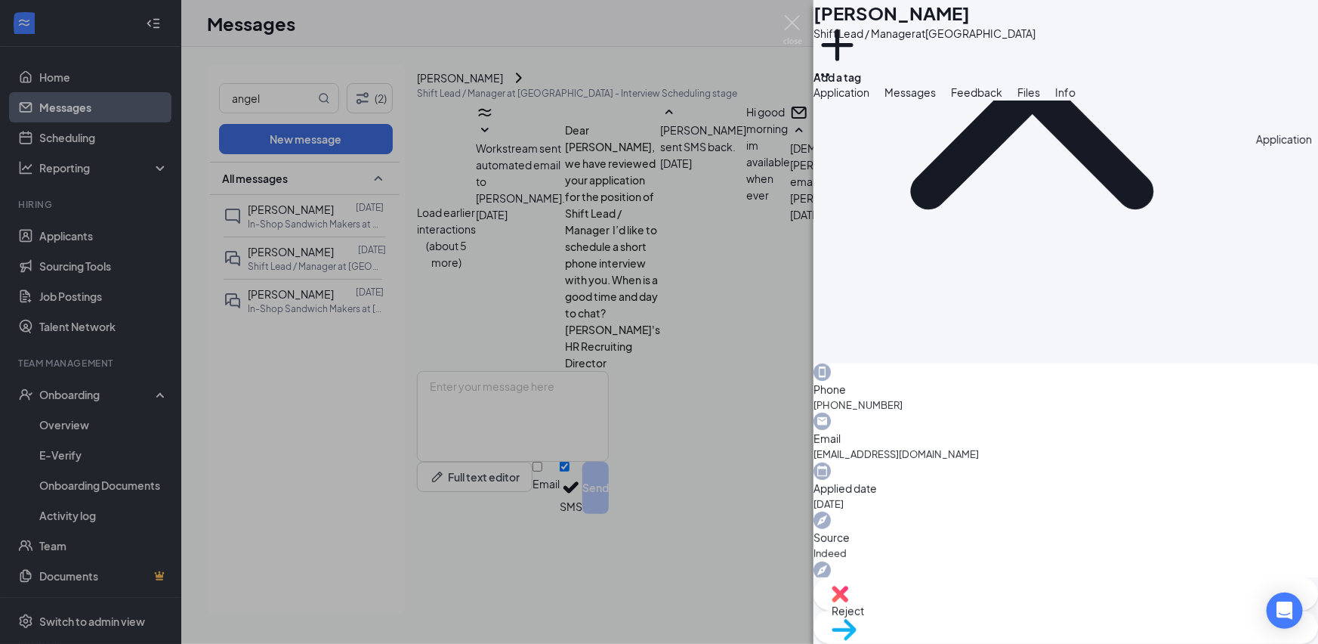
click at [628, 477] on div "AB [PERSON_NAME] Lead / Manager at [GEOGRAPHIC_DATA] Add a tag Application Mess…" at bounding box center [659, 322] width 1318 height 644
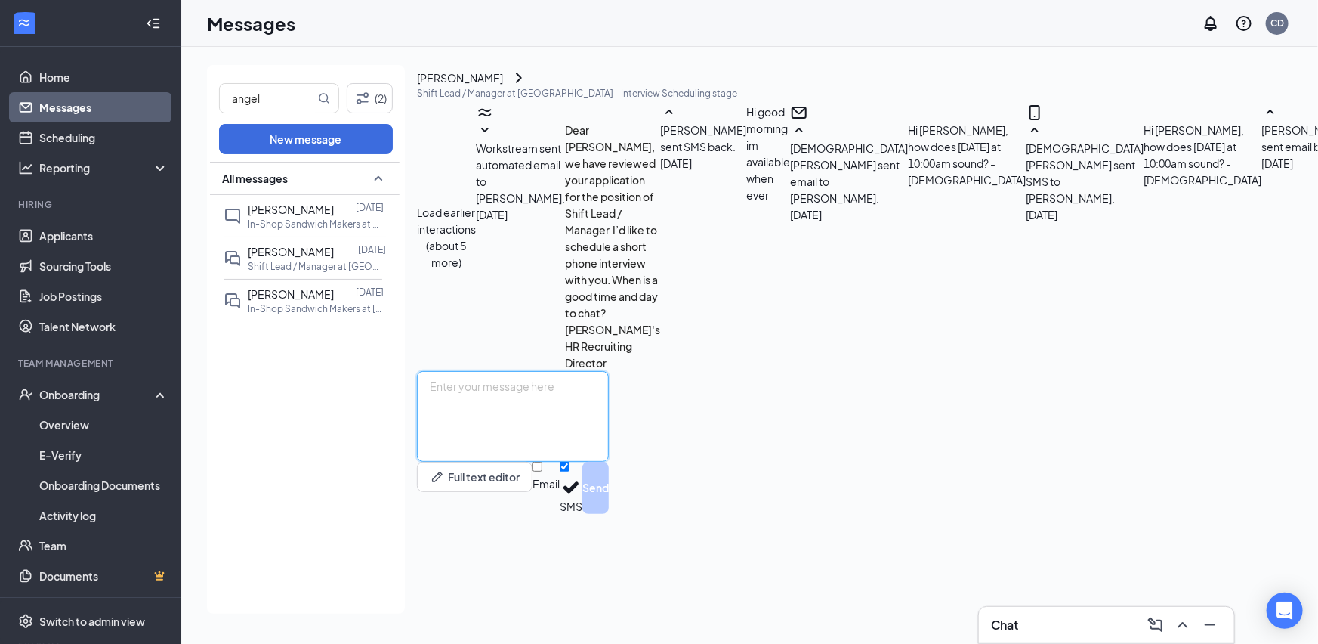
click at [609, 462] on textarea at bounding box center [513, 416] width 192 height 91
click at [542, 471] on input "Email" at bounding box center [538, 467] width 10 height 10
checkbox input "true"
click at [609, 462] on textarea at bounding box center [513, 416] width 192 height 91
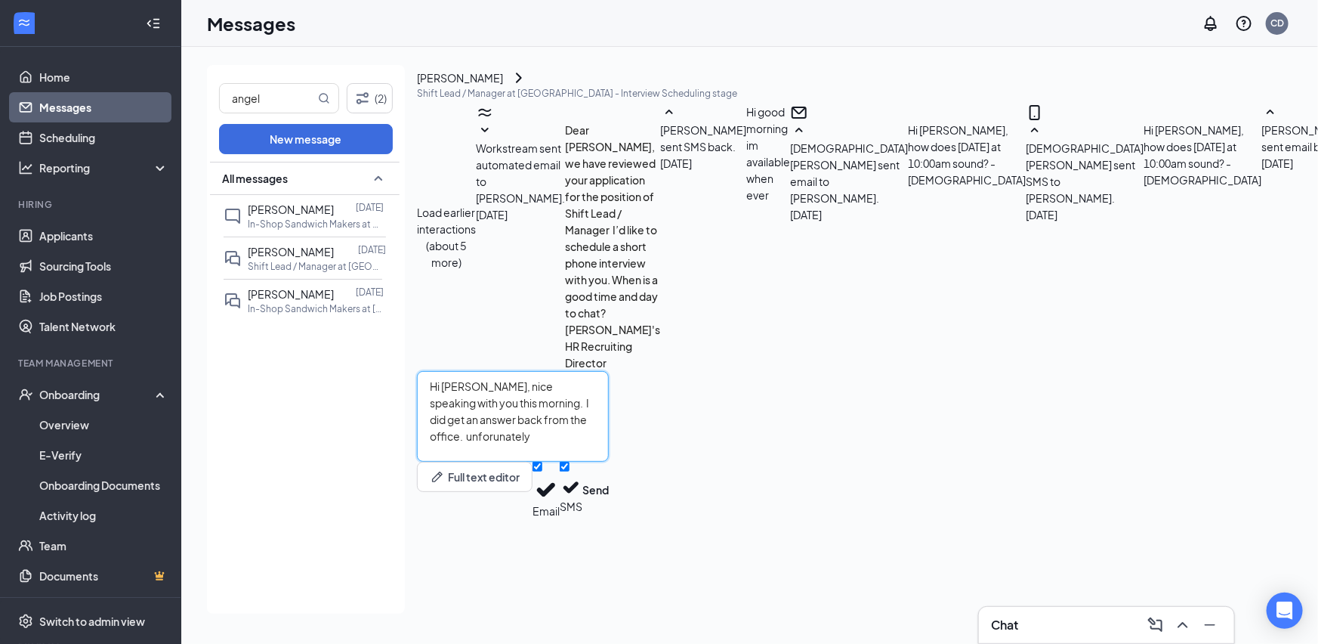
click at [609, 462] on textarea "Hi Angel, nice speaking with you this morning. I did get an answer back from th…" at bounding box center [513, 416] width 192 height 91
type textarea "Hi Angel, nice speaking with you this morning. I did get an answer back from th…"
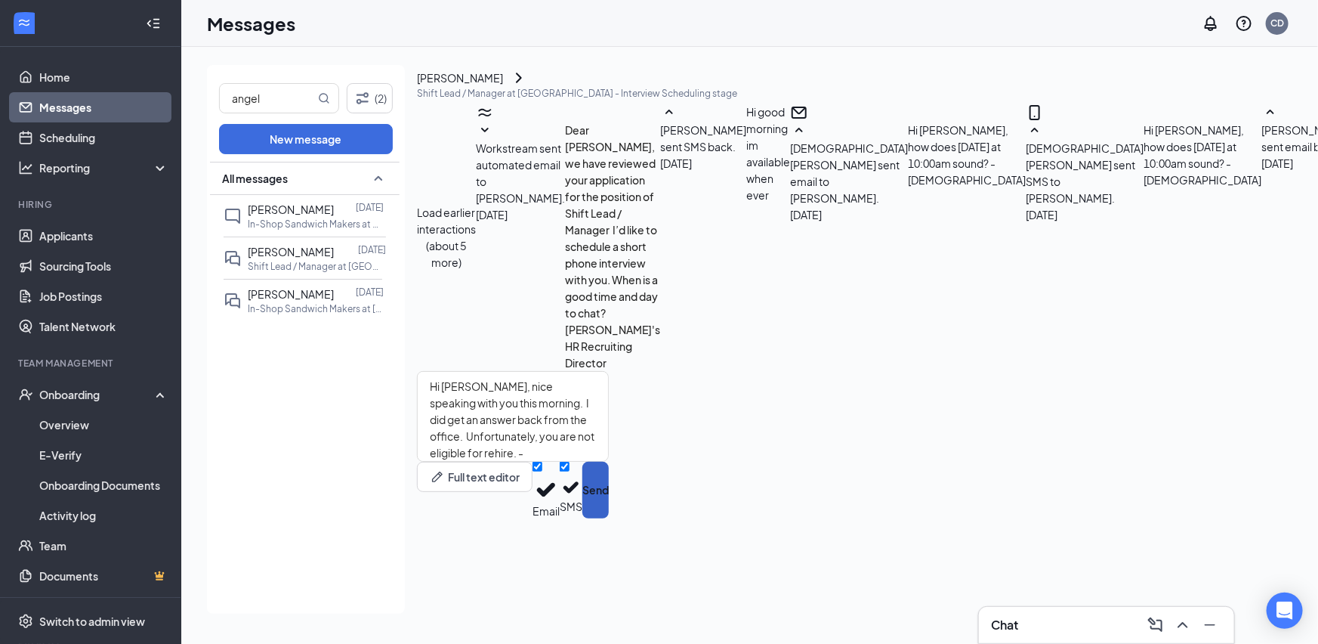
click at [609, 518] on button "Send" at bounding box center [595, 490] width 26 height 57
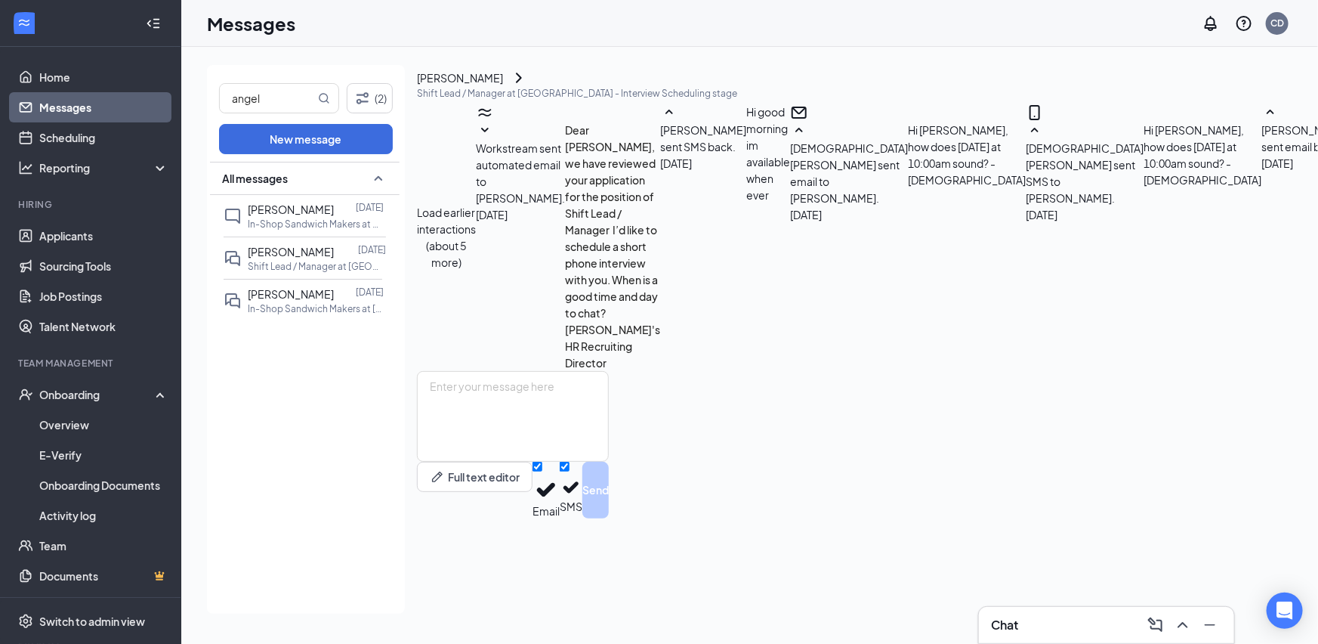
scroll to position [793, 0]
click at [310, 251] on span "[PERSON_NAME]" at bounding box center [291, 252] width 86 height 14
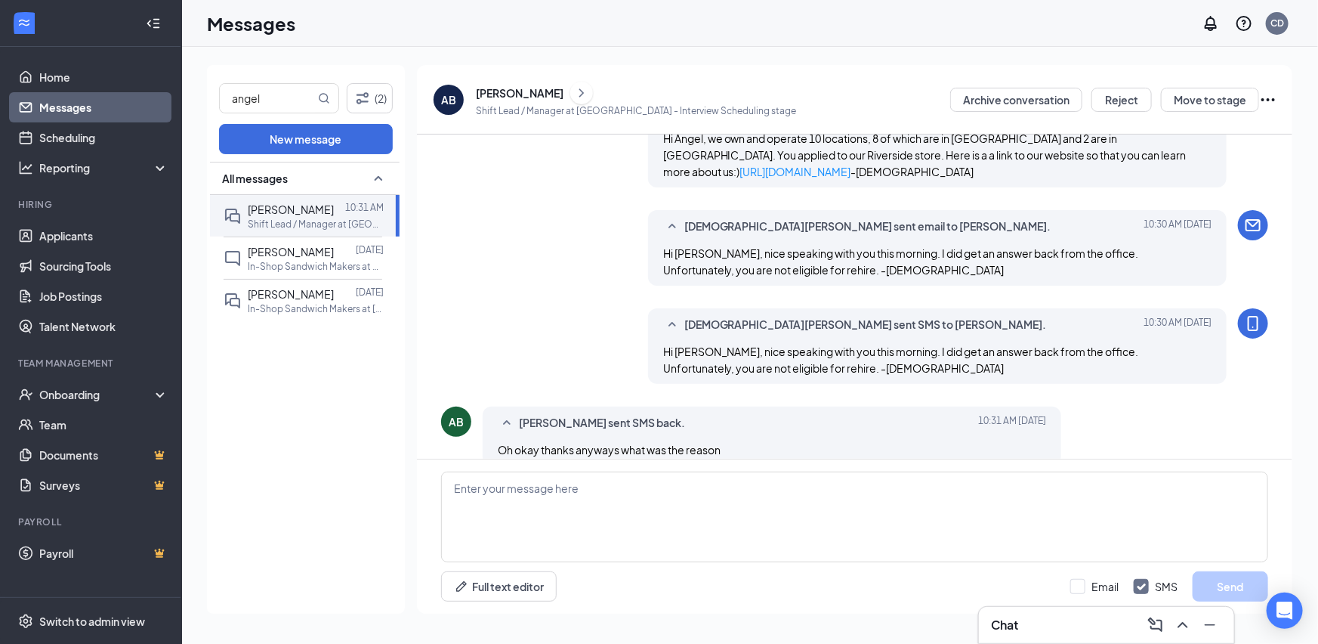
scroll to position [656, 0]
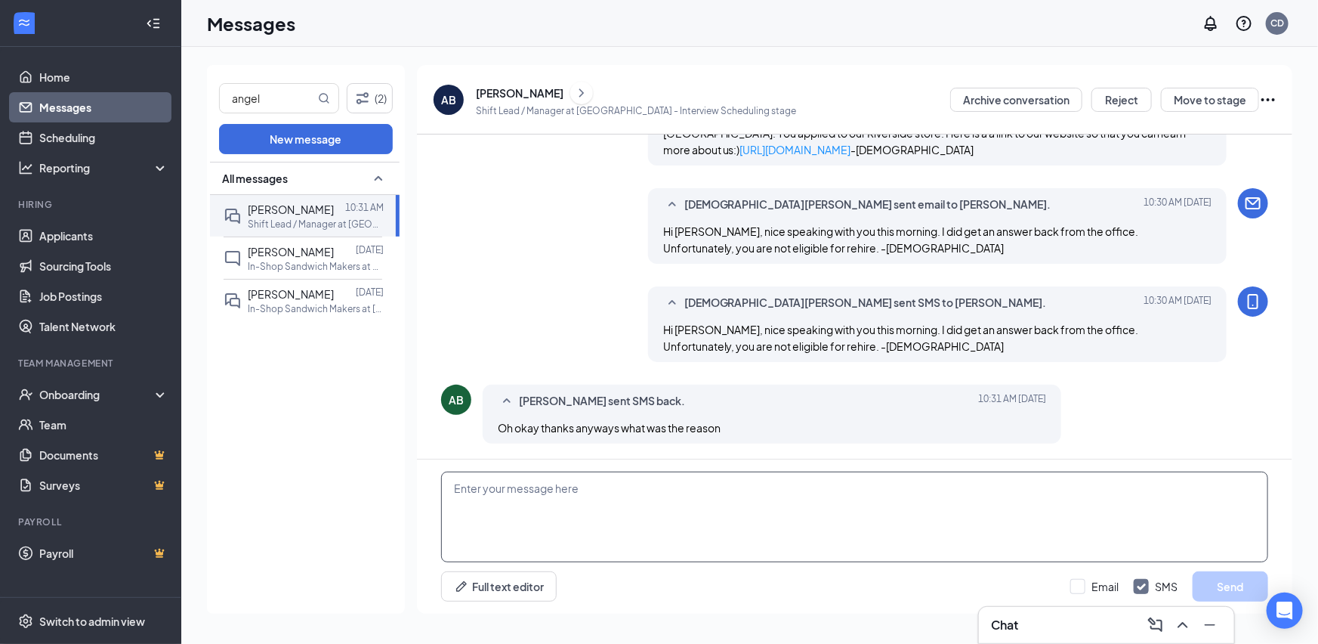
click at [823, 534] on textarea at bounding box center [854, 516] width 827 height 91
type textarea "Was attendance related. -Christian"
click at [1082, 582] on input "Email" at bounding box center [1094, 586] width 48 height 15
checkbox input "true"
click at [1240, 579] on button "Send" at bounding box center [1231, 586] width 76 height 30
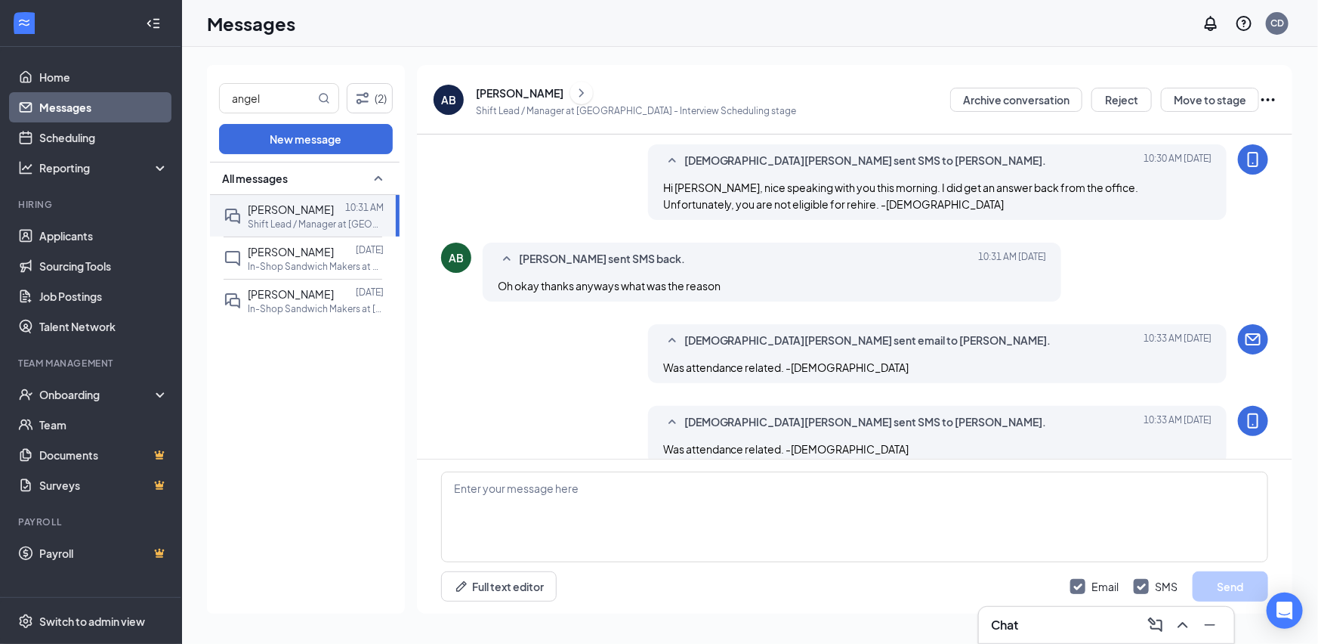
scroll to position [819, 0]
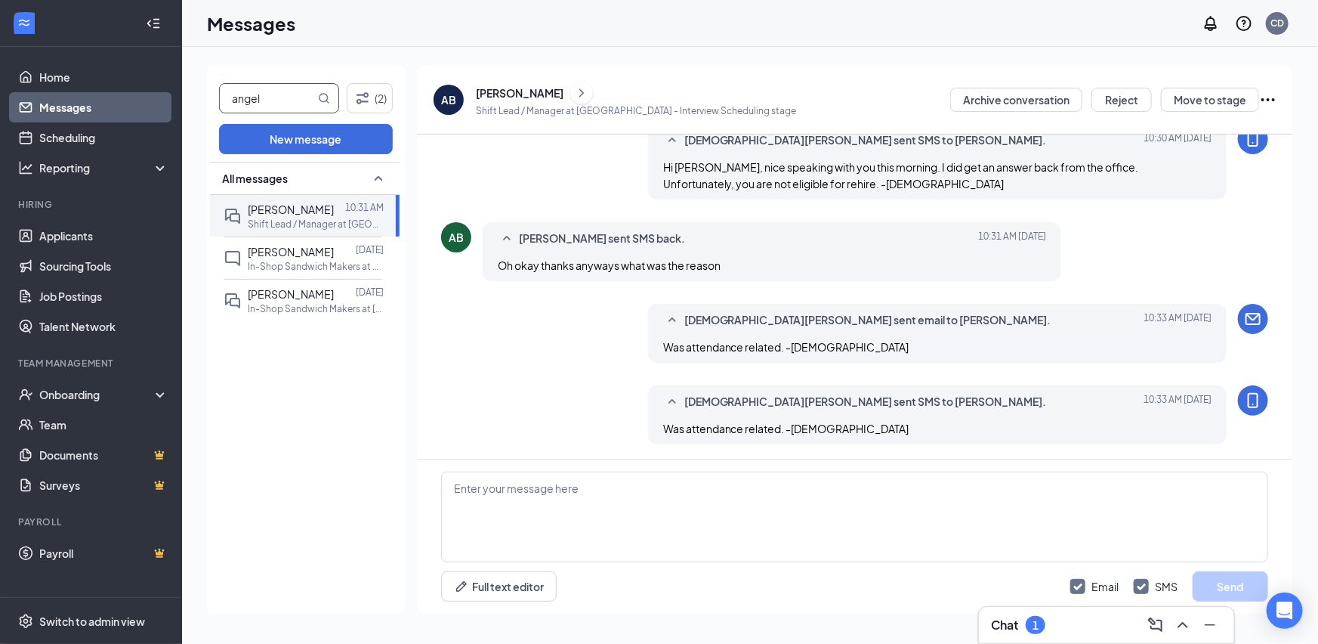
drag, startPoint x: 279, startPoint y: 93, endPoint x: 217, endPoint y: 105, distance: 63.1
click at [217, 105] on div "angel (2) New message All messages Angel Beverly 10:31 AM Shift Lead / Manager …" at bounding box center [306, 339] width 198 height 548
type input "cory"
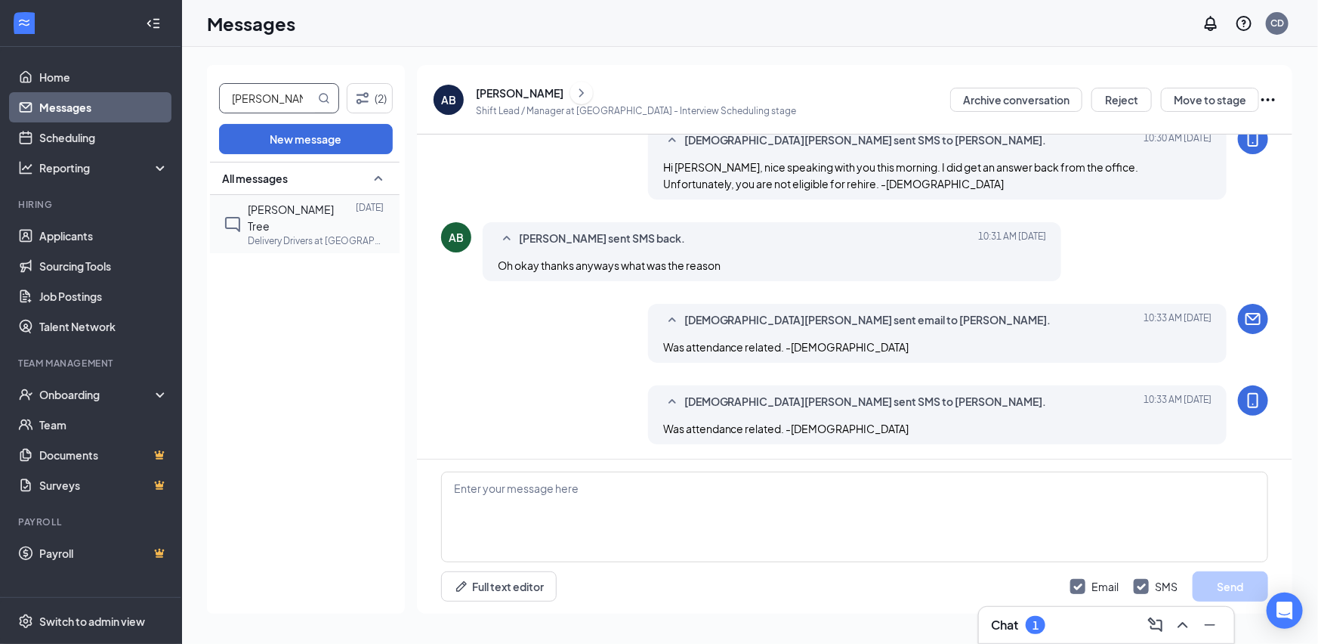
click at [250, 234] on p "Delivery Drivers at [GEOGRAPHIC_DATA][PERSON_NAME]" at bounding box center [316, 240] width 136 height 13
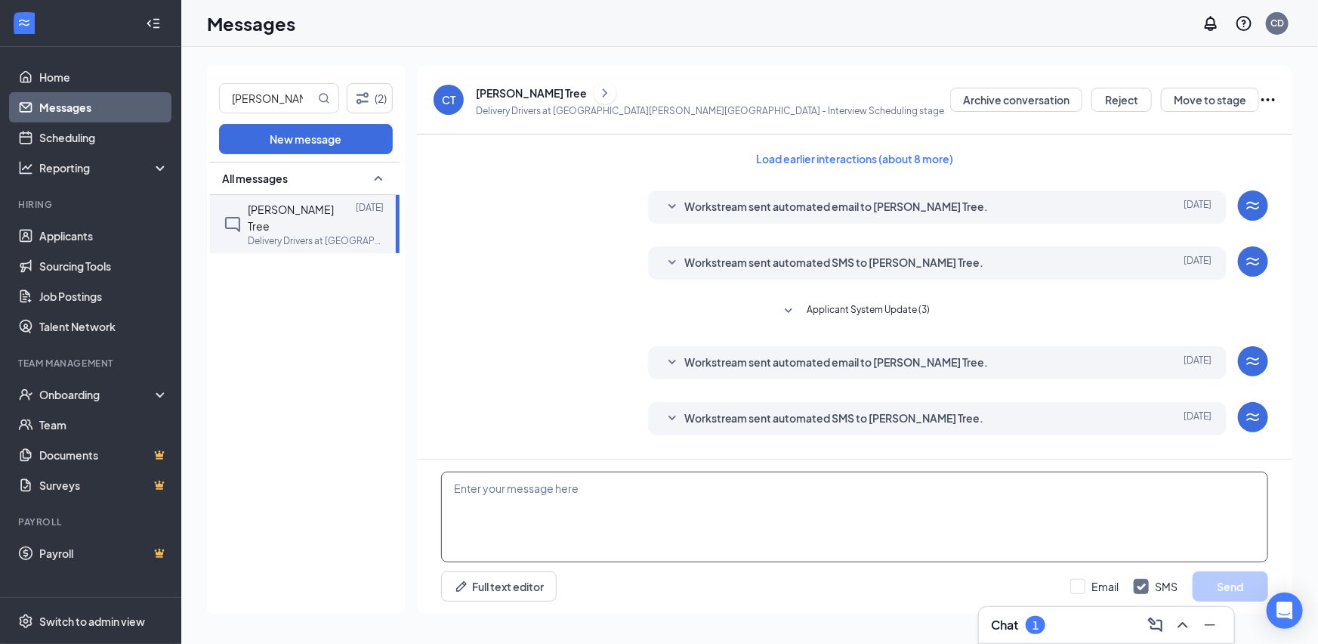
scroll to position [147, 0]
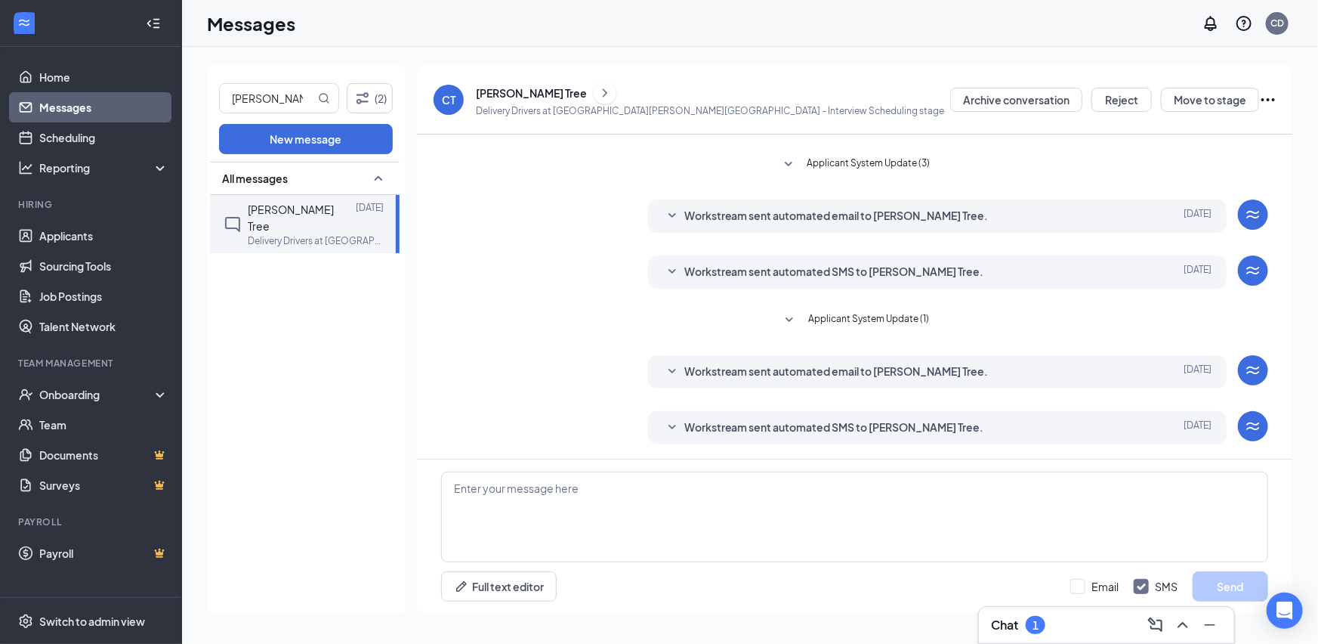
click at [768, 425] on span "Workstream sent automated SMS to Cory Tree." at bounding box center [834, 428] width 300 height 18
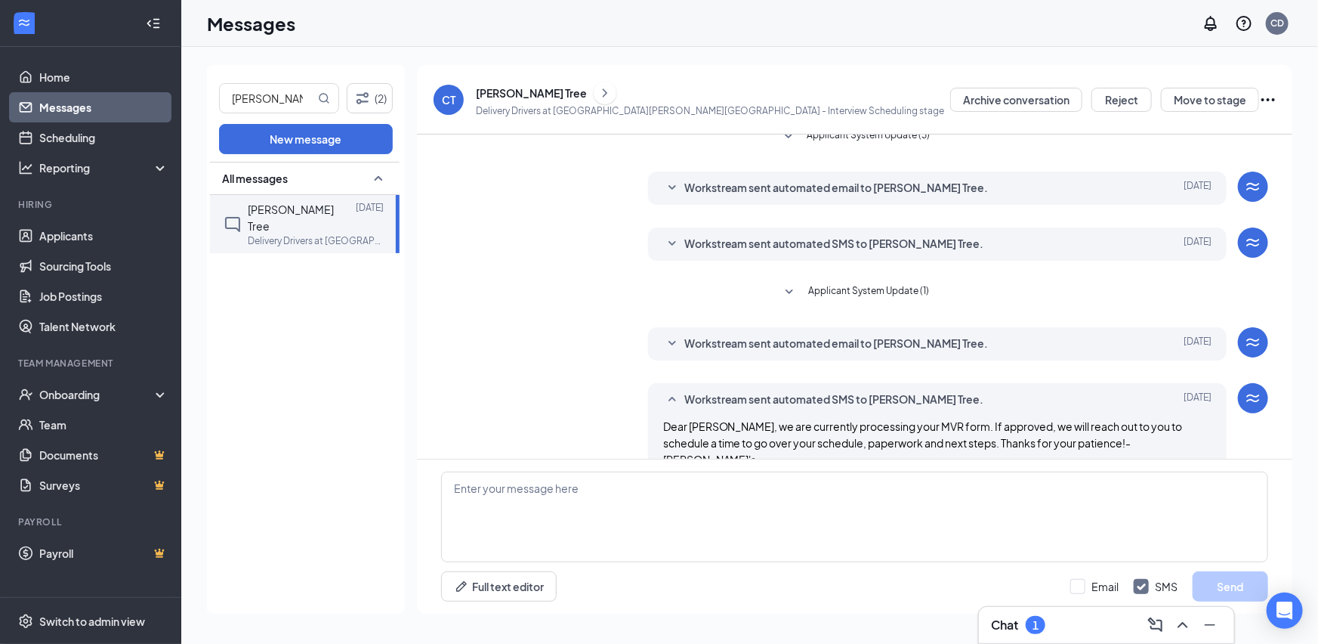
scroll to position [189, 0]
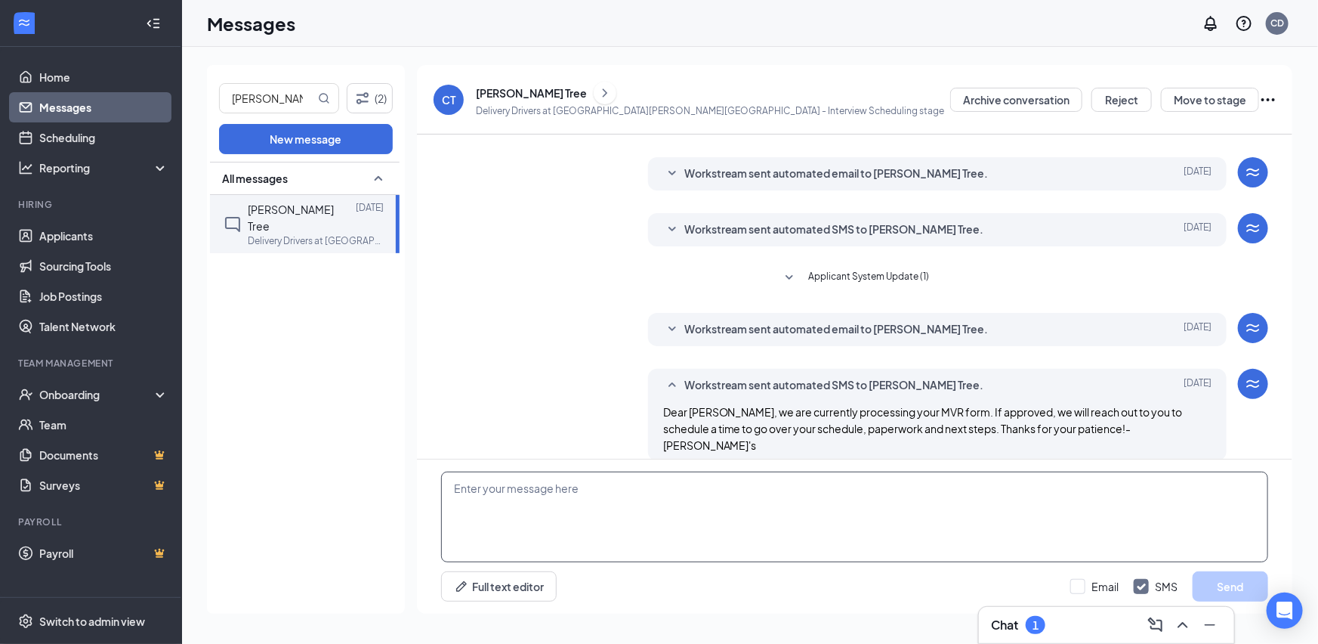
click at [823, 505] on textarea at bounding box center [854, 516] width 827 height 91
click at [614, 492] on textarea at bounding box center [854, 516] width 827 height 91
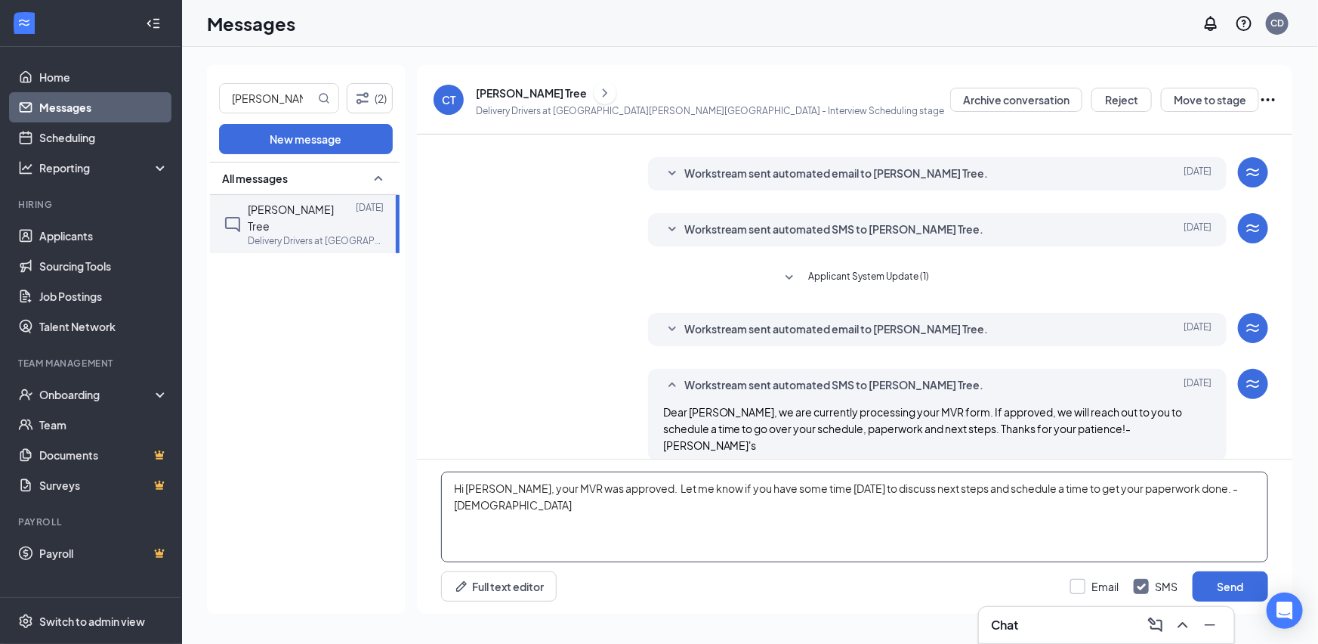
type textarea "Hi Cory, your MVR was approved. Let me know if you have some time today to disc…"
click at [1079, 582] on input "Email" at bounding box center [1094, 586] width 48 height 15
checkbox input "true"
click at [1226, 588] on button "Send" at bounding box center [1231, 586] width 76 height 30
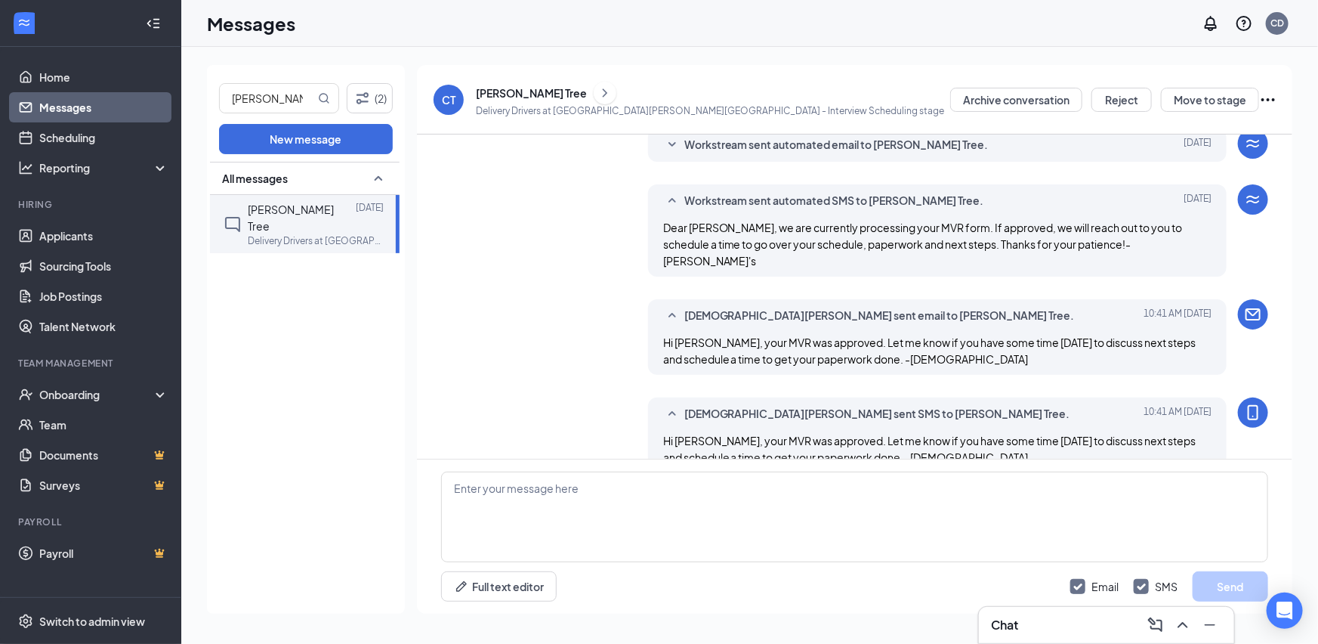
scroll to position [385, 0]
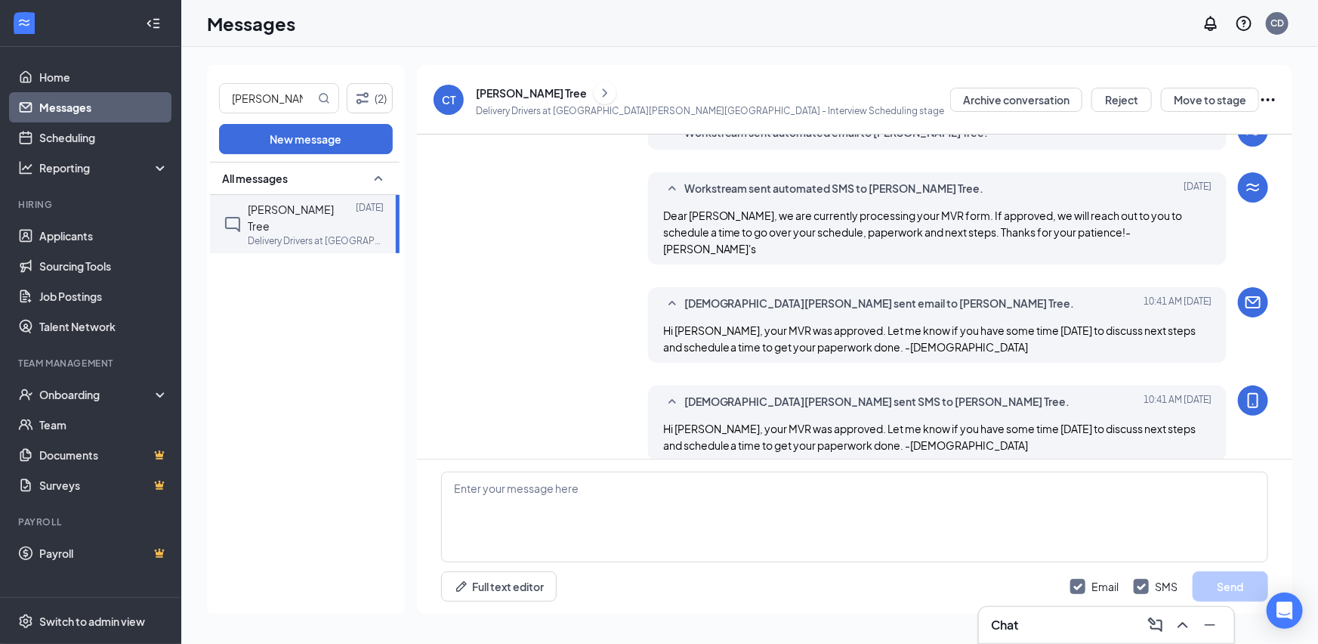
click at [493, 94] on div "[PERSON_NAME] Tree" at bounding box center [531, 92] width 111 height 15
